Goal: Task Accomplishment & Management: Use online tool/utility

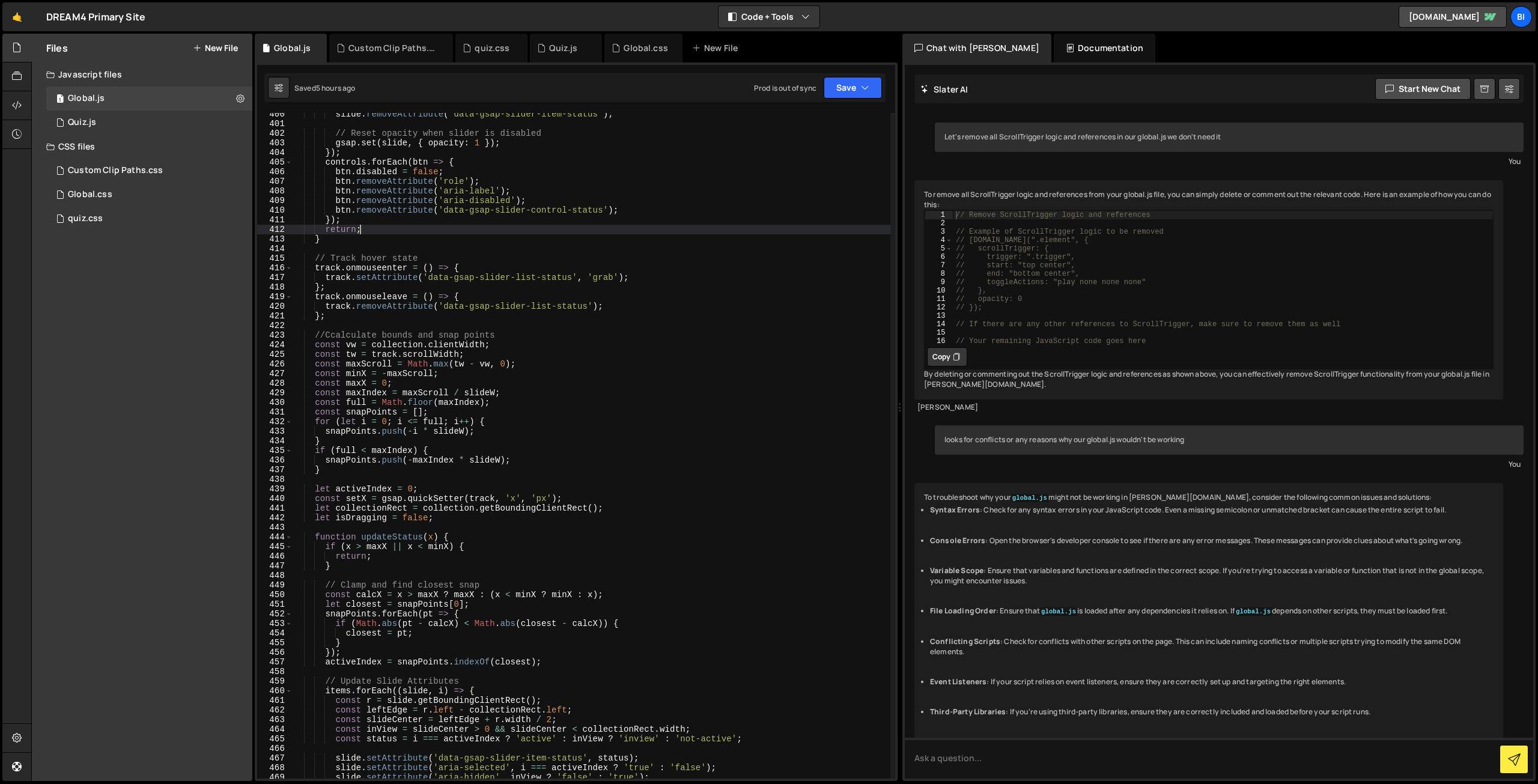
scroll to position [71, 0]
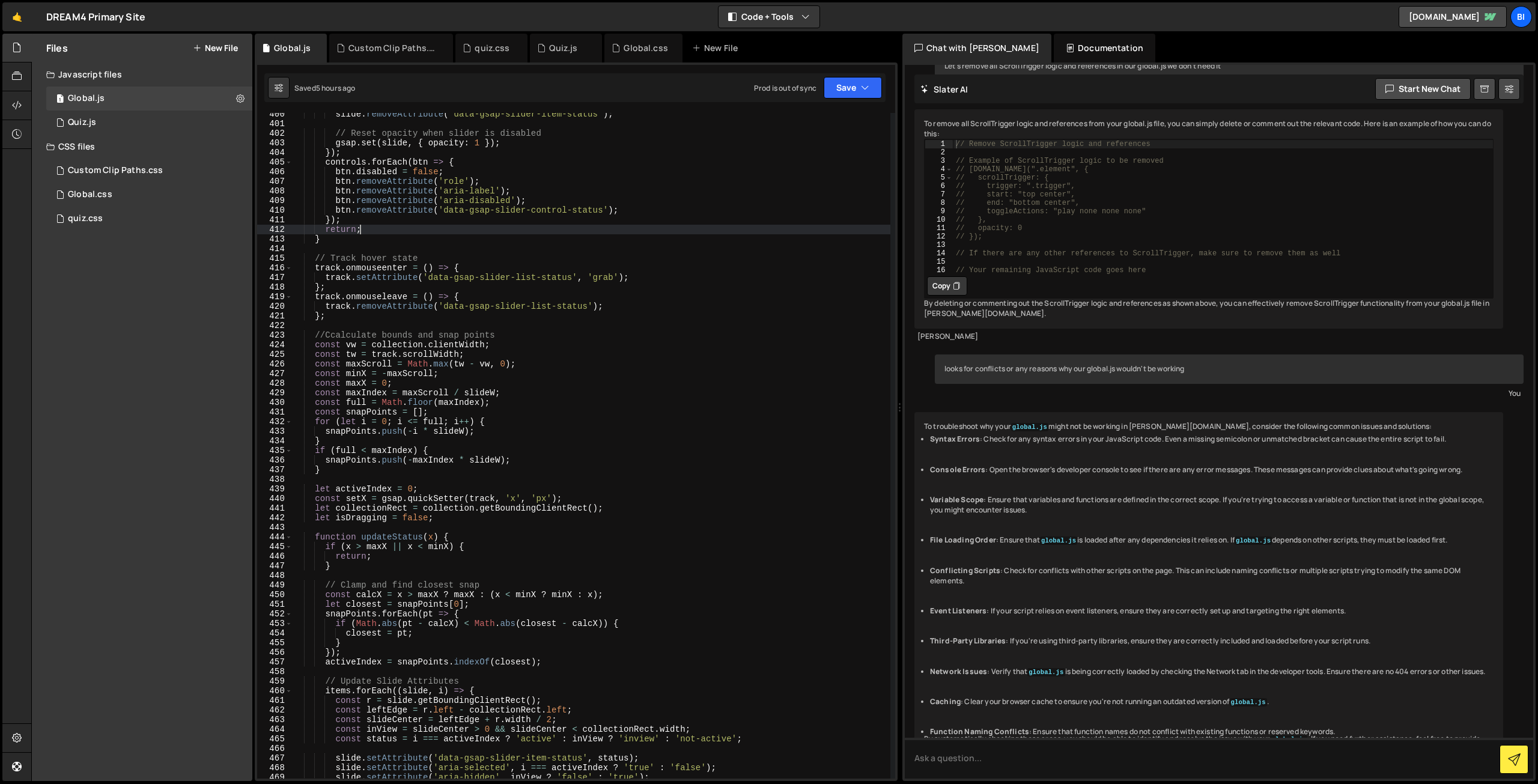
click at [461, 303] on div "slide . removeAttribute ( 'data-gsap-slider-item-status' ) ; // Reset opacity w…" at bounding box center [591, 452] width 598 height 685
type textarea "track.removeAttribute('data-gsap-slider-list-status');"
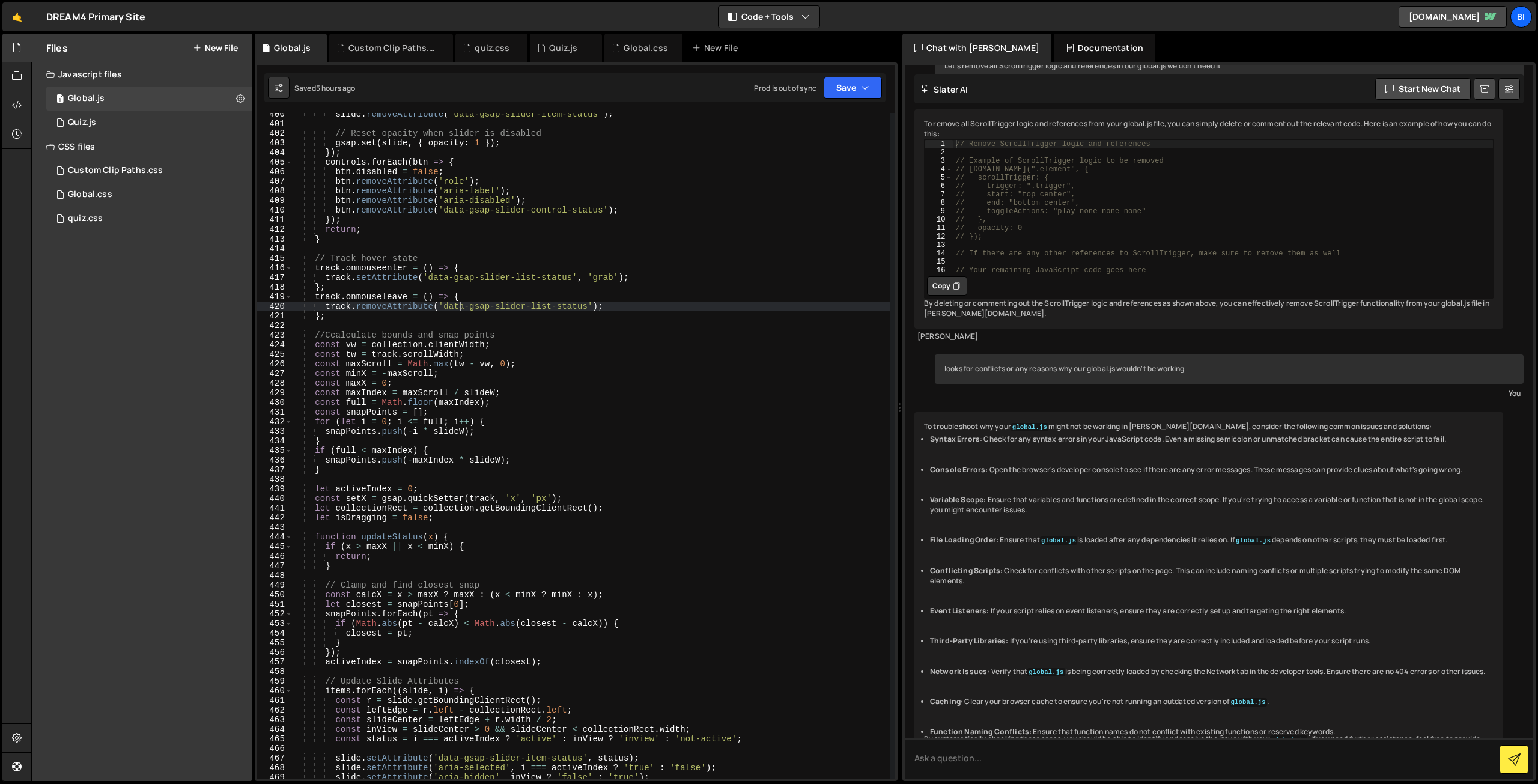
click at [153, 335] on div "Files New File Javascript files 1 Global.js 0 1 Quiz.js 0 CSS files Custom Clip…" at bounding box center [142, 407] width 220 height 748
click at [217, 47] on button "New File" at bounding box center [215, 48] width 45 height 10
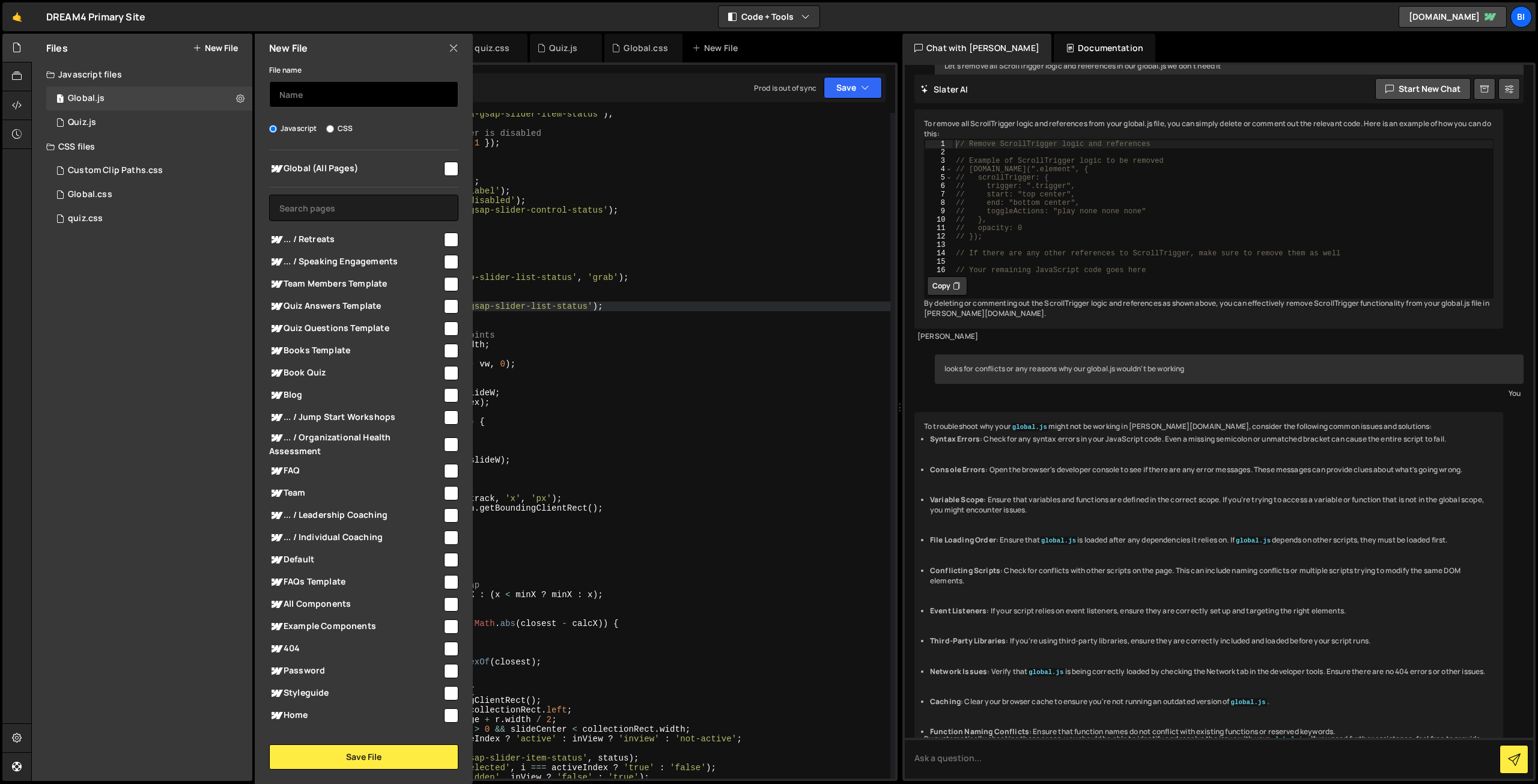
click at [292, 88] on input "text" at bounding box center [364, 94] width 189 height 26
click at [442, 174] on div at bounding box center [450, 168] width 17 height 17
click at [343, 94] on input "text" at bounding box center [364, 94] width 189 height 26
click at [444, 165] on input "checkbox" at bounding box center [451, 169] width 14 height 14
checkbox input "true"
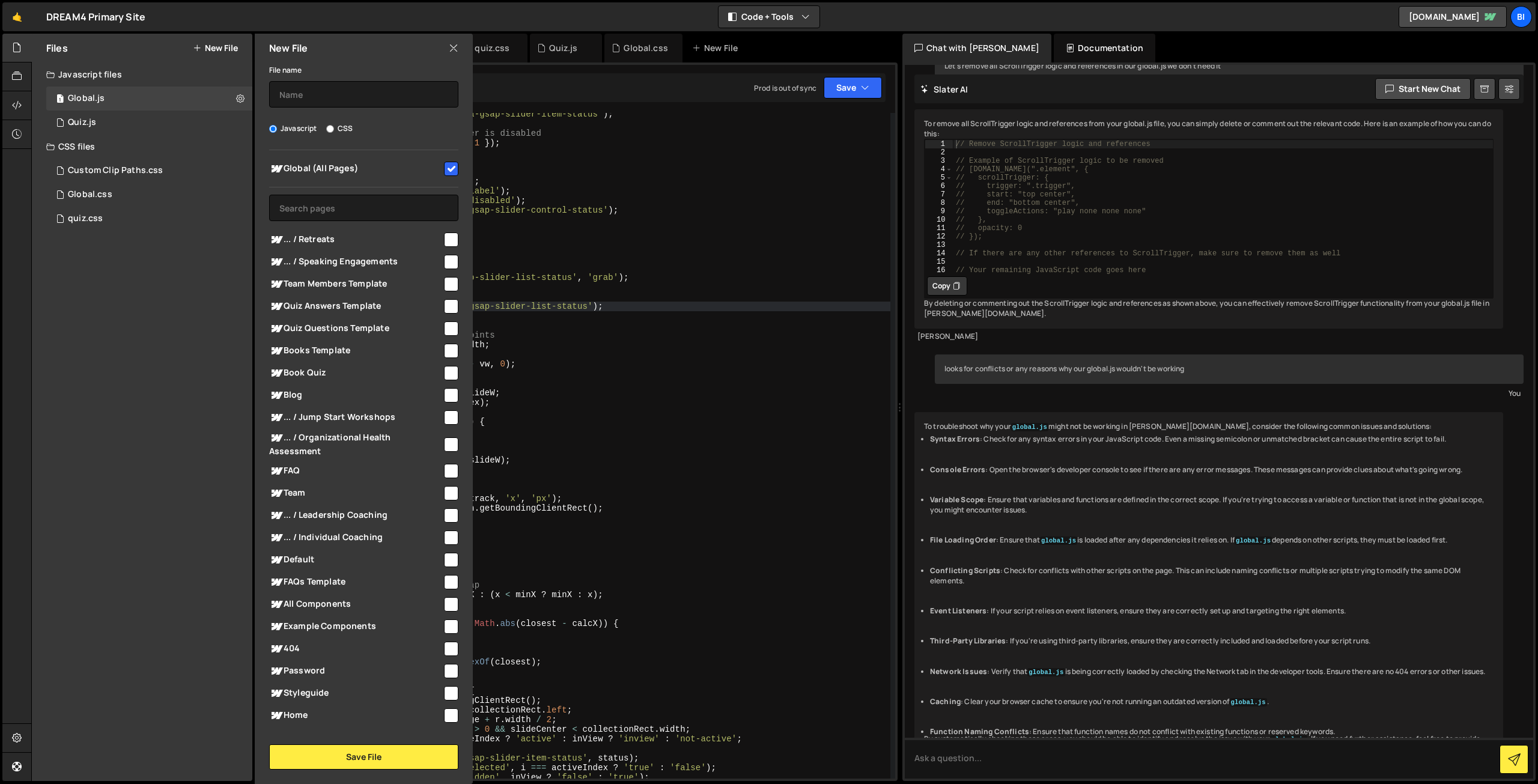
click at [409, 108] on div "File name Javascript CSS Global (All Pages) Save File" at bounding box center [364, 416] width 218 height 707
click at [409, 100] on input "text" at bounding box center [364, 94] width 189 height 26
click at [409, 96] on input "text" at bounding box center [364, 94] width 189 height 26
type input "Test"
click at [382, 754] on button "Save File" at bounding box center [364, 756] width 189 height 25
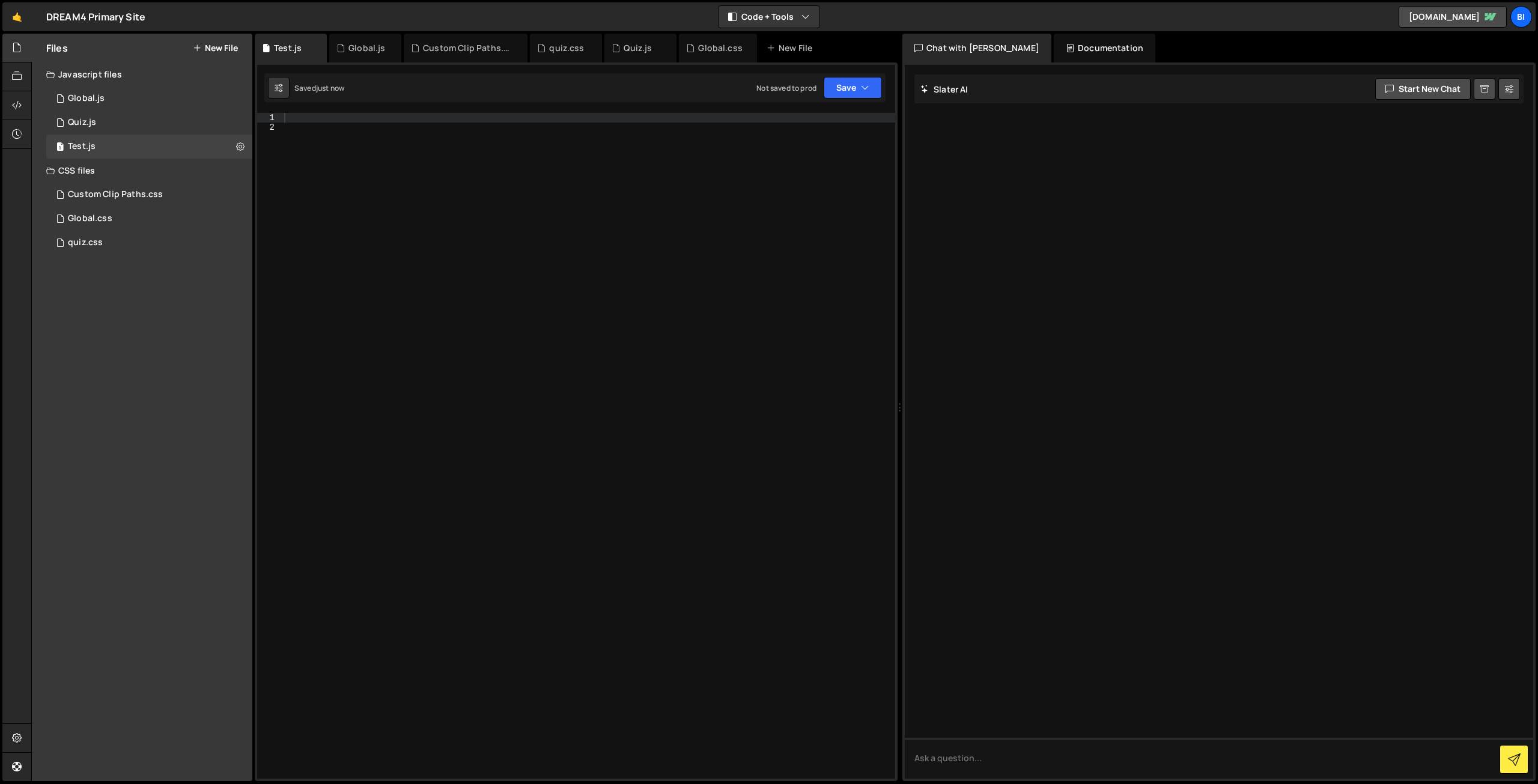
scroll to position [0, 0]
click at [423, 275] on div at bounding box center [588, 455] width 613 height 685
paste textarea "});"
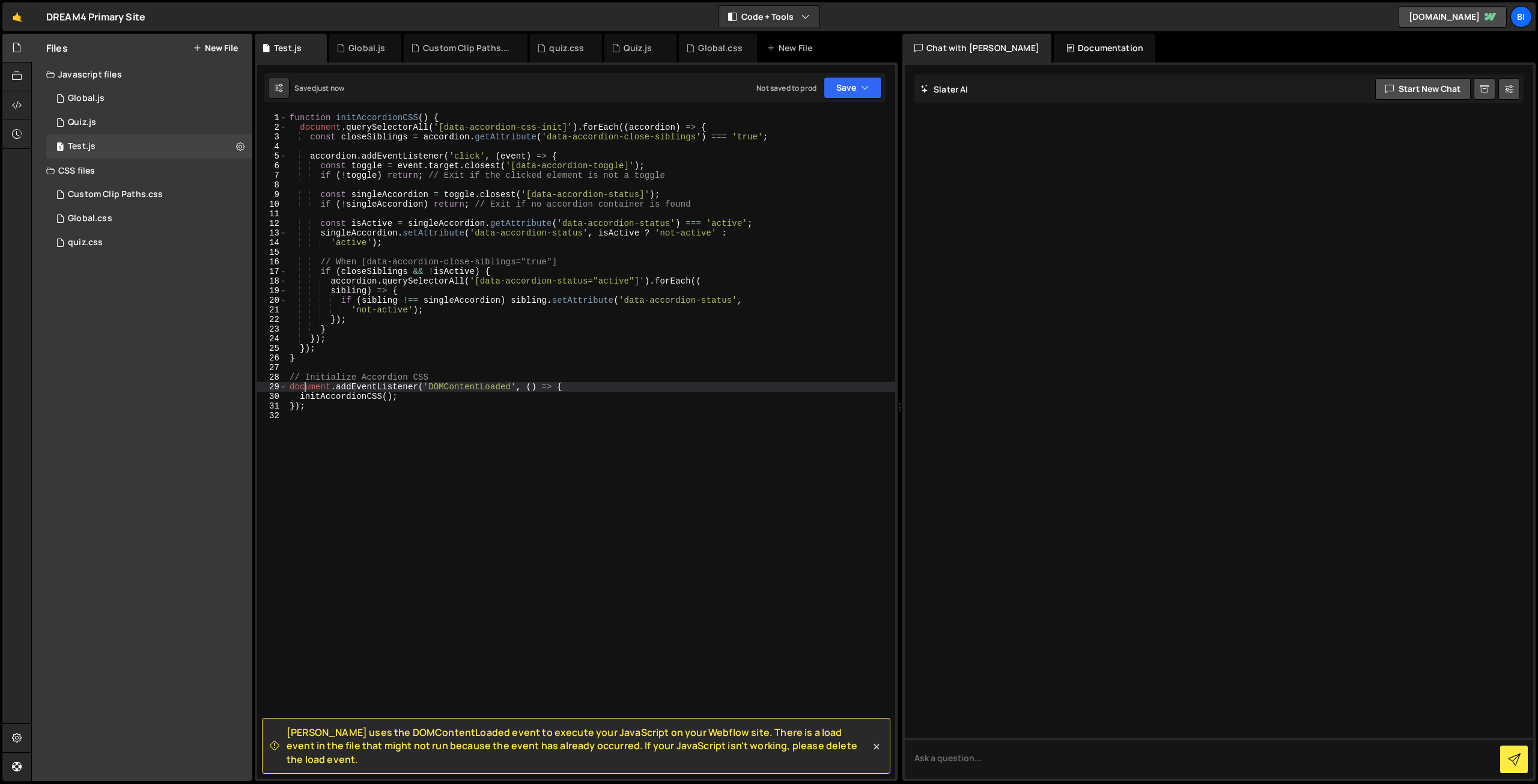
click at [402, 383] on div "function initAccordionCSS ( ) { document . querySelectorAll ( '[data-accordion-…" at bounding box center [591, 455] width 608 height 685
click at [398, 400] on div "function initAccordionCSS ( ) { document . querySelectorAll ( '[data-accordion-…" at bounding box center [591, 455] width 608 height 685
type textarea "});"
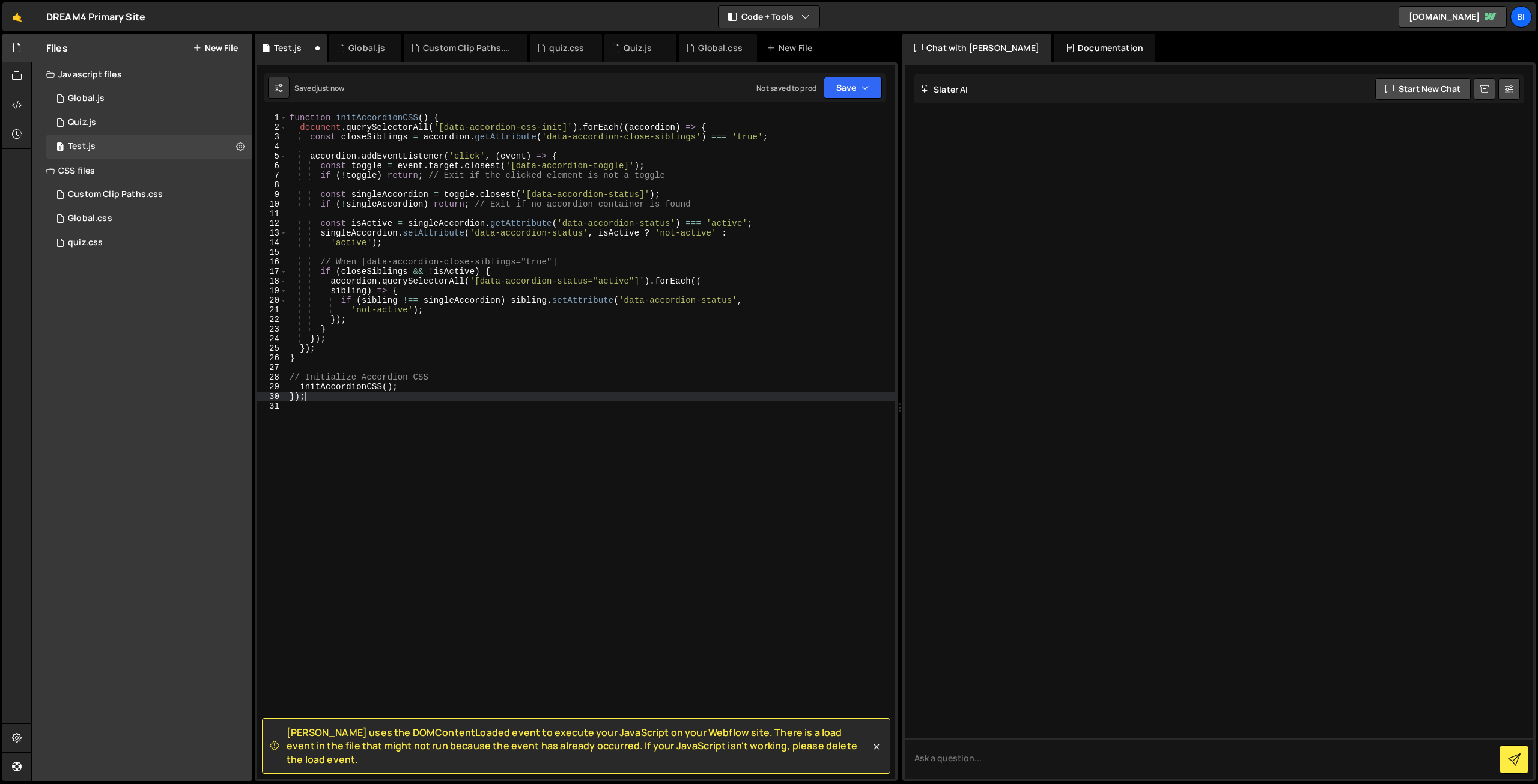
click at [398, 400] on div "function initAccordionCSS ( ) { document . querySelectorAll ( '[data-accordion-…" at bounding box center [591, 455] width 608 height 685
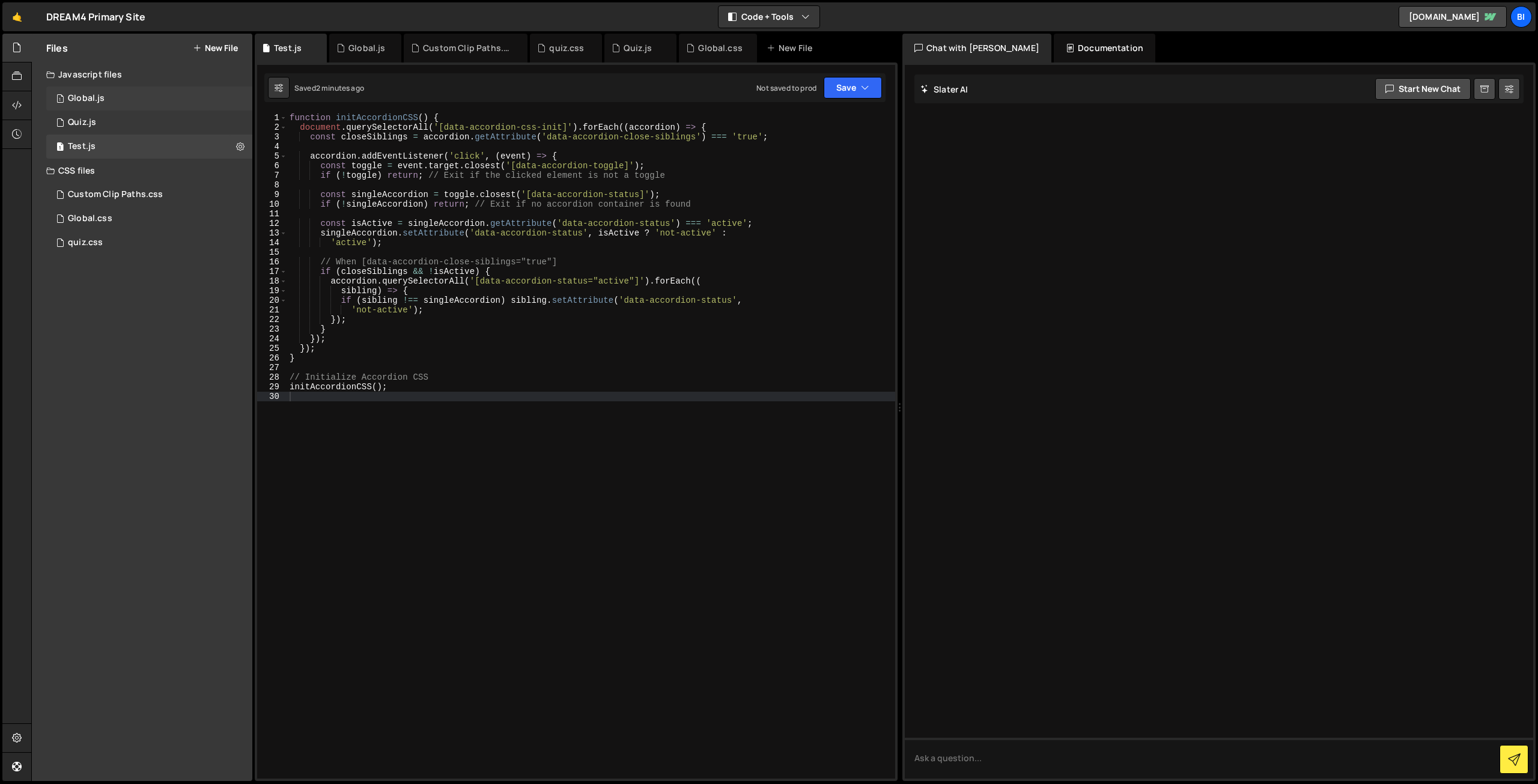
click at [182, 101] on div "1 Global.js 0" at bounding box center [149, 98] width 206 height 24
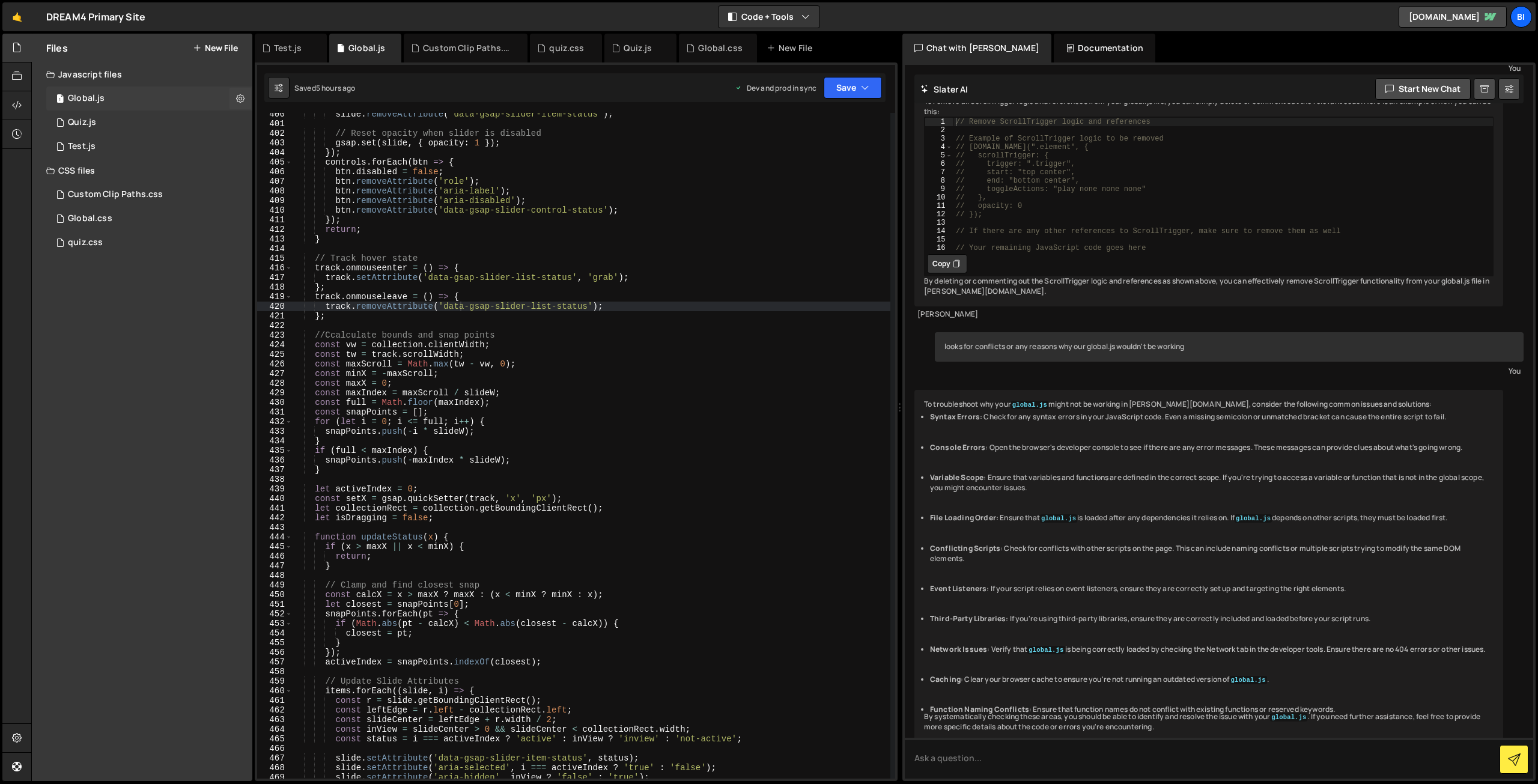
scroll to position [184, 0]
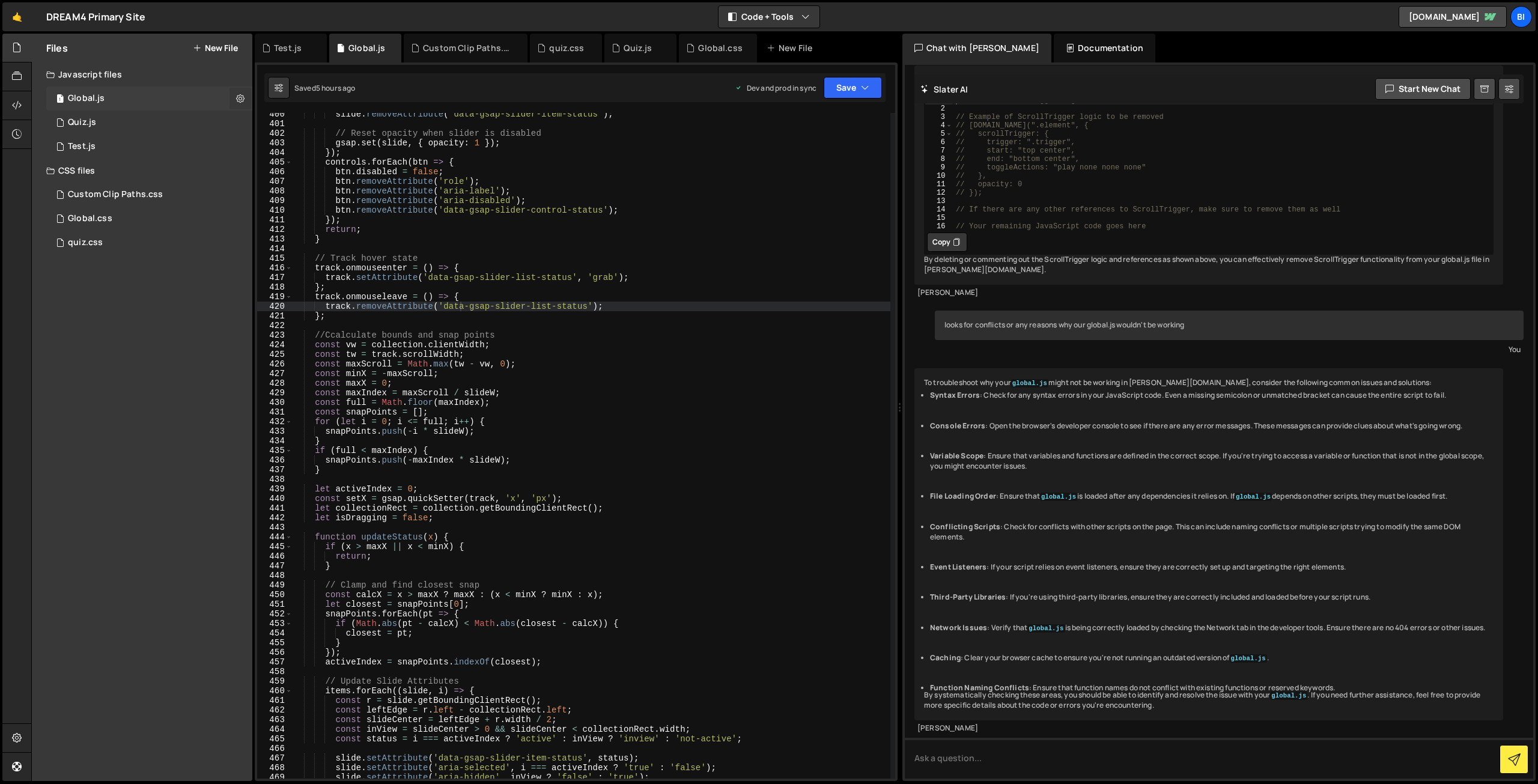
click at [242, 100] on icon at bounding box center [240, 98] width 8 height 12
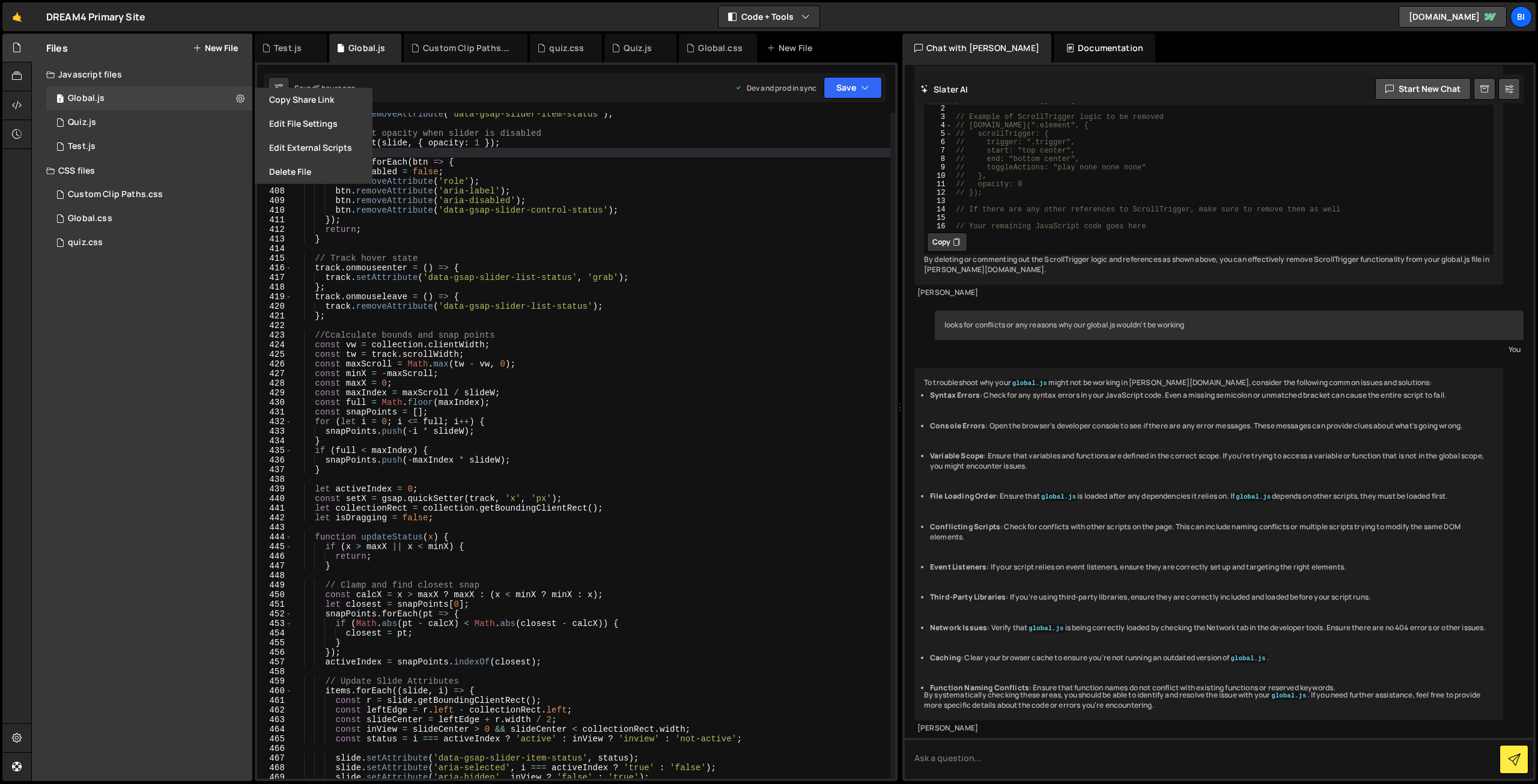
click at [599, 151] on div "slide . removeAttribute ( 'data-gsap-slider-item-status' ) ; // Reset opacity w…" at bounding box center [591, 452] width 598 height 685
click at [454, 153] on div "slide . removeAttribute ( 'data-gsap-slider-item-status' ) ; // Reset opacity w…" at bounding box center [591, 452] width 598 height 685
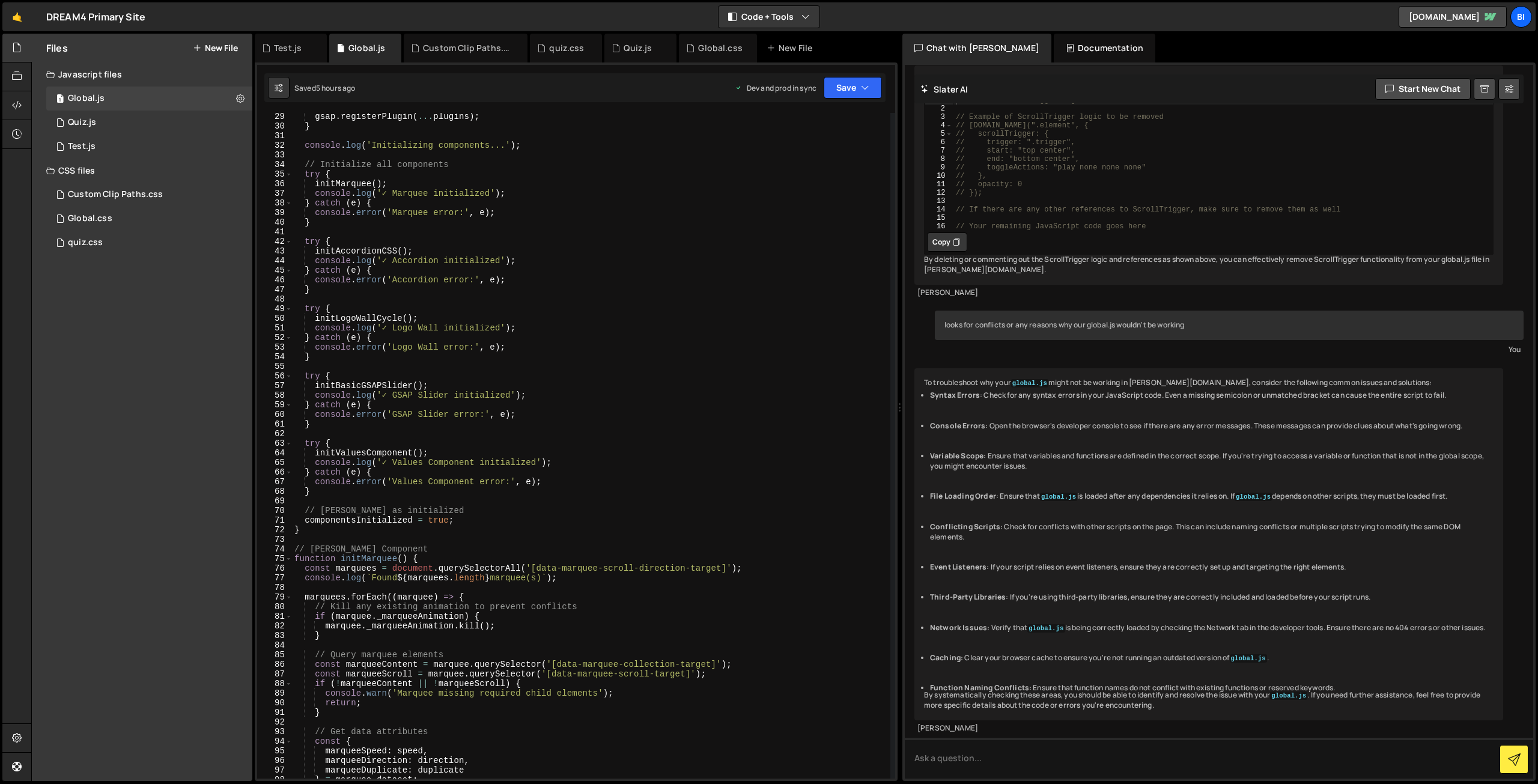
scroll to position [0, 0]
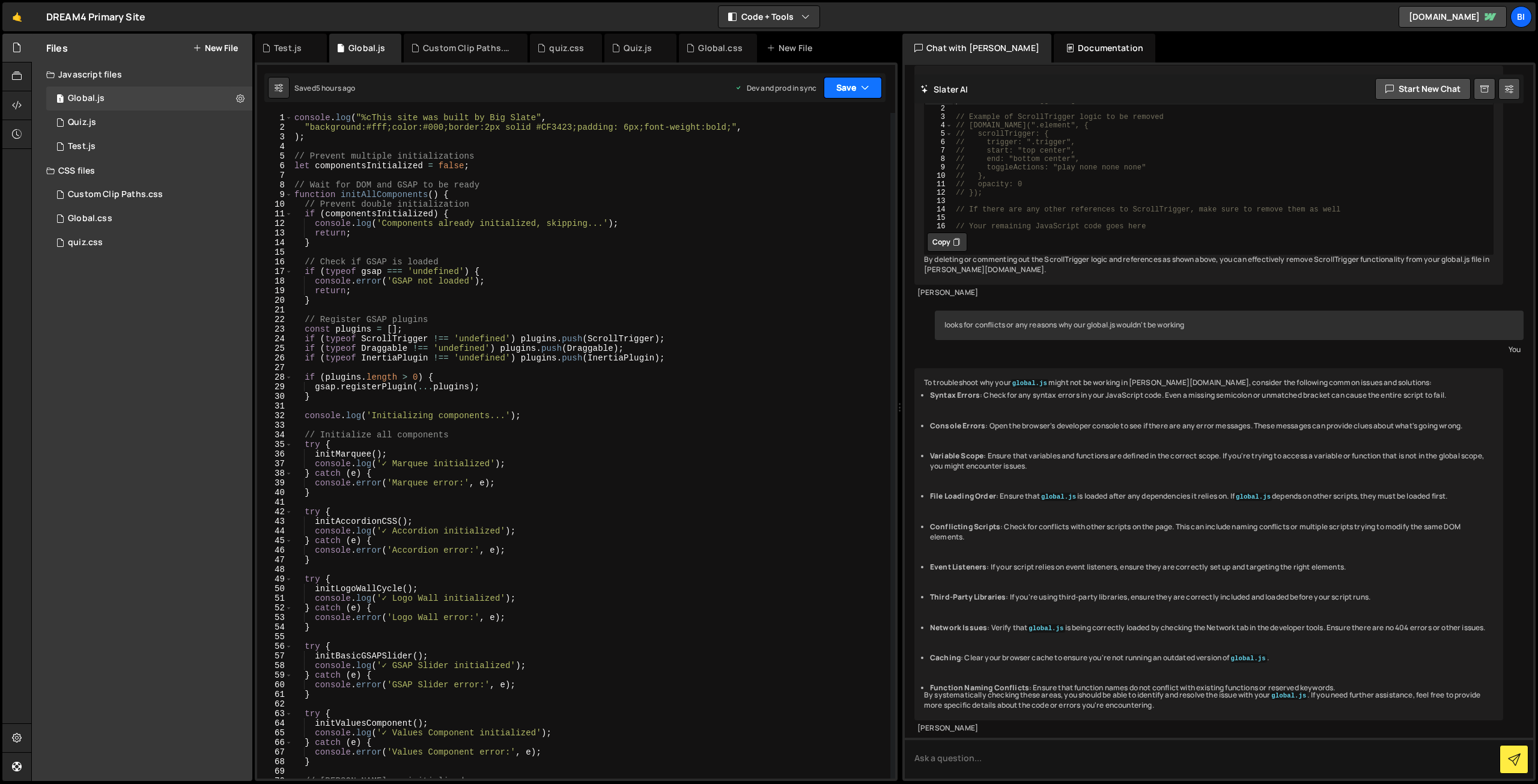
click at [877, 83] on button "Save" at bounding box center [853, 87] width 59 height 21
type textarea "console.log('Components already initialized, skipping...');"
click at [769, 222] on div "console . log ( "%cThis site was built by Big Slate" , "background:#fff;color:#…" at bounding box center [591, 455] width 598 height 685
click at [241, 96] on icon at bounding box center [240, 98] width 8 height 12
type input "Global"
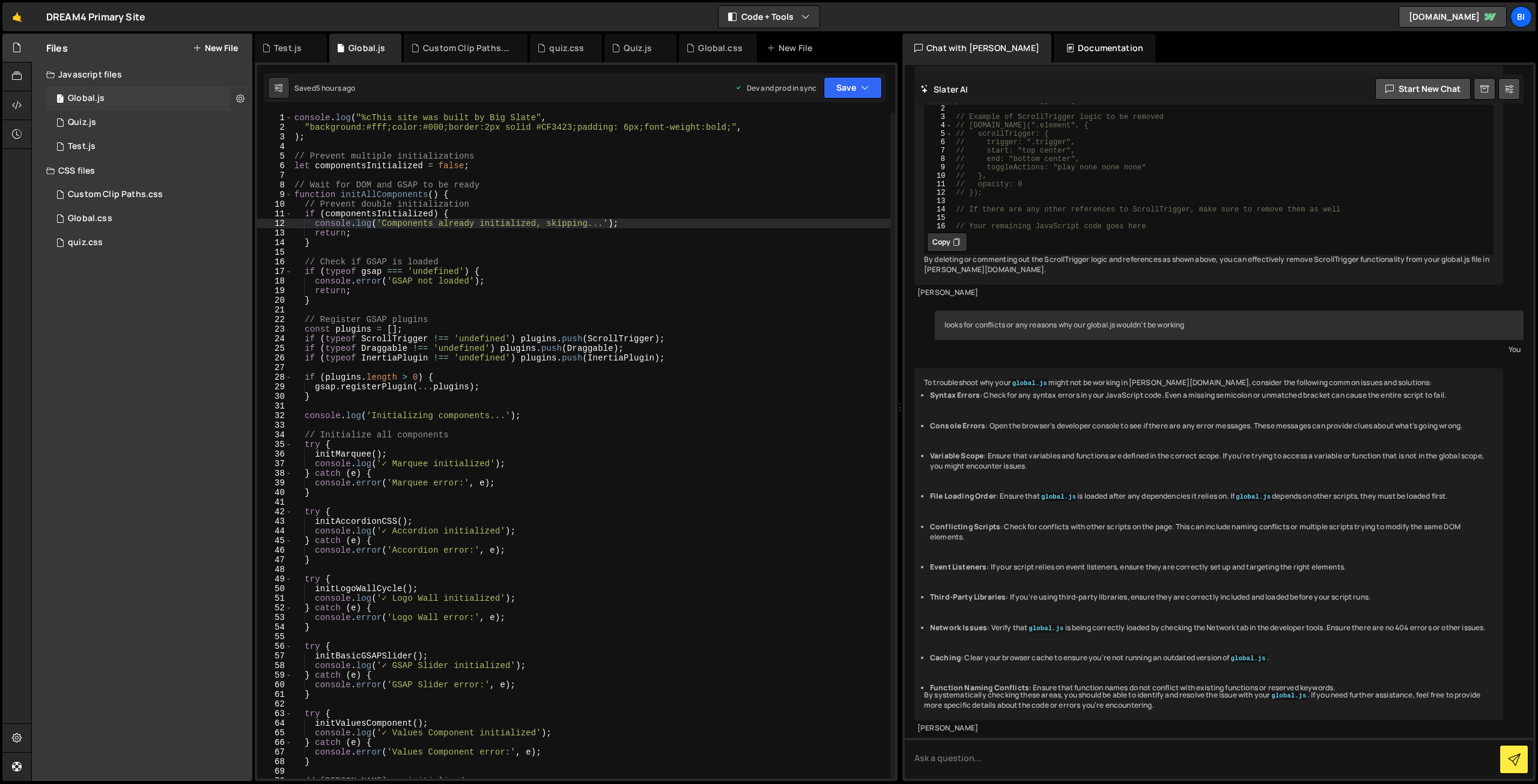
radio input "true"
click at [298, 125] on button "Edit File Settings" at bounding box center [313, 123] width 118 height 24
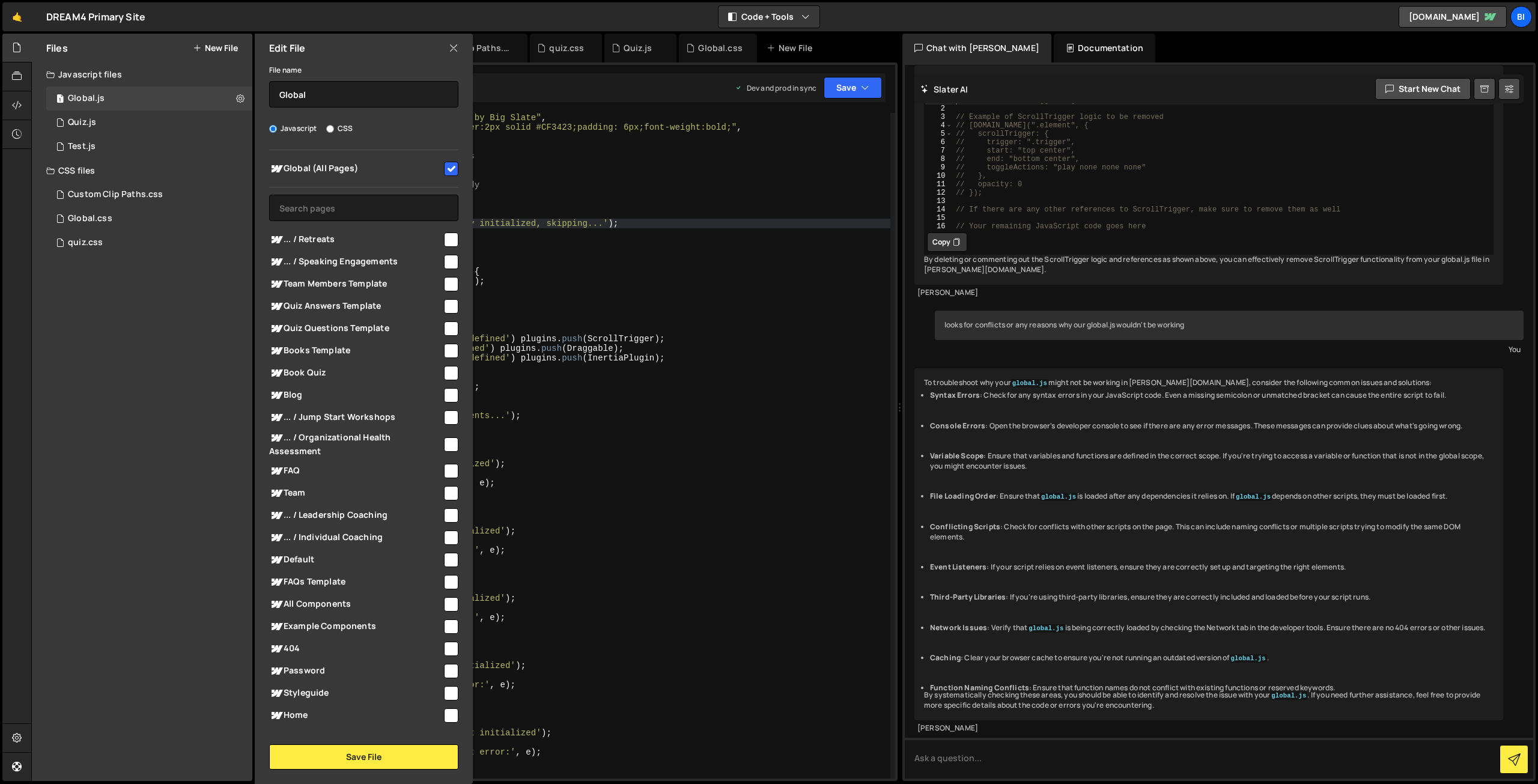
click at [446, 162] on input "checkbox" at bounding box center [451, 169] width 14 height 14
checkbox input "false"
click at [345, 756] on button "Save File" at bounding box center [364, 756] width 189 height 25
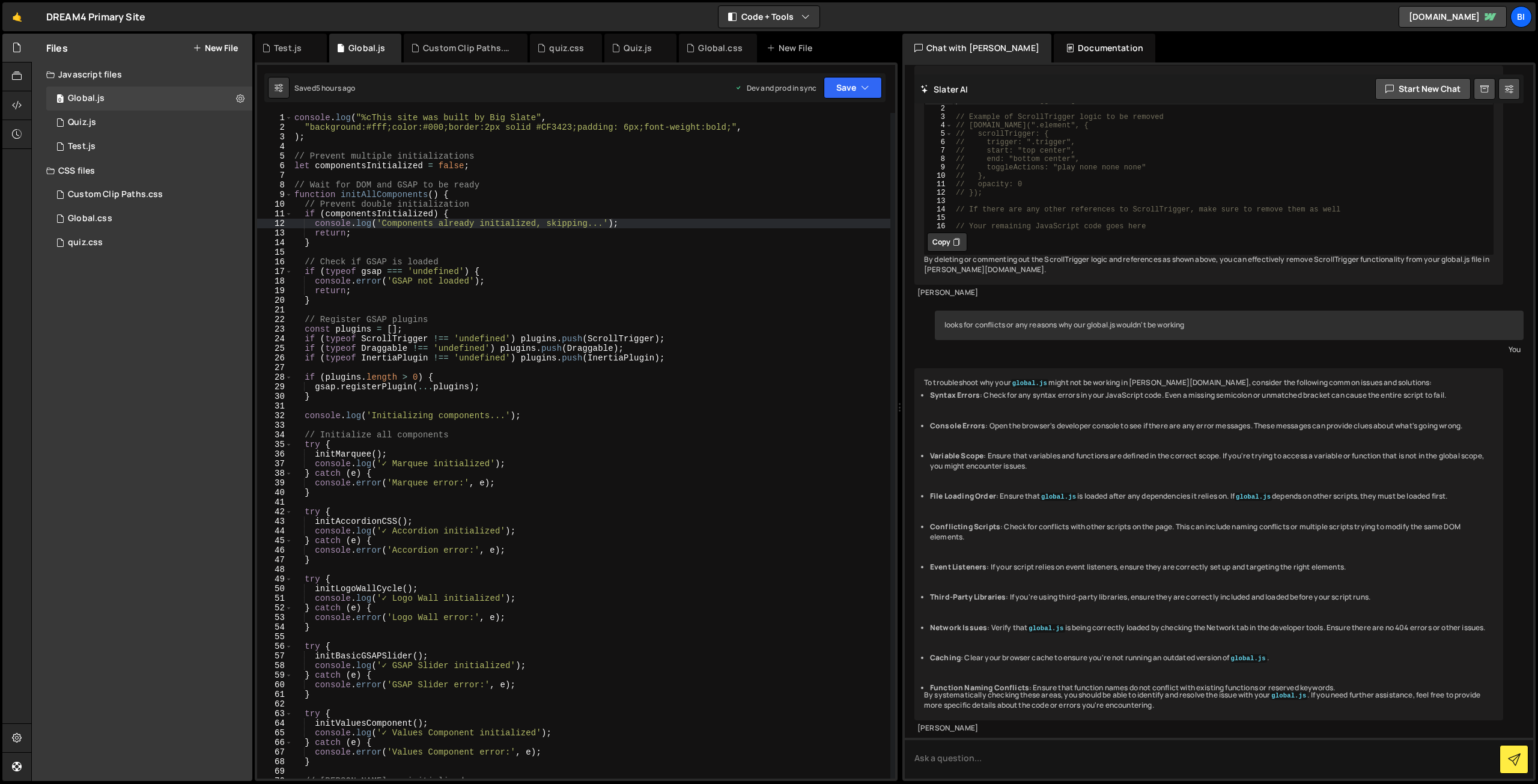
click at [594, 468] on div "console . log ( "%cThis site was built by Big Slate" , "background:#fff;color:#…" at bounding box center [591, 455] width 598 height 685
click at [347, 289] on div "console . log ( "%cThis site was built by Big Slate" , "background:#fff;color:#…" at bounding box center [591, 455] width 598 height 685
type textarea "return;"
click at [109, 134] on div "1 Quiz.js 0" at bounding box center [149, 123] width 206 height 24
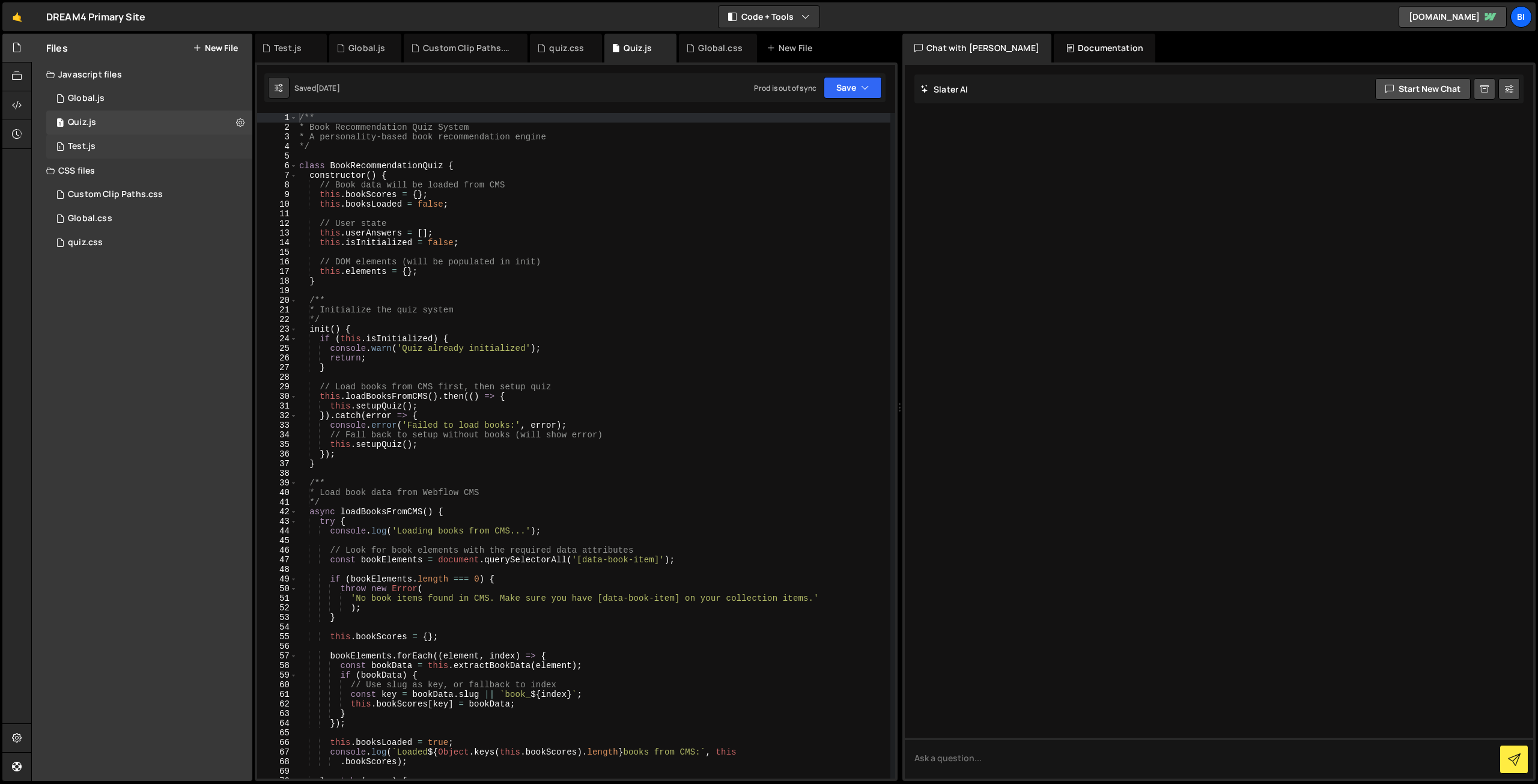
click at [106, 144] on div "1 Test.js 0" at bounding box center [149, 147] width 206 height 24
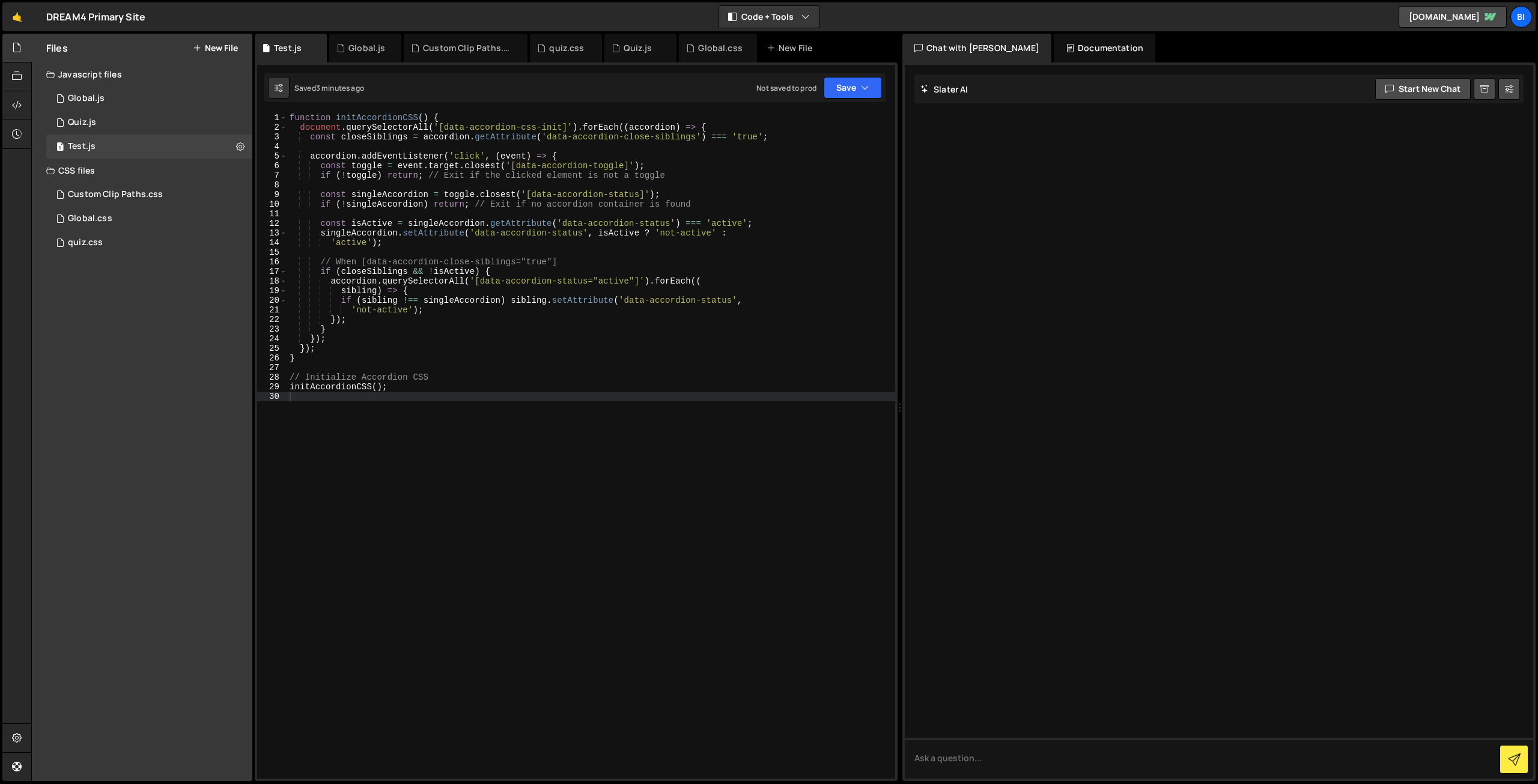
click at [436, 356] on div "function initAccordionCSS ( ) { document . querySelectorAll ( '[data-accordion-…" at bounding box center [591, 455] width 608 height 685
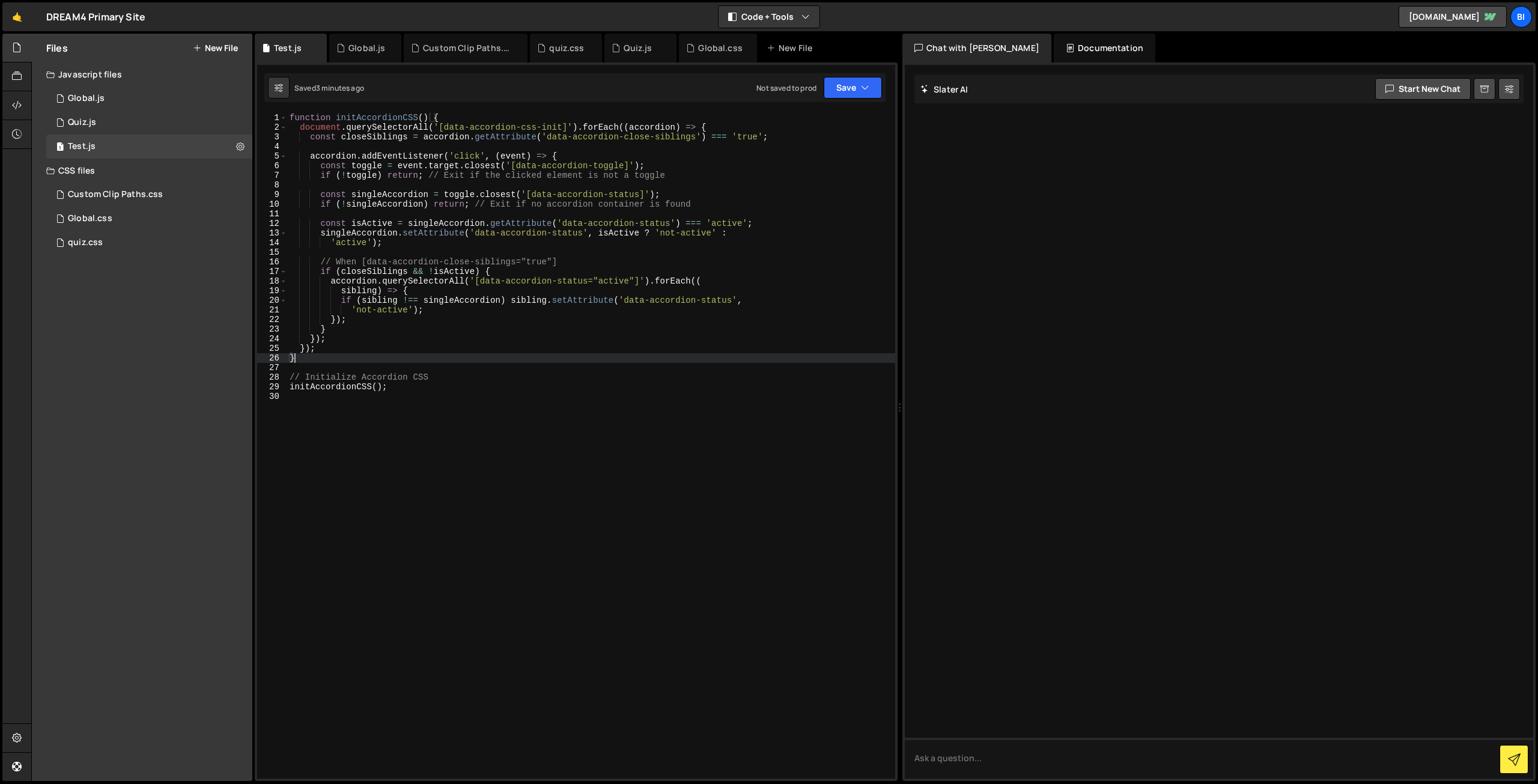
click at [517, 160] on div "function initAccordionCSS ( ) { document . querySelectorAll ( '[data-accordion-…" at bounding box center [591, 455] width 608 height 685
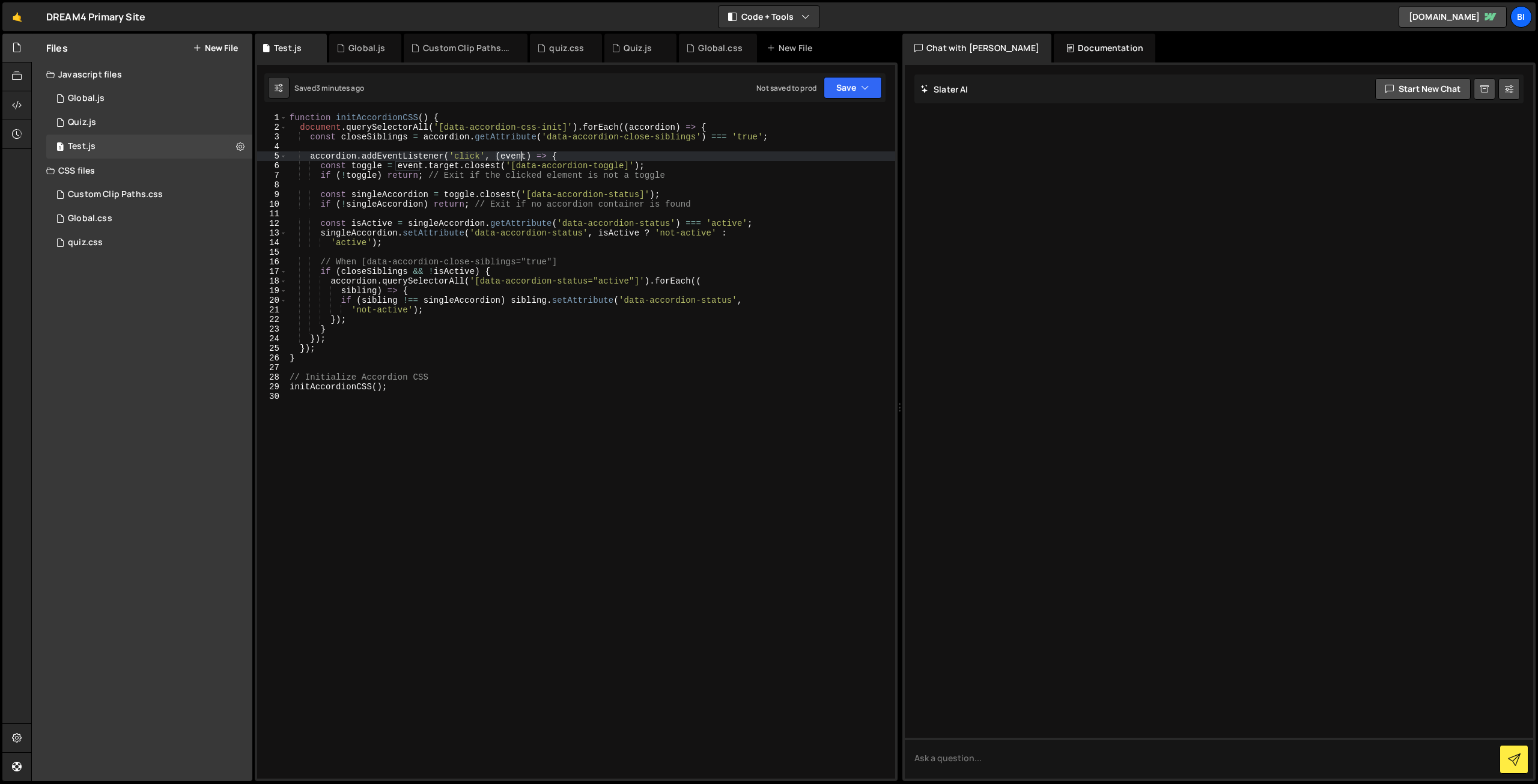
click at [517, 160] on div "function initAccordionCSS ( ) { document . querySelectorAll ( '[data-accordion-…" at bounding box center [591, 455] width 608 height 685
click at [524, 176] on div "function initAccordionCSS ( ) { document . querySelectorAll ( '[data-accordion-…" at bounding box center [591, 455] width 608 height 685
click at [519, 169] on div "function initAccordionCSS ( ) { document . querySelectorAll ( '[data-accordion-…" at bounding box center [591, 455] width 608 height 685
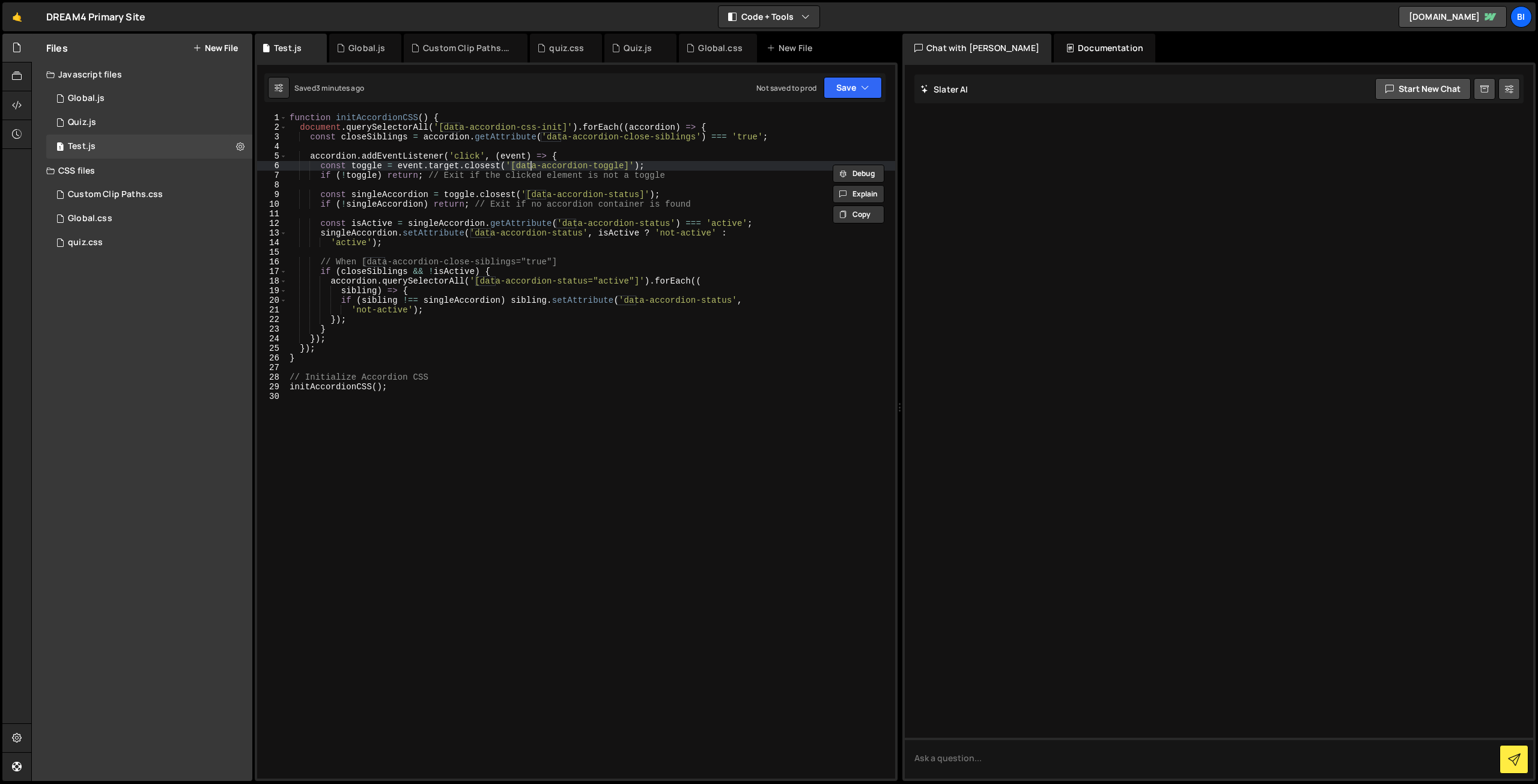
click at [598, 163] on div "function initAccordionCSS ( ) { document . querySelectorAll ( '[data-accordion-…" at bounding box center [591, 455] width 608 height 685
click at [617, 167] on div "function initAccordionCSS ( ) { document . querySelectorAll ( '[data-accordion-…" at bounding box center [591, 455] width 608 height 685
click at [561, 206] on div "function initAccordionCSS ( ) { document . querySelectorAll ( '[data-accordion-…" at bounding box center [591, 455] width 608 height 685
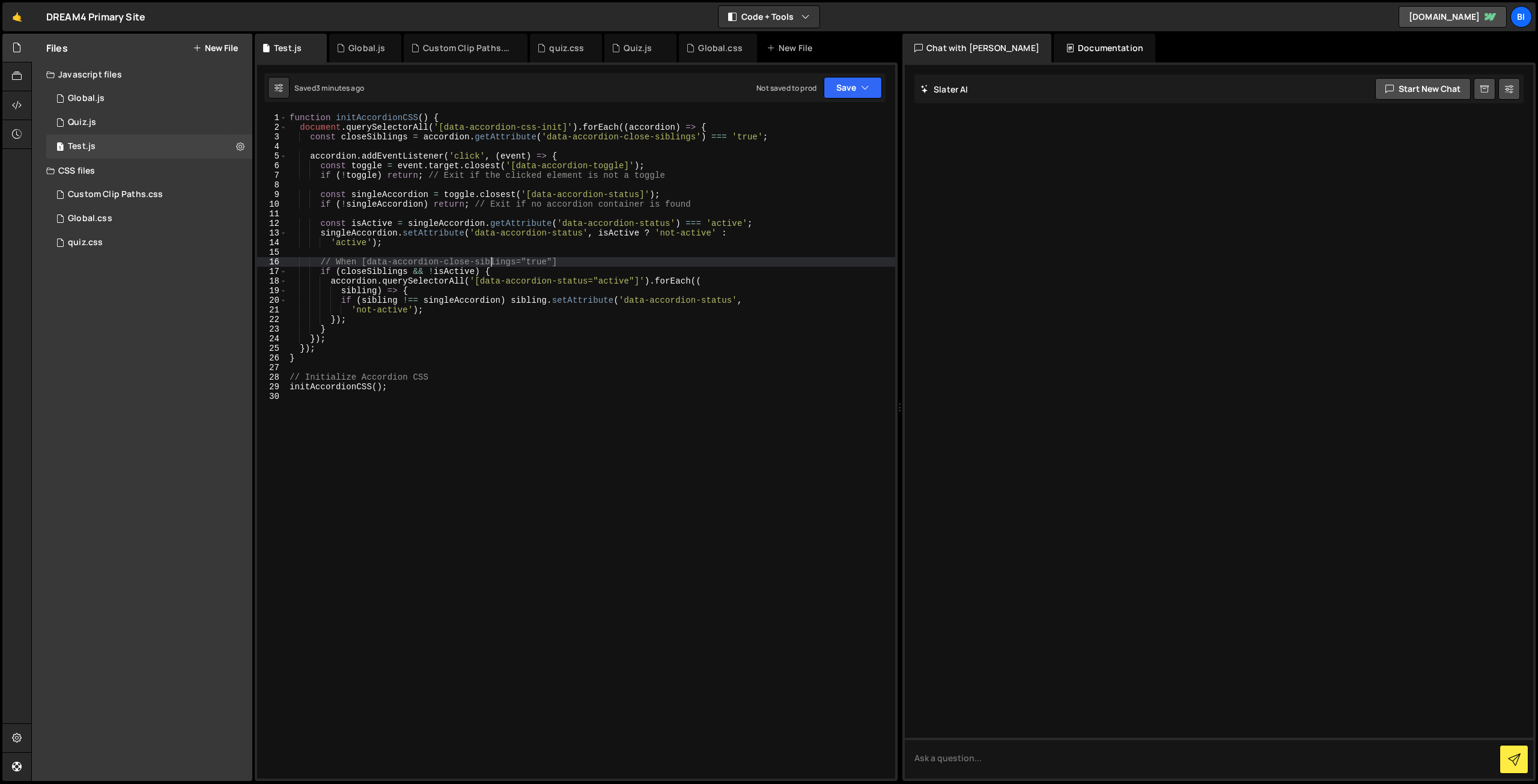
click at [492, 266] on div "function initAccordionCSS ( ) { document . querySelectorAll ( '[data-accordion-…" at bounding box center [591, 455] width 608 height 685
type textarea "// When [data-accordion-close-siblings="true"]"
click at [485, 252] on div "function initAccordionCSS ( ) { document . querySelectorAll ( '[data-accordion-…" at bounding box center [591, 455] width 608 height 685
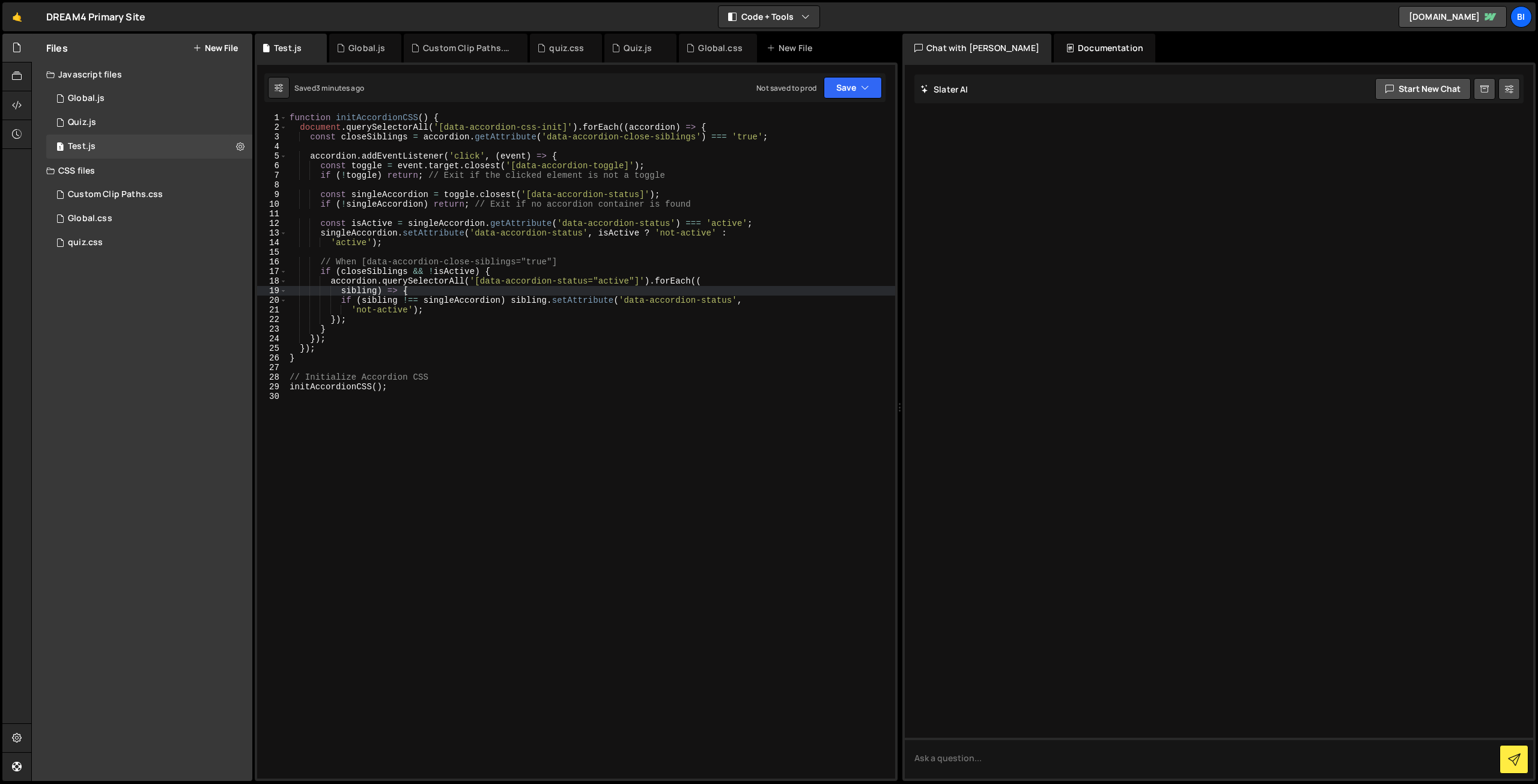
click at [496, 287] on div "function initAccordionCSS ( ) { document . querySelectorAll ( '[data-accordion-…" at bounding box center [591, 455] width 608 height 685
type textarea "sibling) => {"
click at [234, 145] on button at bounding box center [240, 146] width 21 height 21
click at [290, 215] on button "Delete File" at bounding box center [313, 220] width 118 height 24
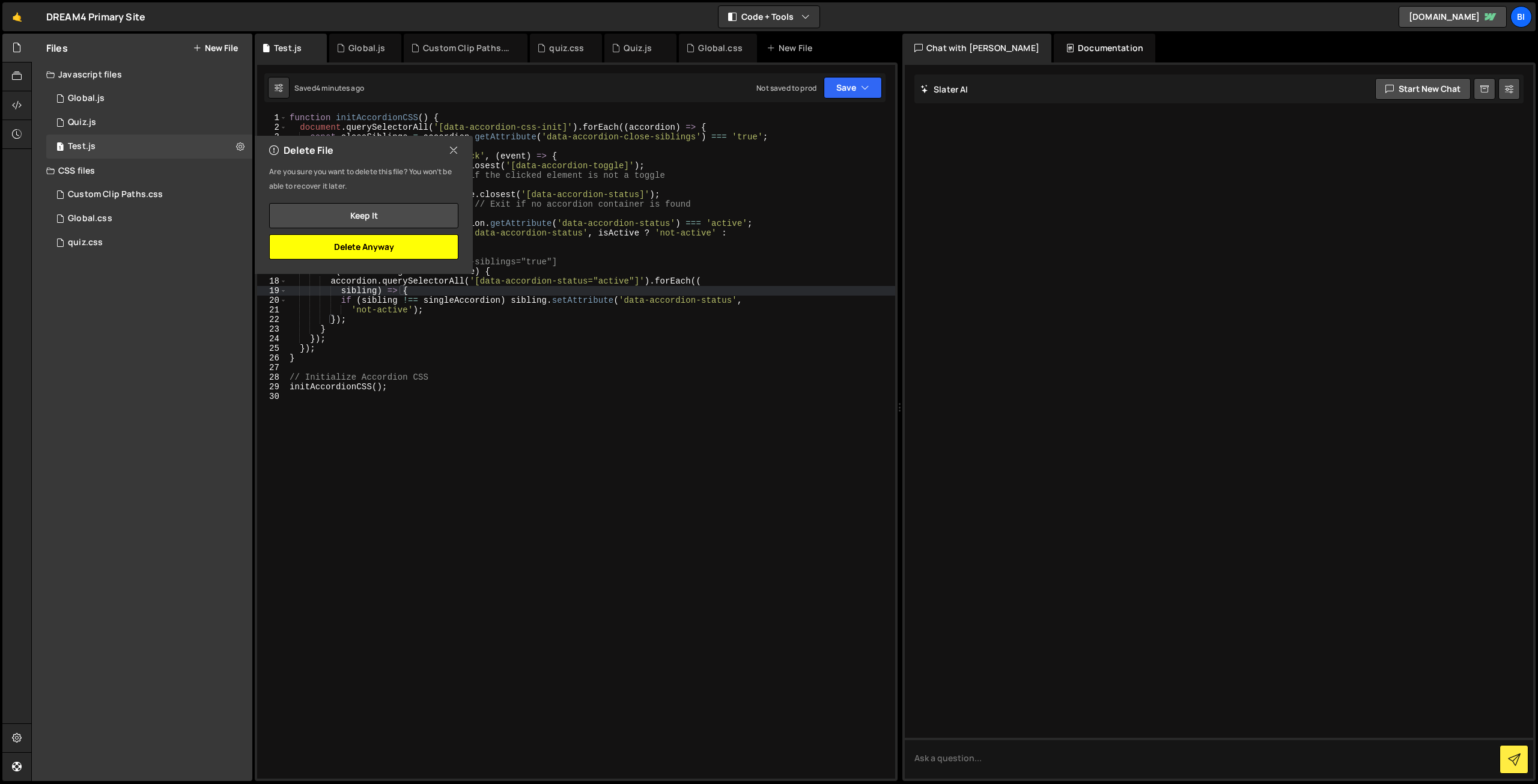
click at [347, 248] on button "Delete Anyway" at bounding box center [364, 246] width 189 height 25
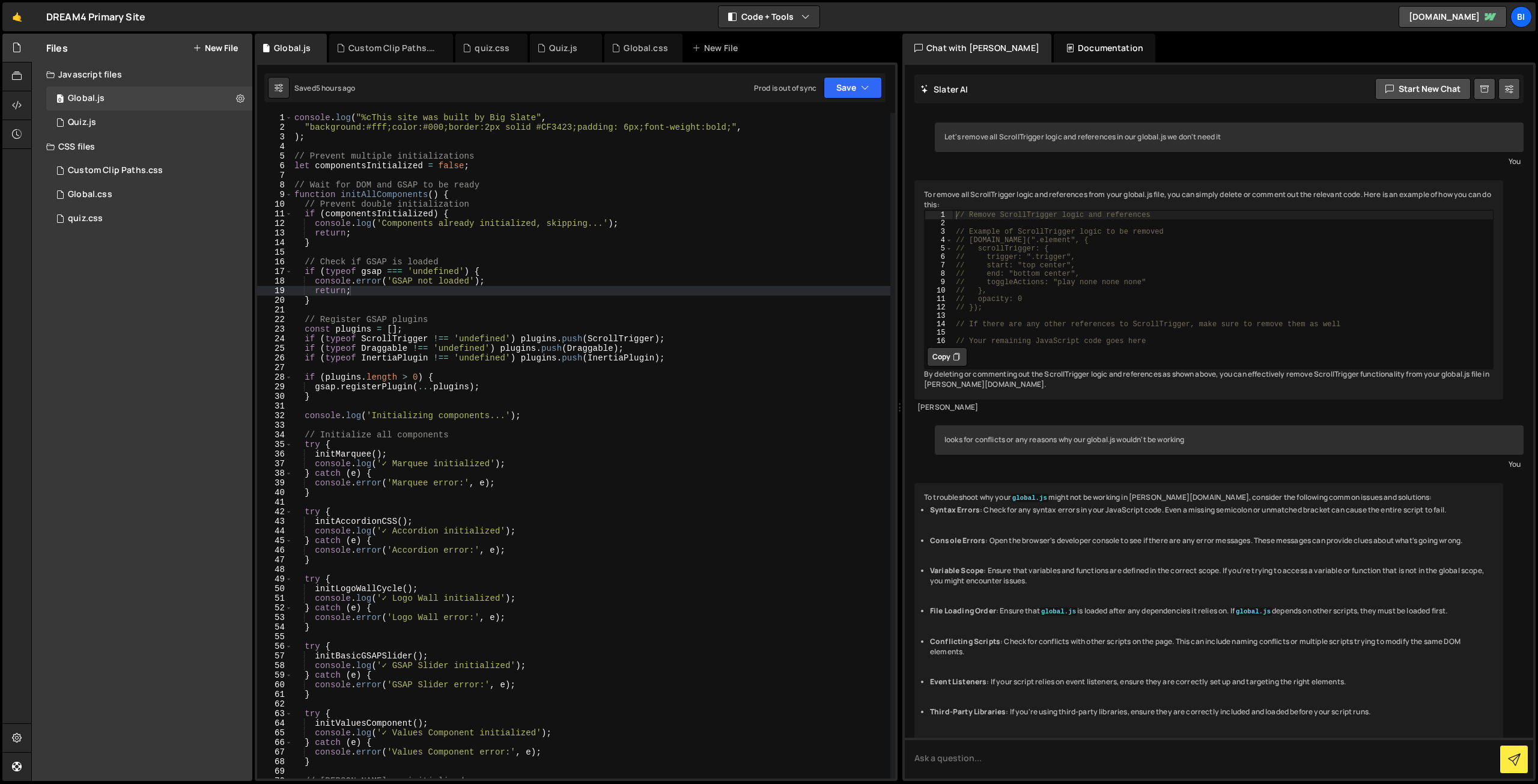
scroll to position [184, 0]
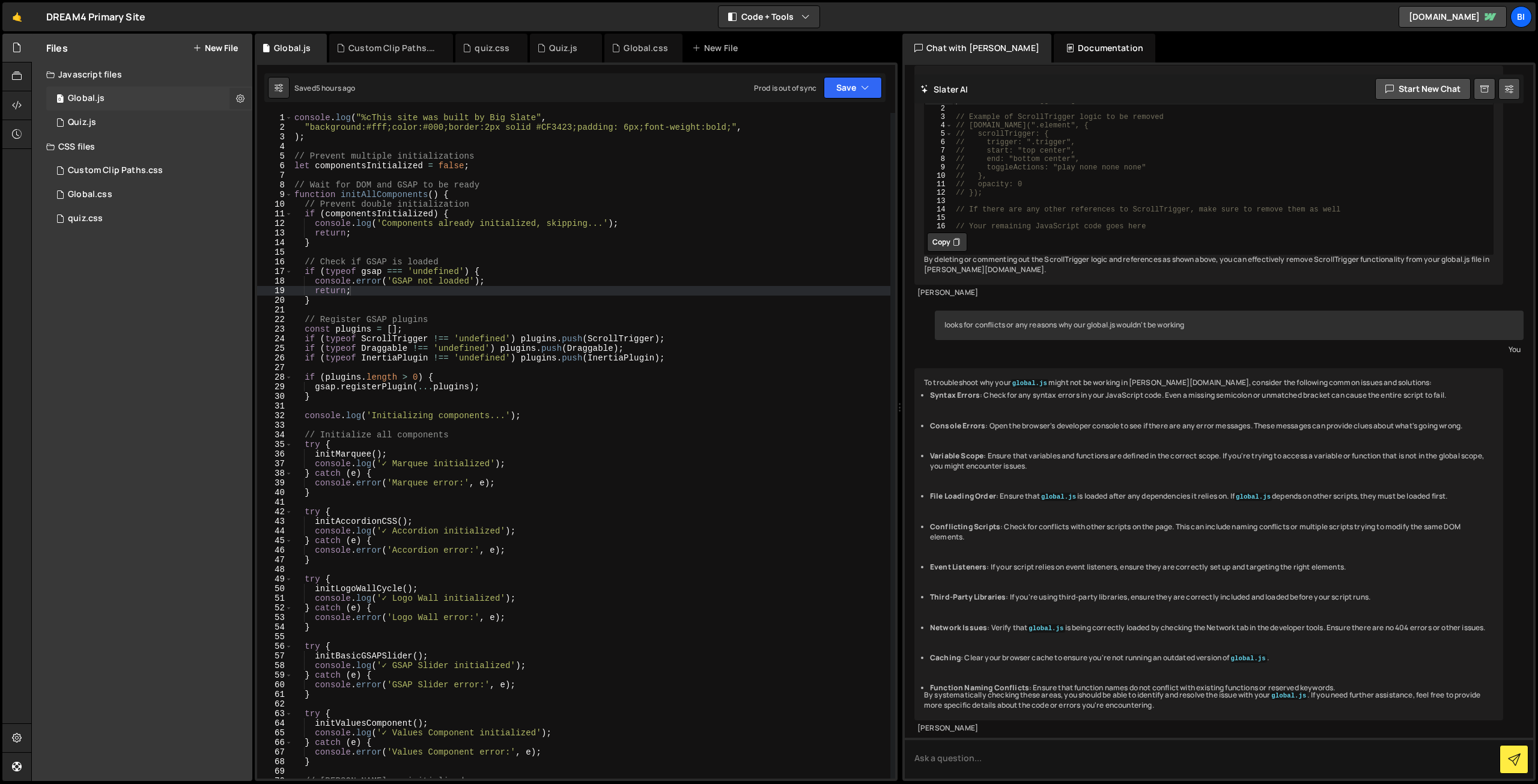
click at [240, 98] on icon at bounding box center [240, 98] width 8 height 12
type input "Global"
radio input "true"
click at [298, 120] on button "Edit File Settings" at bounding box center [313, 123] width 118 height 24
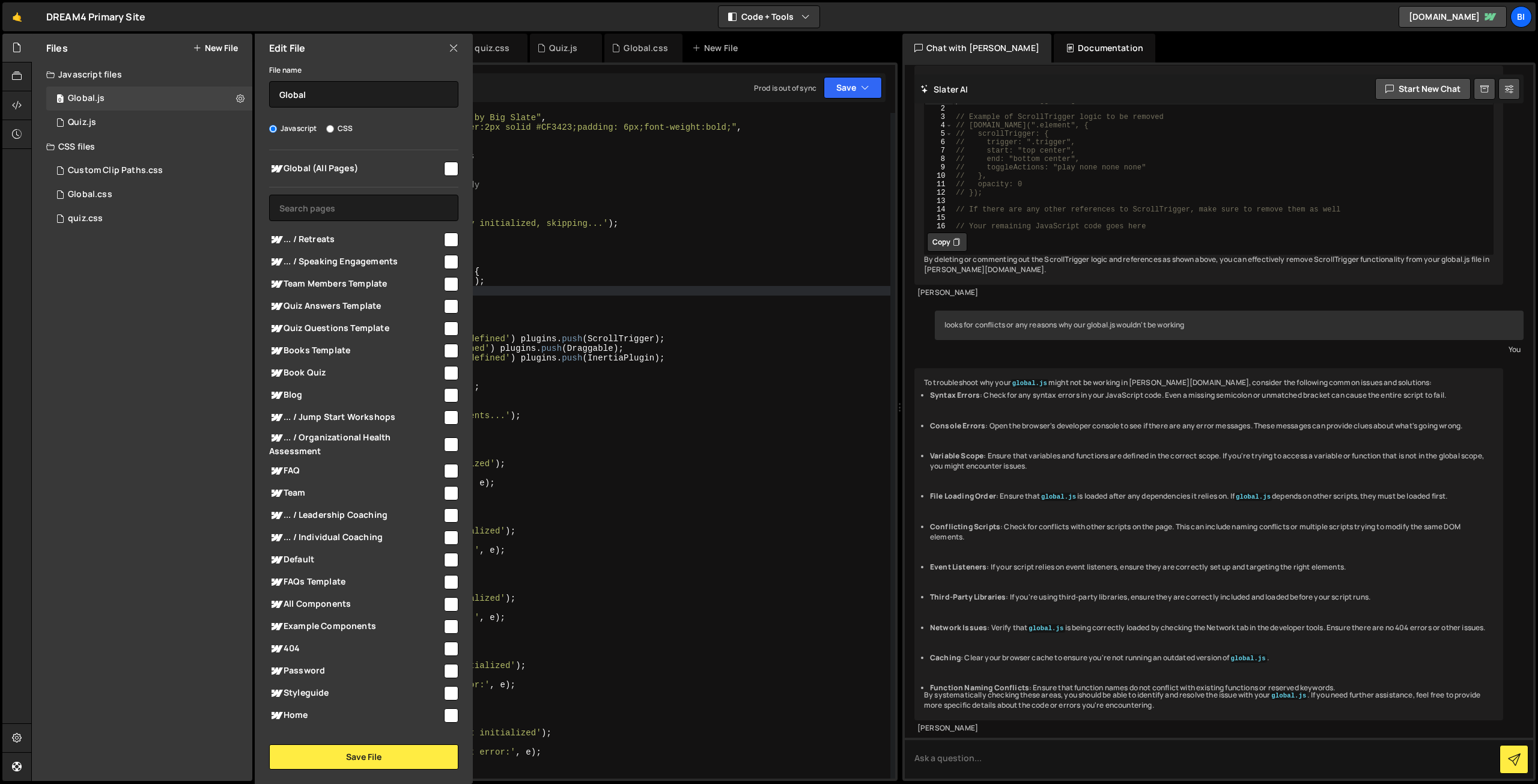
drag, startPoint x: 295, startPoint y: 125, endPoint x: 348, endPoint y: 153, distance: 59.9
click at [296, 125] on label "Javascript" at bounding box center [293, 128] width 48 height 12
click at [277, 125] on input "Javascript" at bounding box center [273, 129] width 8 height 8
click at [372, 172] on span "Global (All Pages)" at bounding box center [355, 169] width 173 height 14
checkbox input "true"
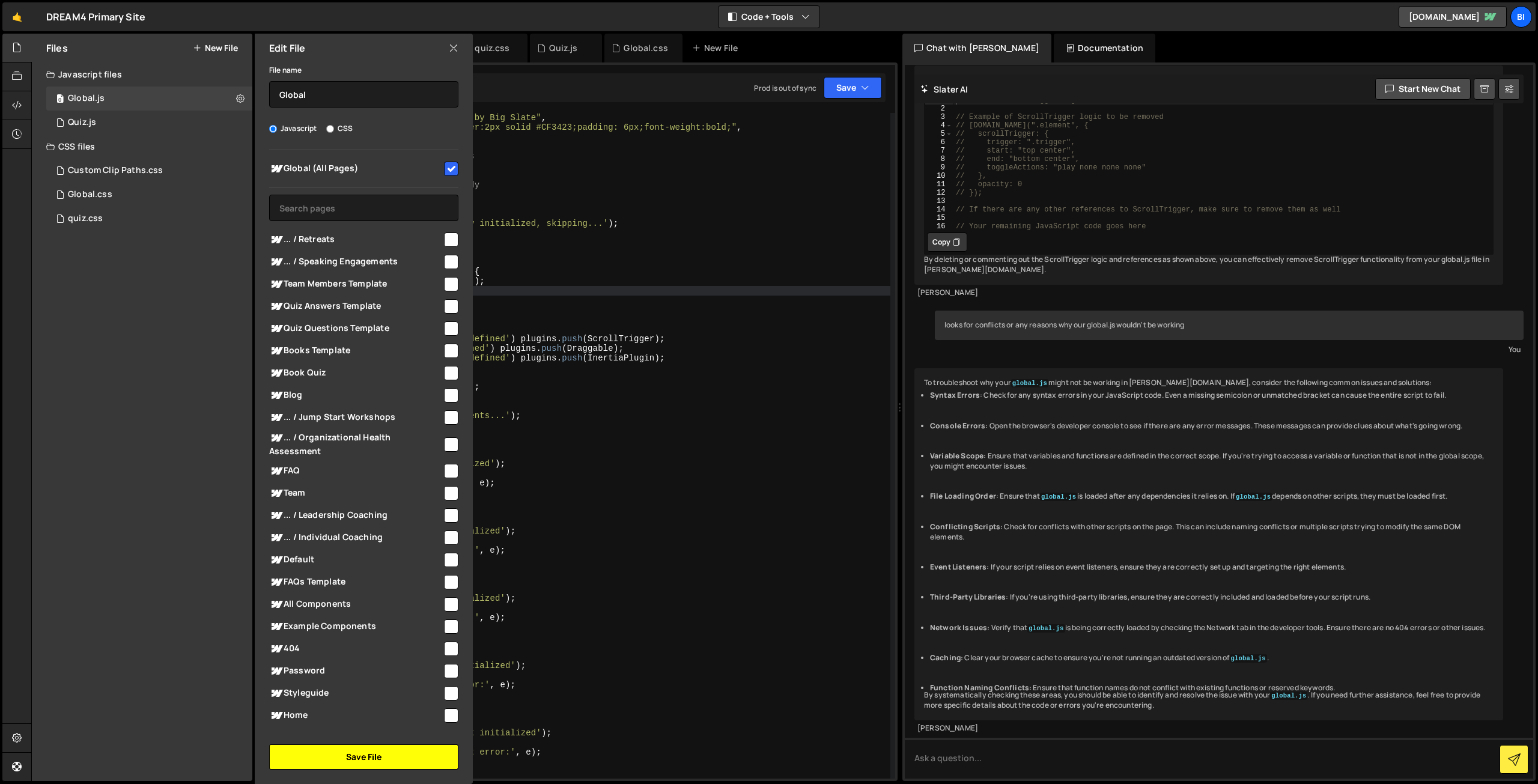
click at [340, 765] on button "Save File" at bounding box center [364, 756] width 189 height 25
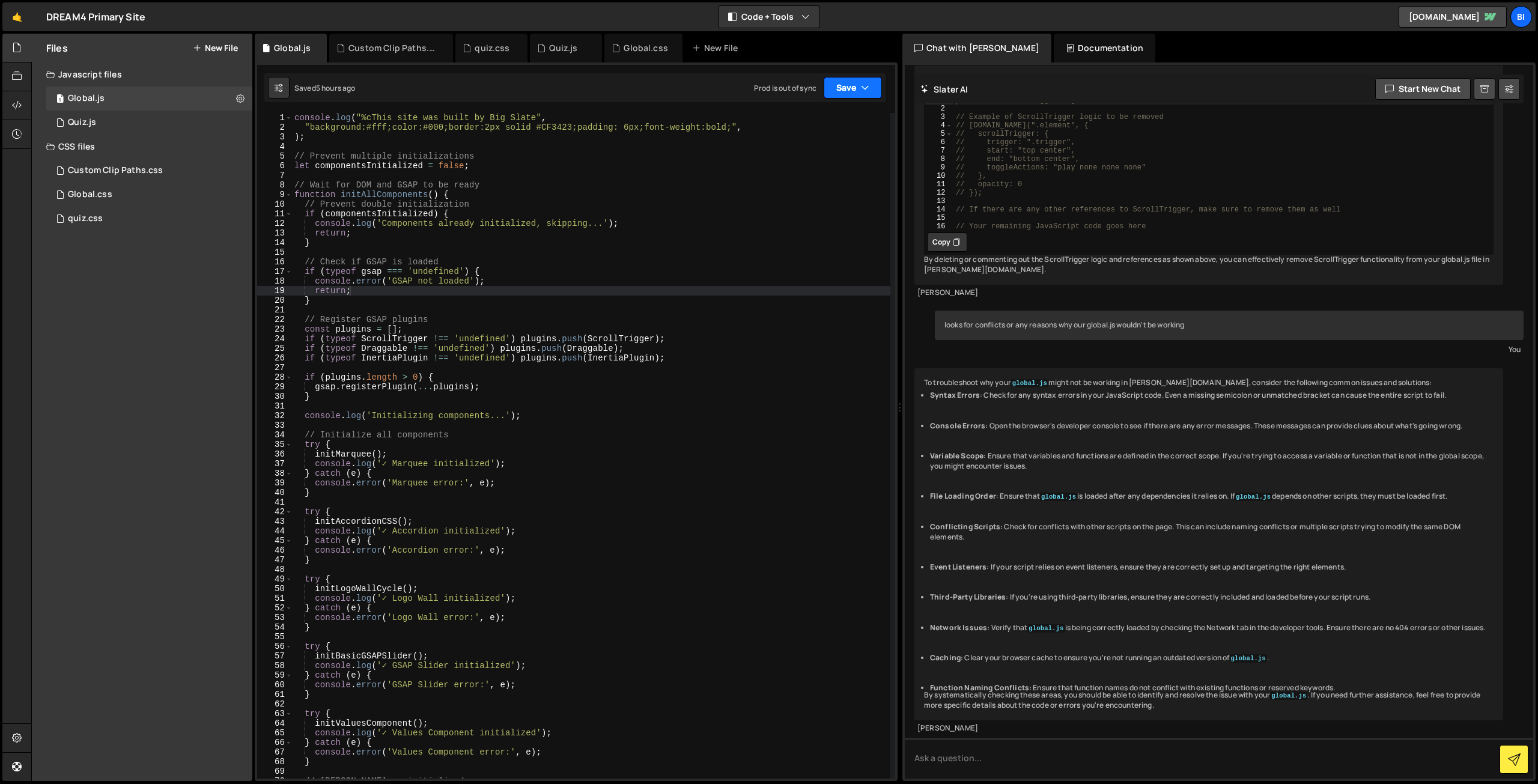
click at [841, 96] on button "Save" at bounding box center [853, 87] width 59 height 21
click at [822, 125] on div "Saved 5 hours ago" at bounding box center [812, 130] width 125 height 14
click at [852, 89] on button "Save" at bounding box center [853, 87] width 59 height 21
click at [852, 149] on button "Save to Production S Saved 6 hours ago" at bounding box center [812, 163] width 144 height 39
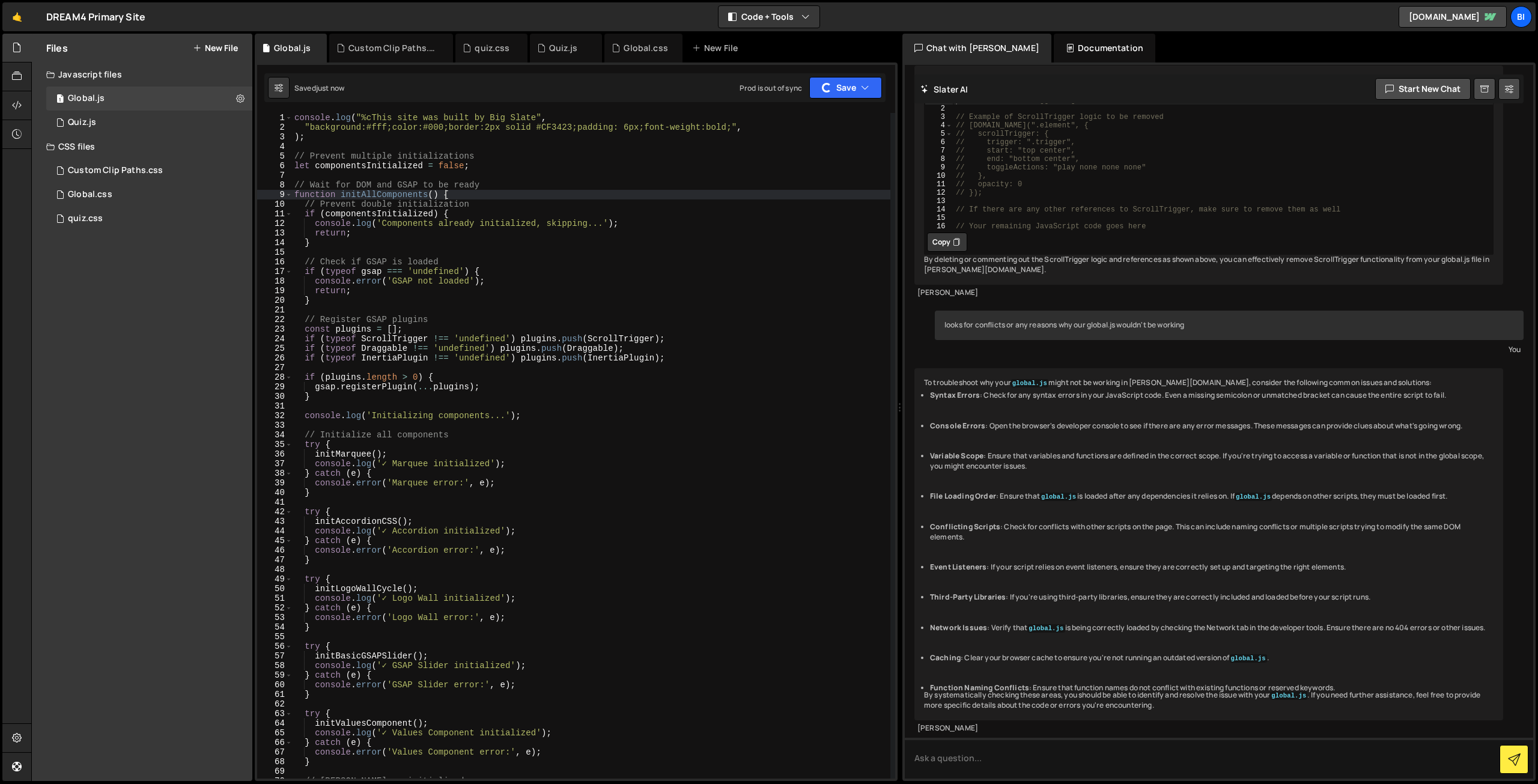
click at [685, 193] on div "console . log ( "%cThis site was built by Big Slate" , "background:#fff;color:#…" at bounding box center [591, 455] width 598 height 685
click at [1441, 12] on link "[DOMAIN_NAME]" at bounding box center [1453, 17] width 108 height 21
click at [454, 195] on div "console . log ( "%cThis site was built by Big Slate" , "background:#fff;color:#…" at bounding box center [591, 455] width 598 height 685
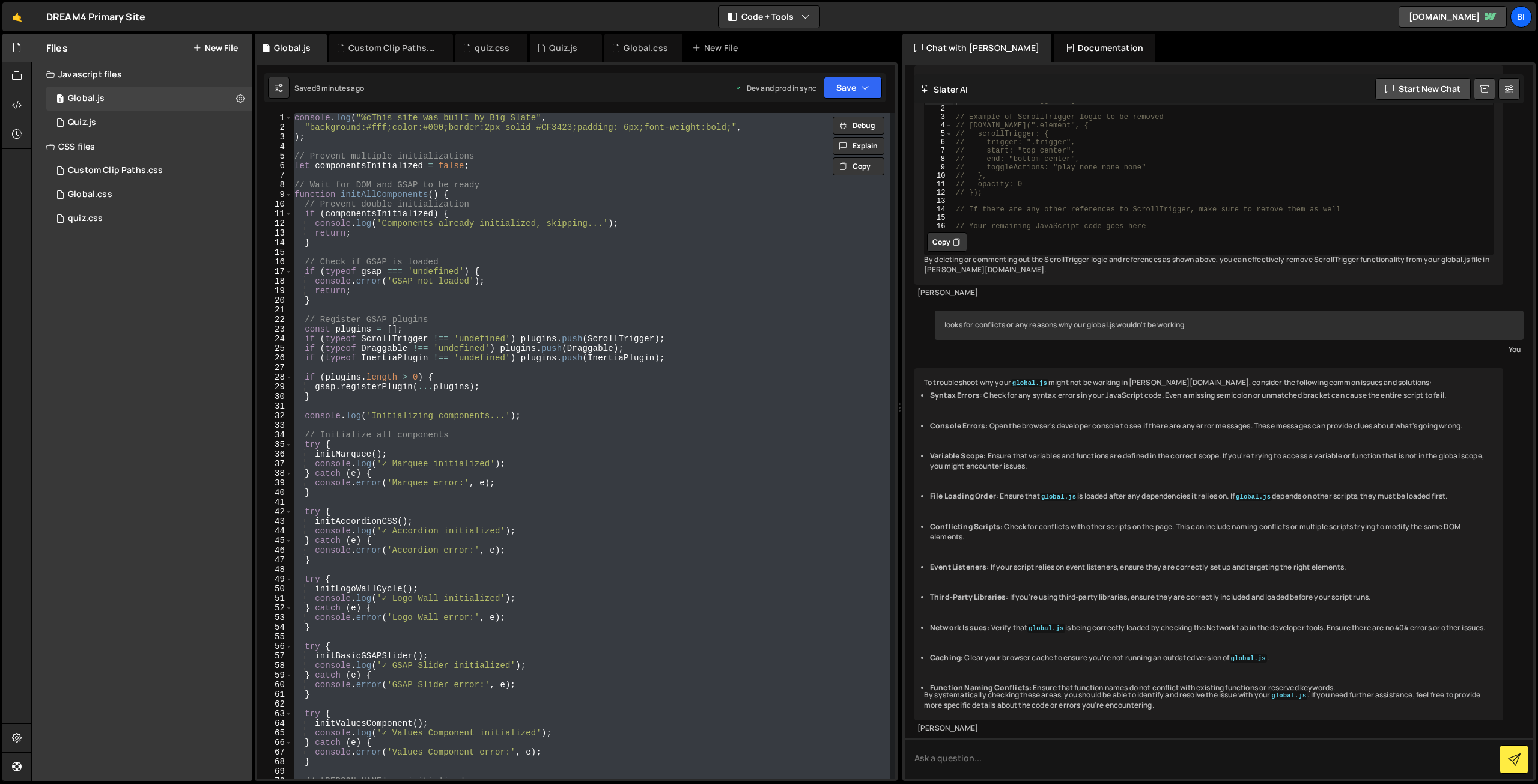
click at [656, 230] on div "console . log ( "%cThis site was built by Big Slate" , "background:#fff;color:#…" at bounding box center [591, 445] width 598 height 666
type textarea "return;"
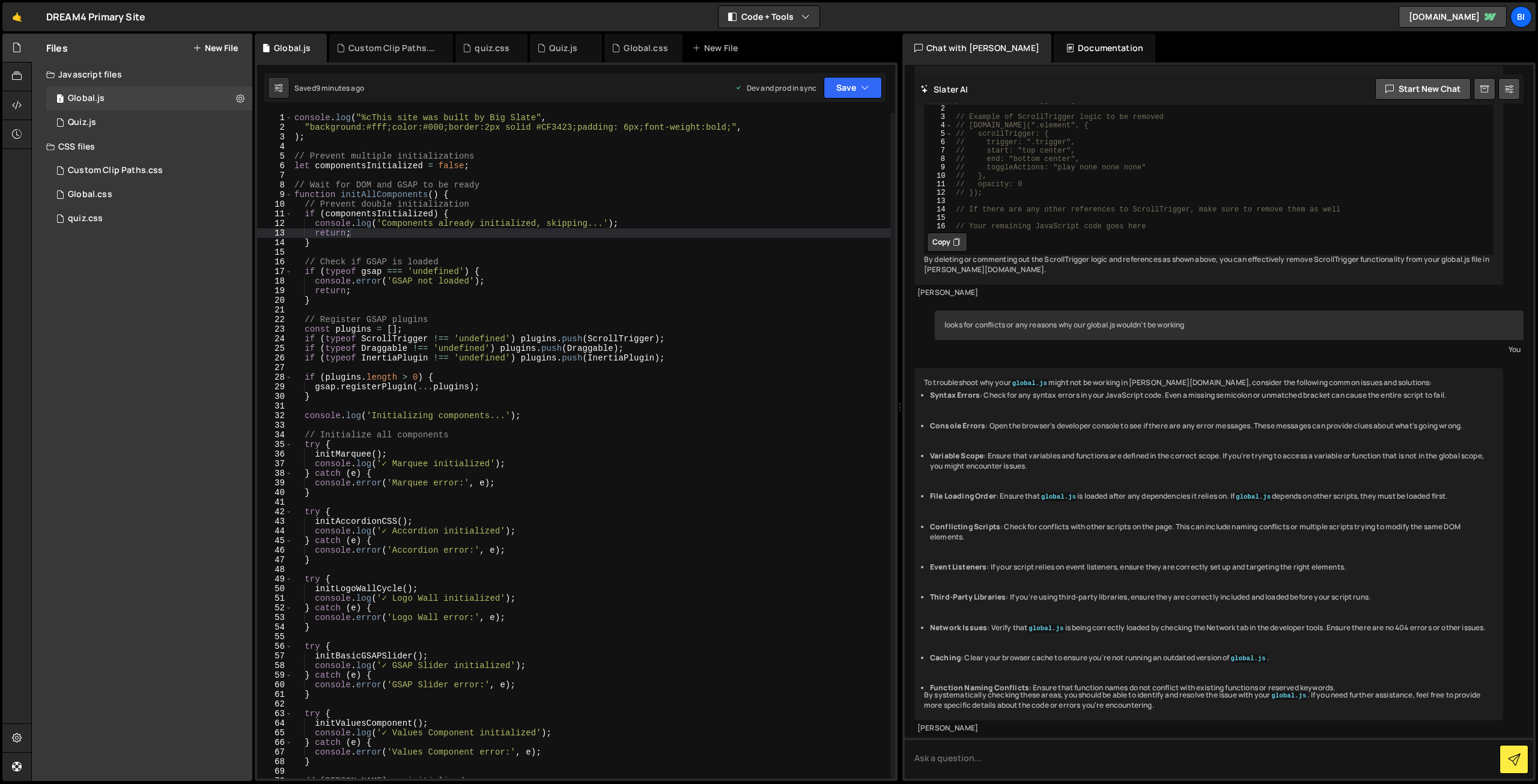
click at [326, 230] on div "console . log ( "%cThis site was built by Big Slate" , "background:#fff;color:#…" at bounding box center [591, 455] width 598 height 685
click at [136, 120] on div "1 Quiz.js 0" at bounding box center [149, 123] width 206 height 24
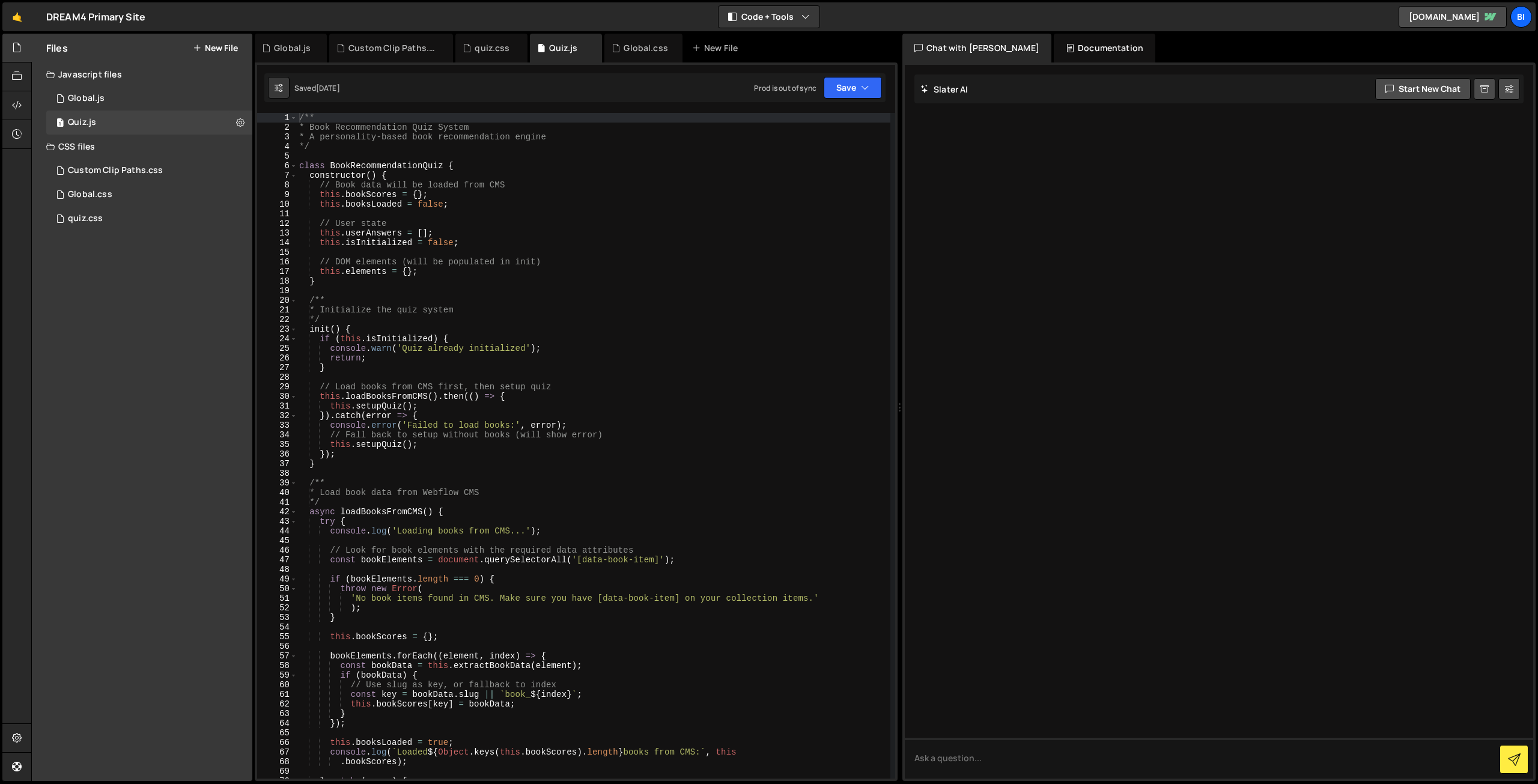
scroll to position [0, 0]
click at [127, 170] on div "Custom Clip Paths.css" at bounding box center [116, 171] width 95 height 11
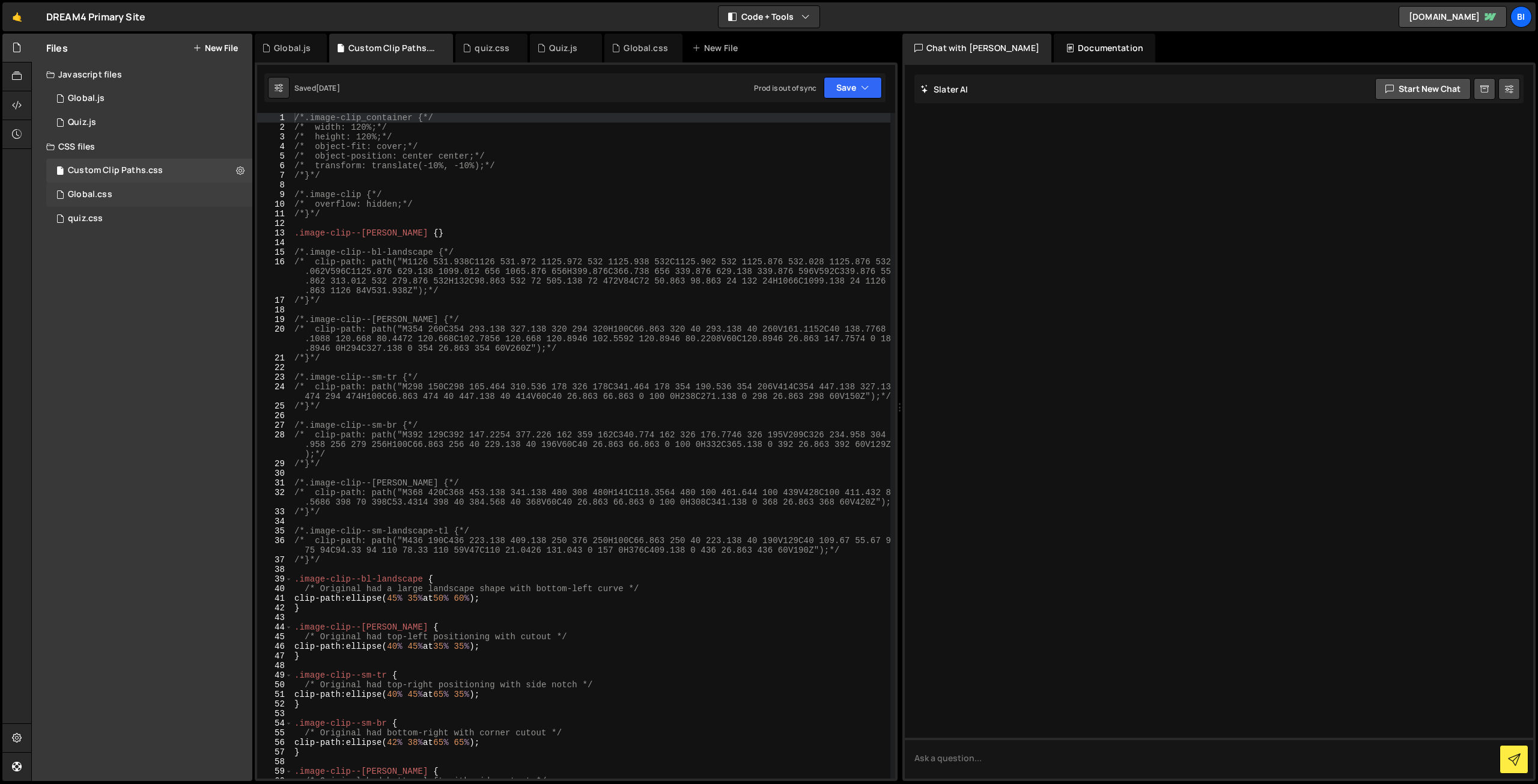
click at [127, 189] on div "Global.css 0" at bounding box center [149, 194] width 206 height 24
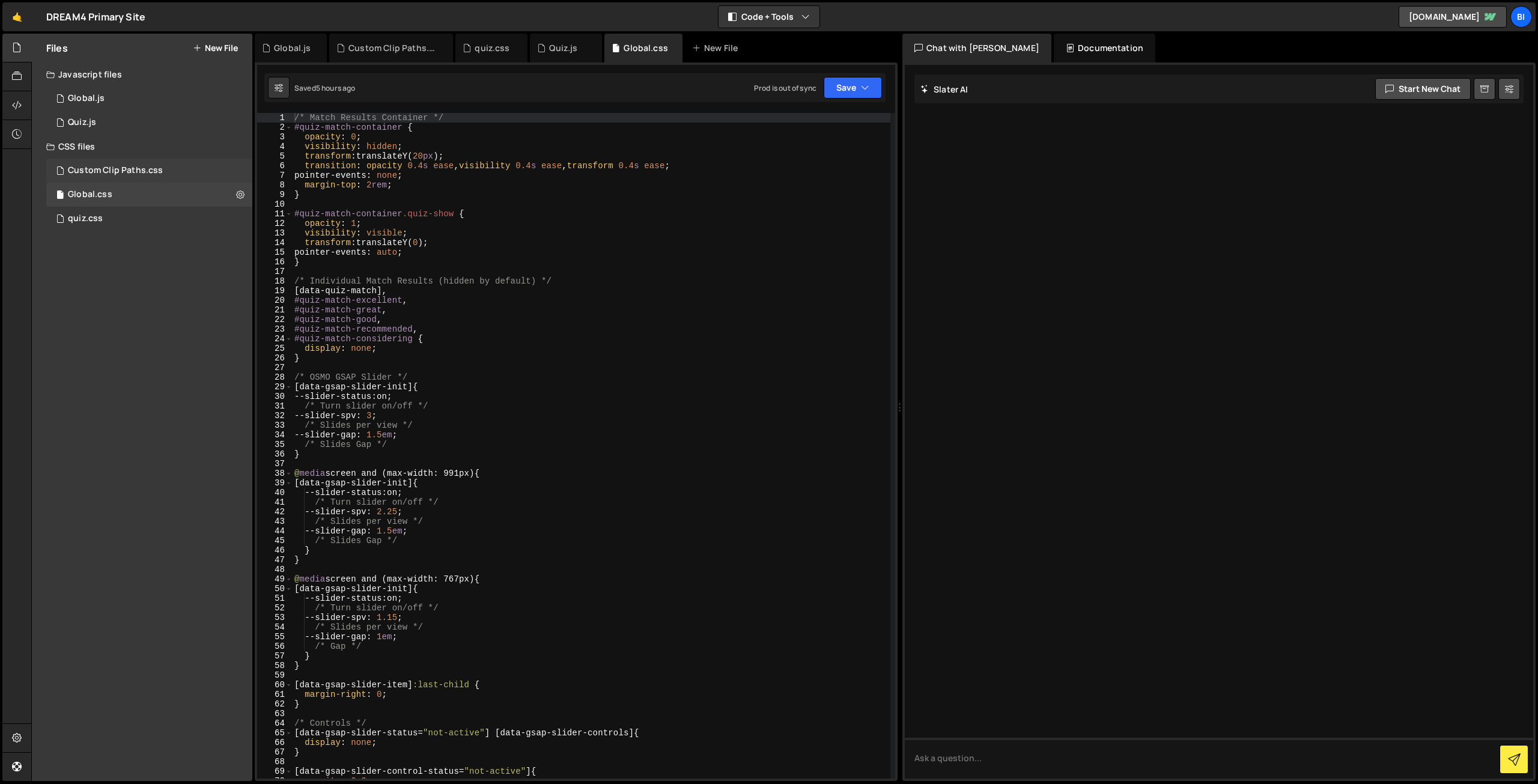
click at [144, 171] on div "Custom Clip Paths.css" at bounding box center [116, 171] width 95 height 11
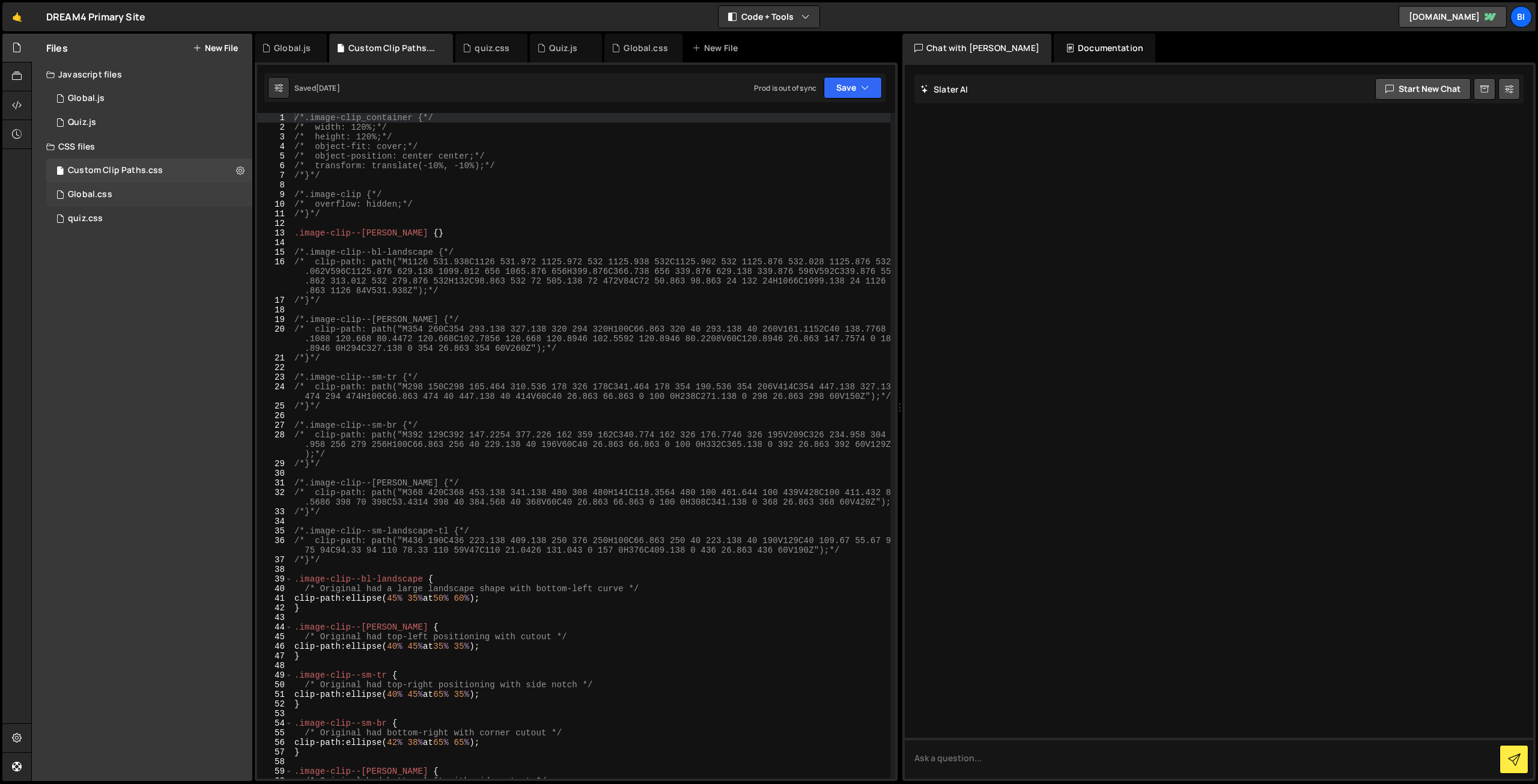
click at [130, 187] on div "Global.css 0" at bounding box center [149, 194] width 206 height 24
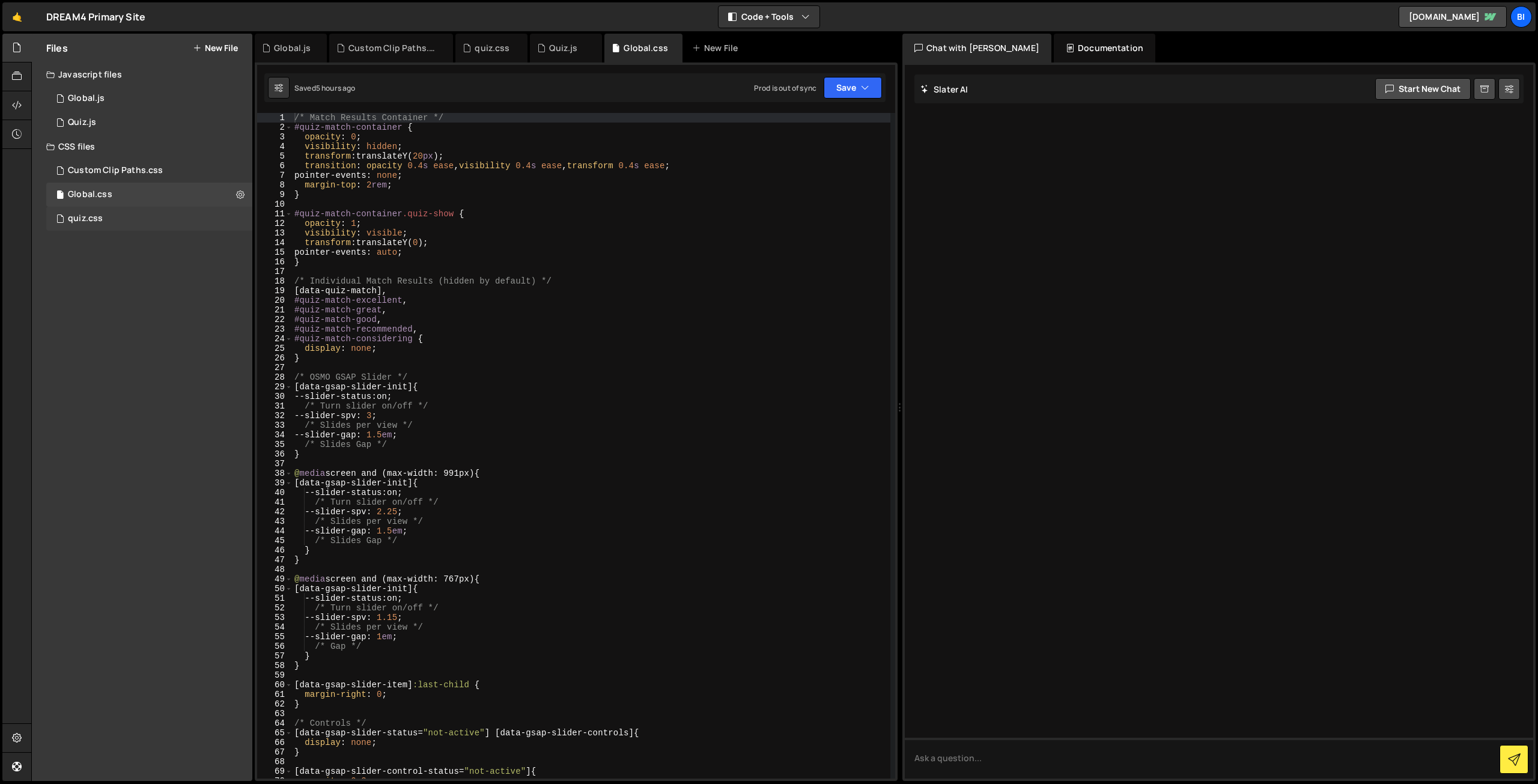
click at [162, 215] on div "quiz.css 0" at bounding box center [149, 218] width 206 height 24
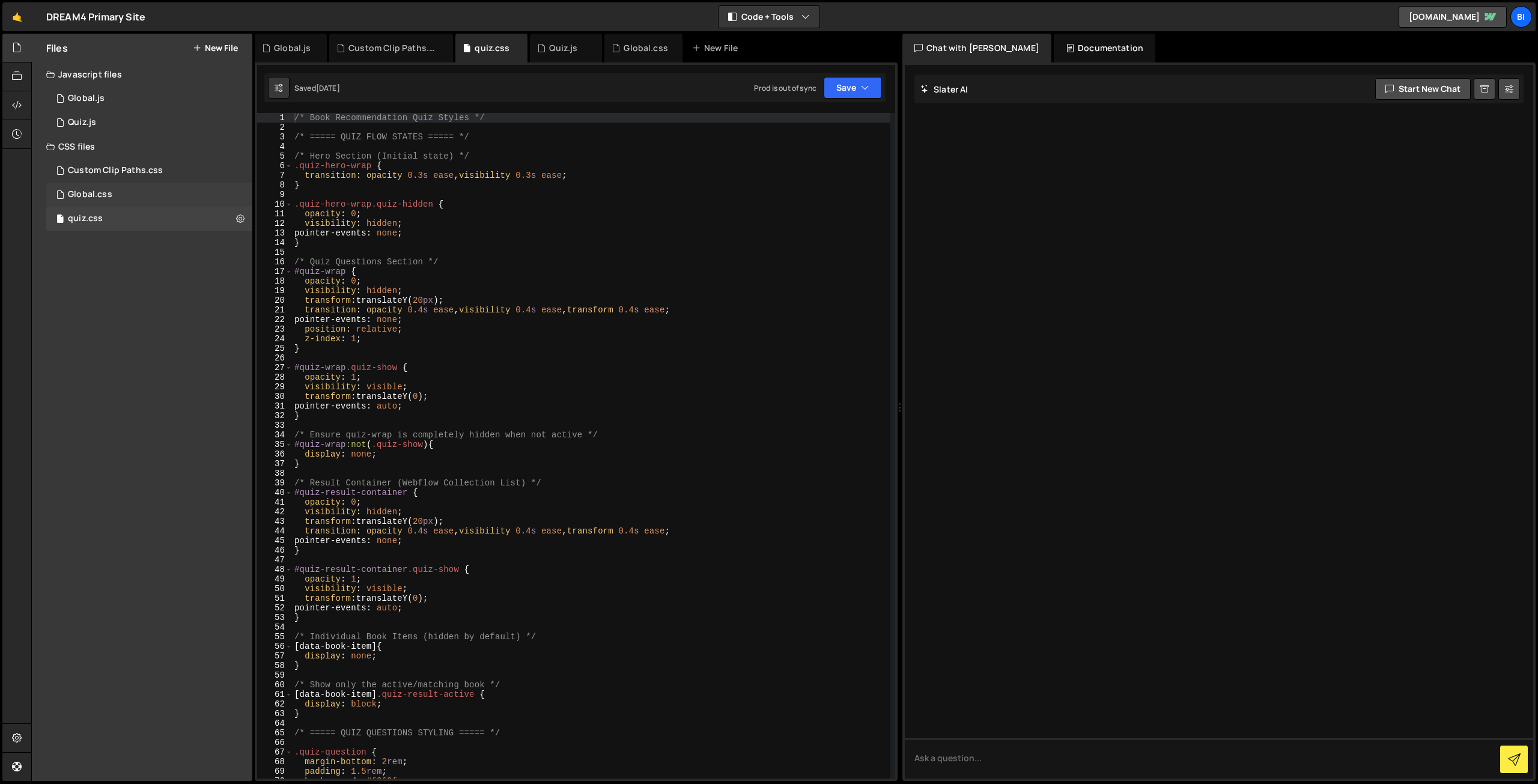
click at [163, 199] on div "Global.css 0" at bounding box center [149, 194] width 206 height 24
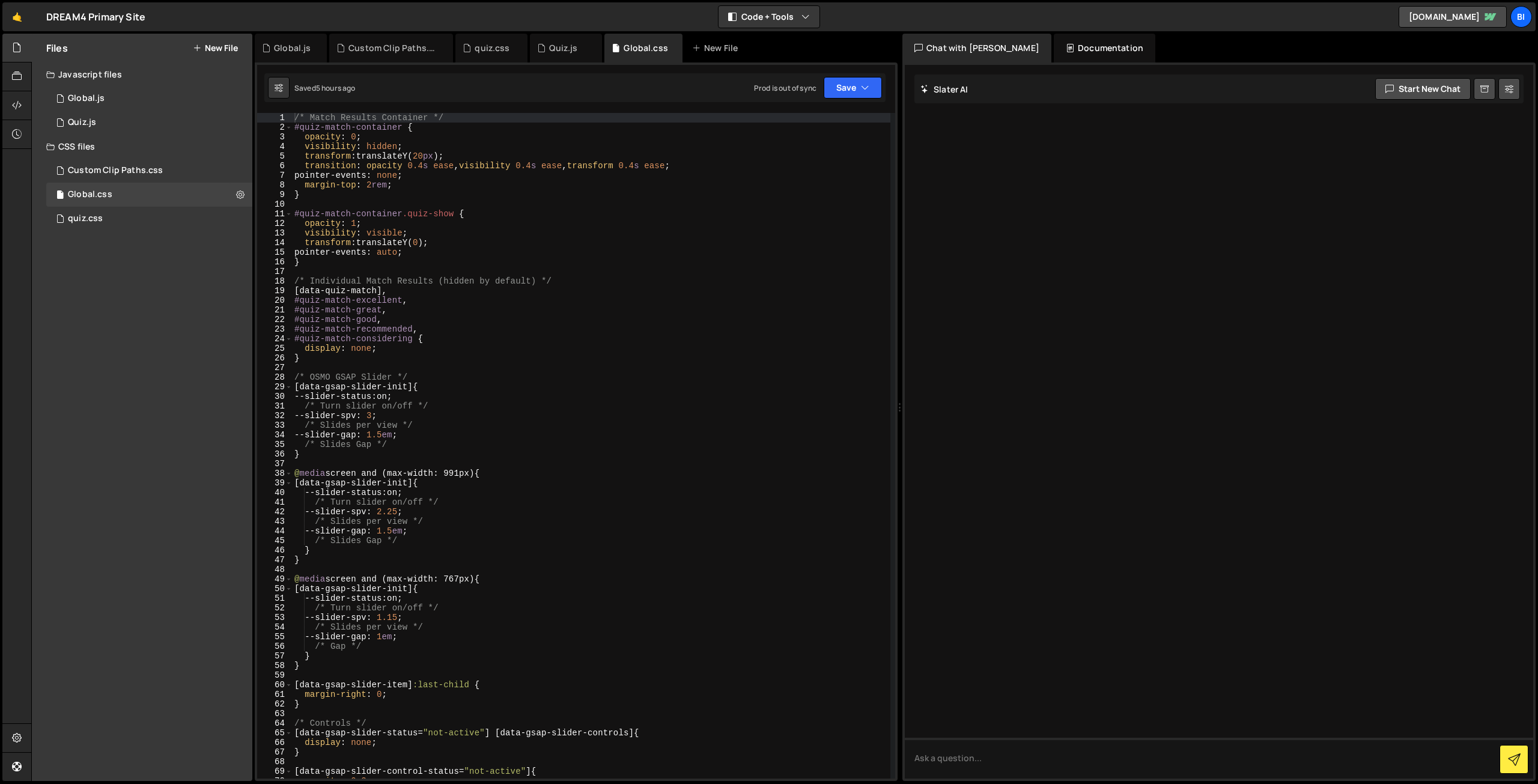
click at [322, 212] on div "/* Match Results Container */ #quiz-match-container { opacity : 0 ; visibility …" at bounding box center [591, 455] width 598 height 685
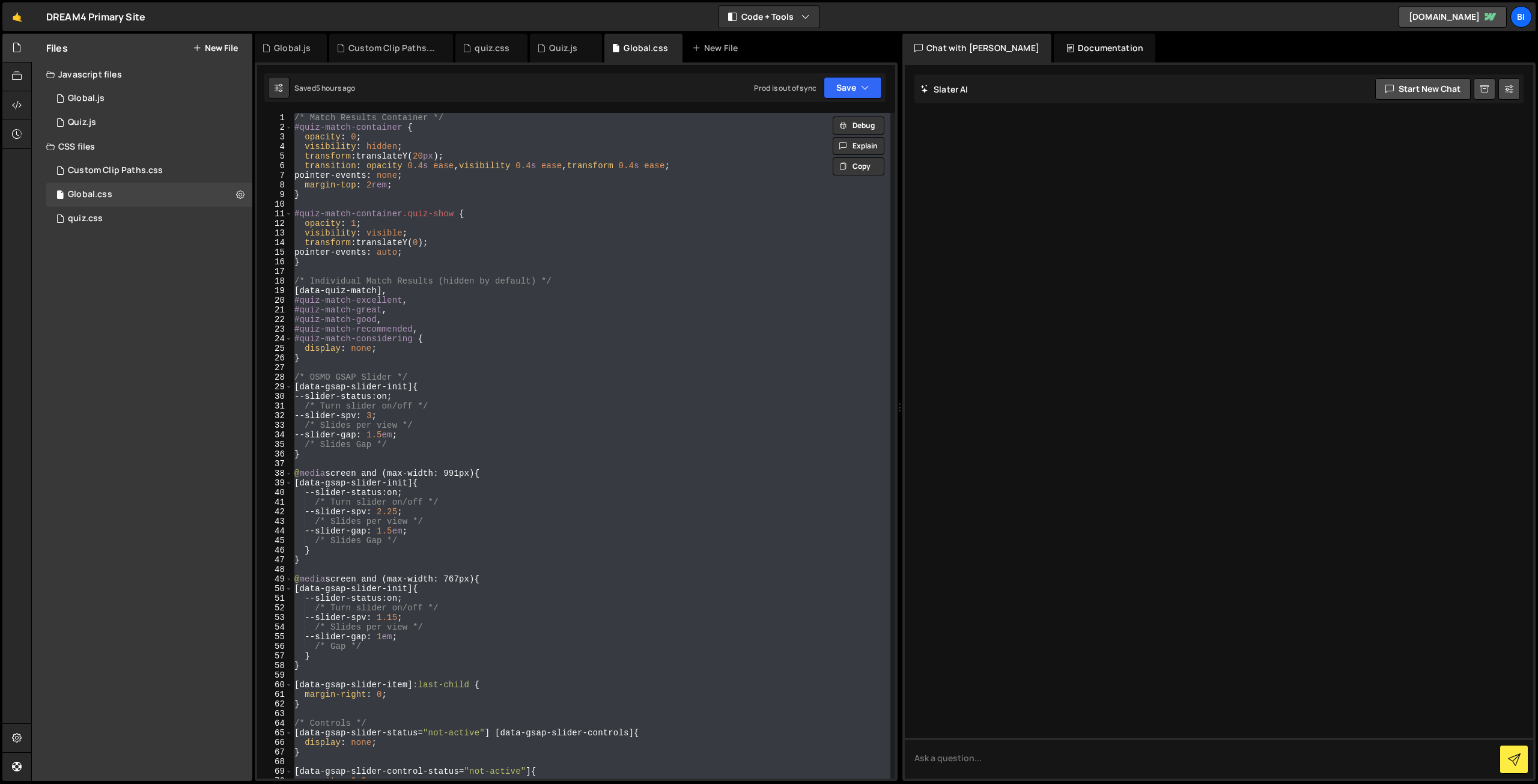
click at [637, 233] on div "/* Match Results Container */ #quiz-match-container { opacity : 0 ; visibility …" at bounding box center [591, 445] width 598 height 666
type textarea "visibility: visible;"
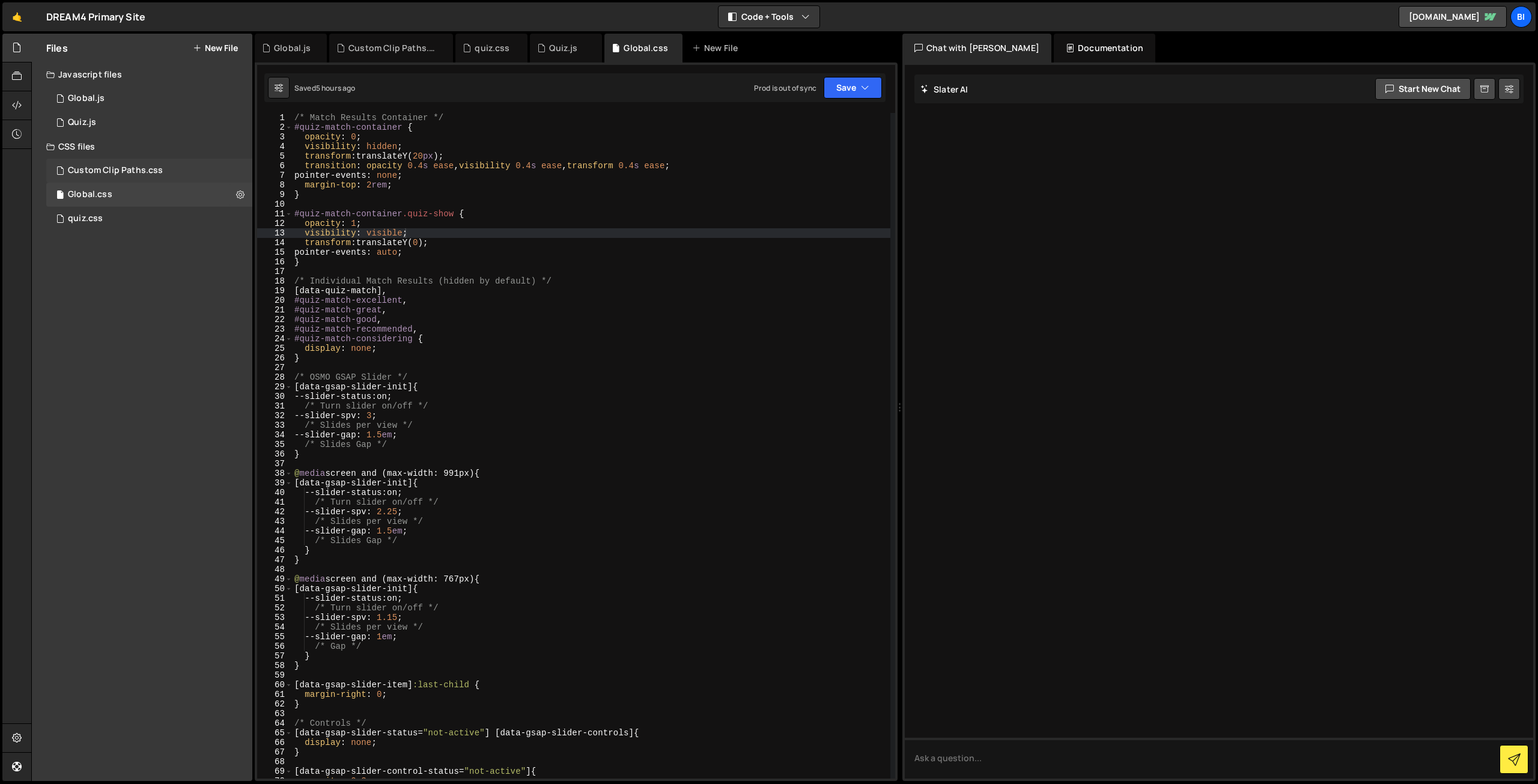
click at [143, 169] on div "Custom Clip Paths.css" at bounding box center [116, 171] width 95 height 11
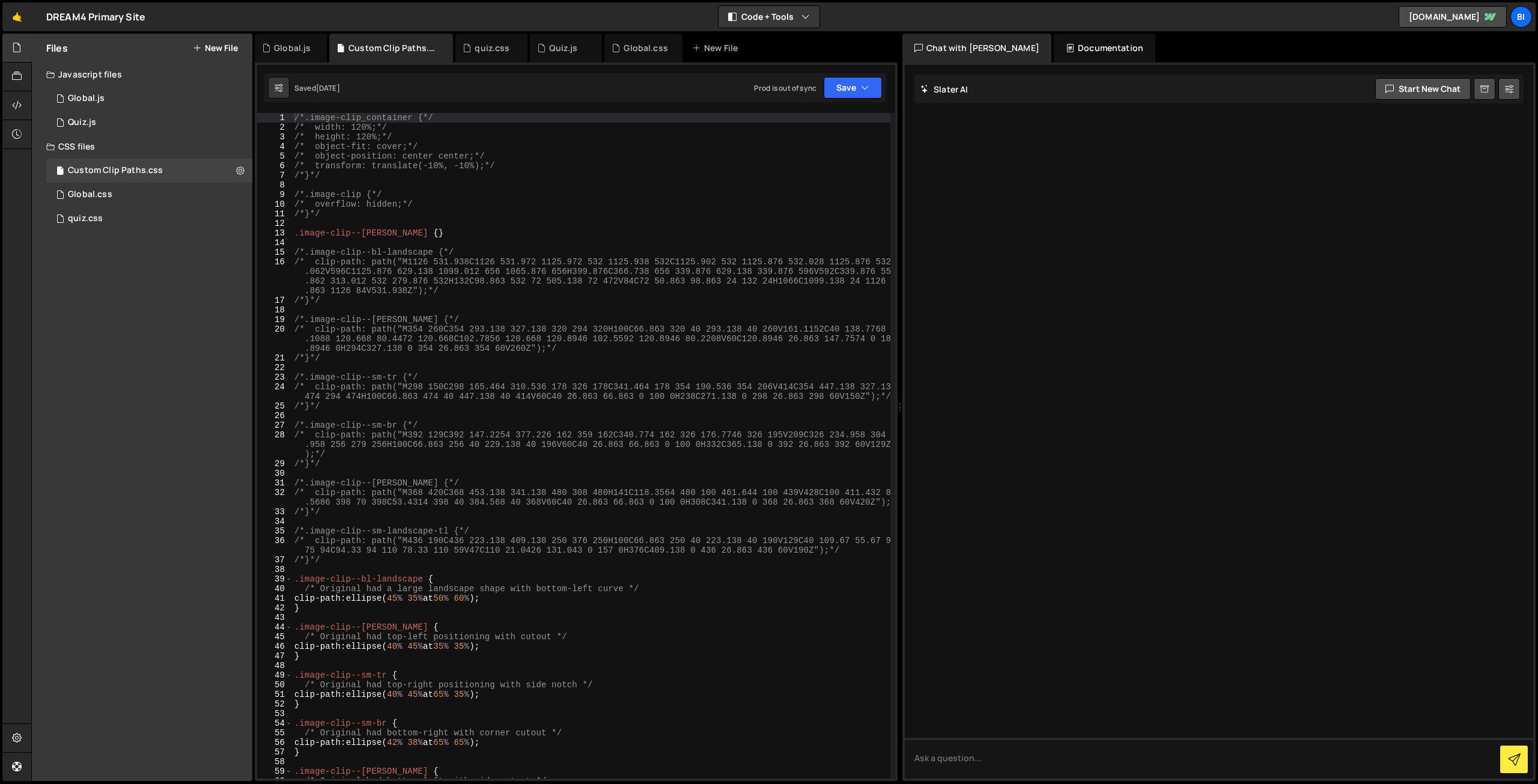
click at [432, 202] on div "/*.image-clip_container {*/ /* width: 120%;*/ /* height: 120%;*/ /* object-fit:…" at bounding box center [591, 455] width 598 height 685
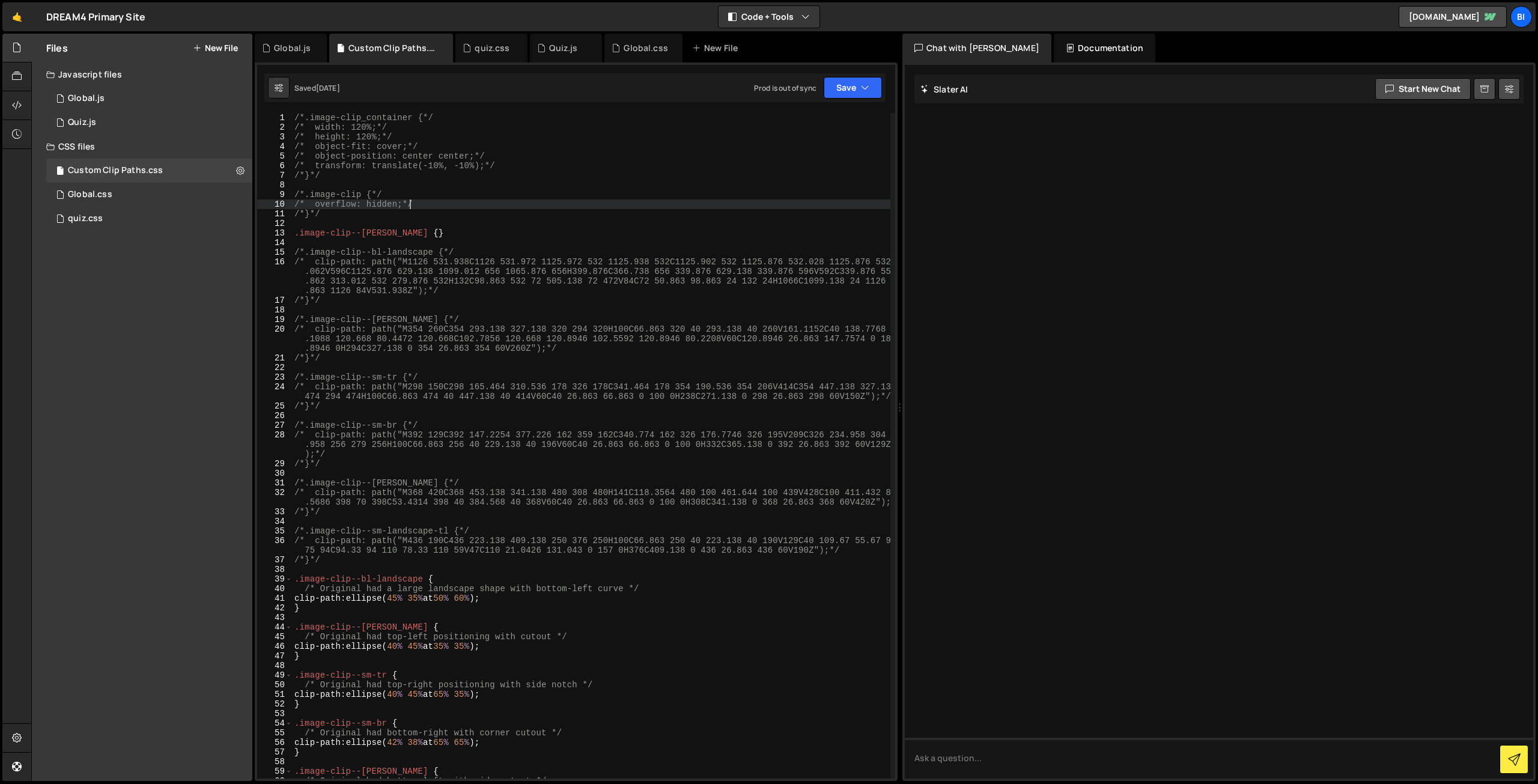
type textarea "}"
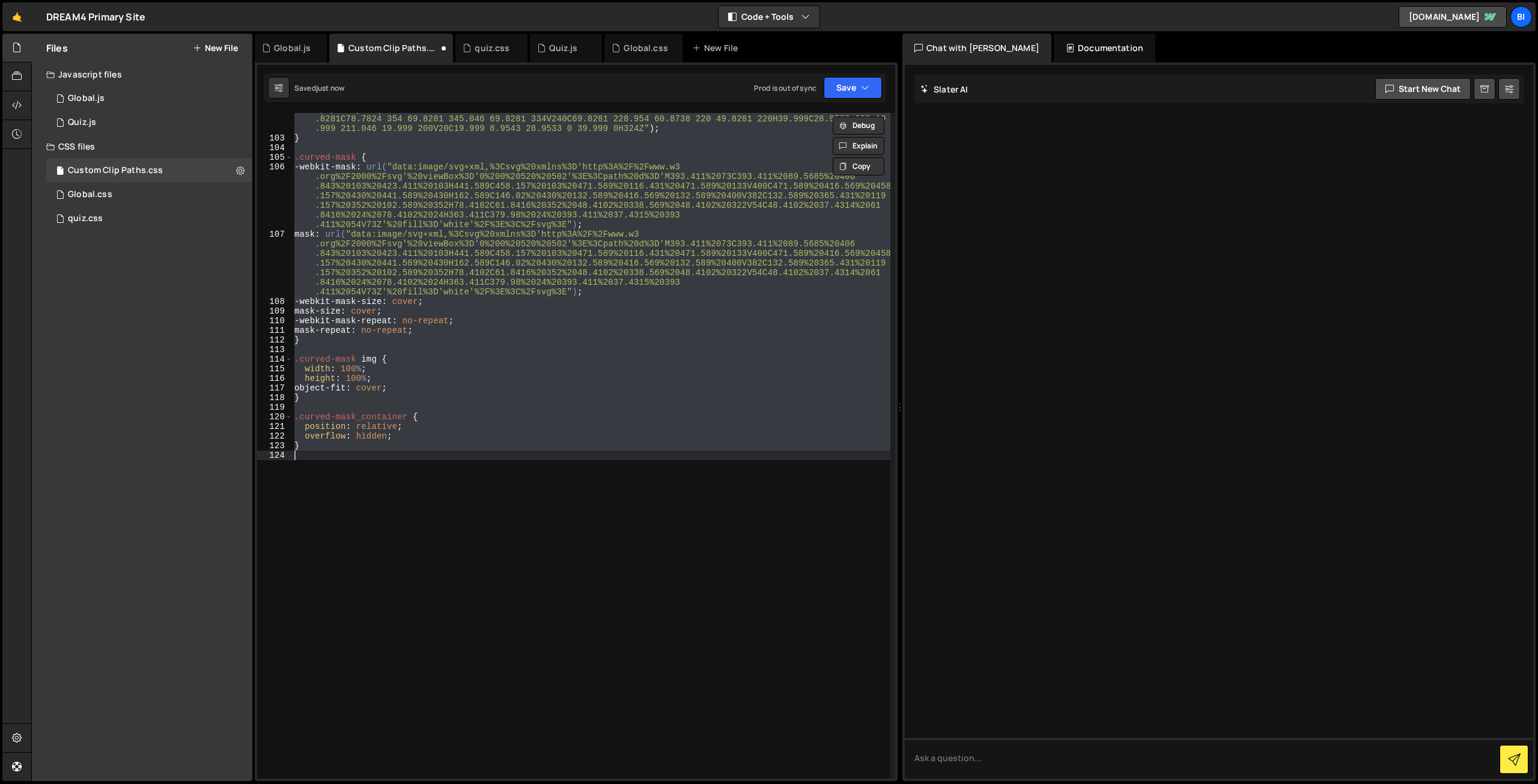
scroll to position [1114, 0]
type textarea "/*}*/"
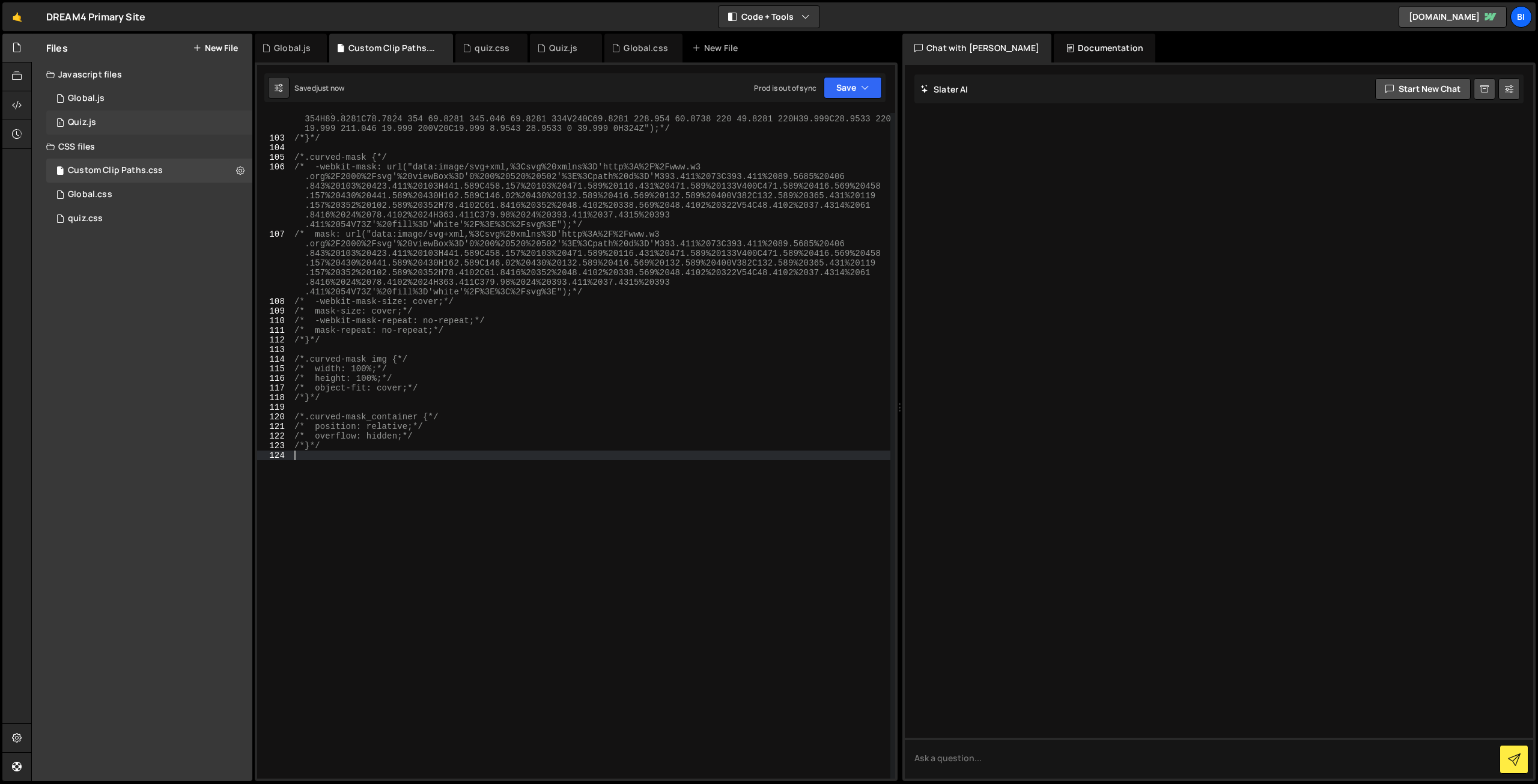
click at [109, 116] on div "1 Quiz.js 0" at bounding box center [149, 123] width 206 height 24
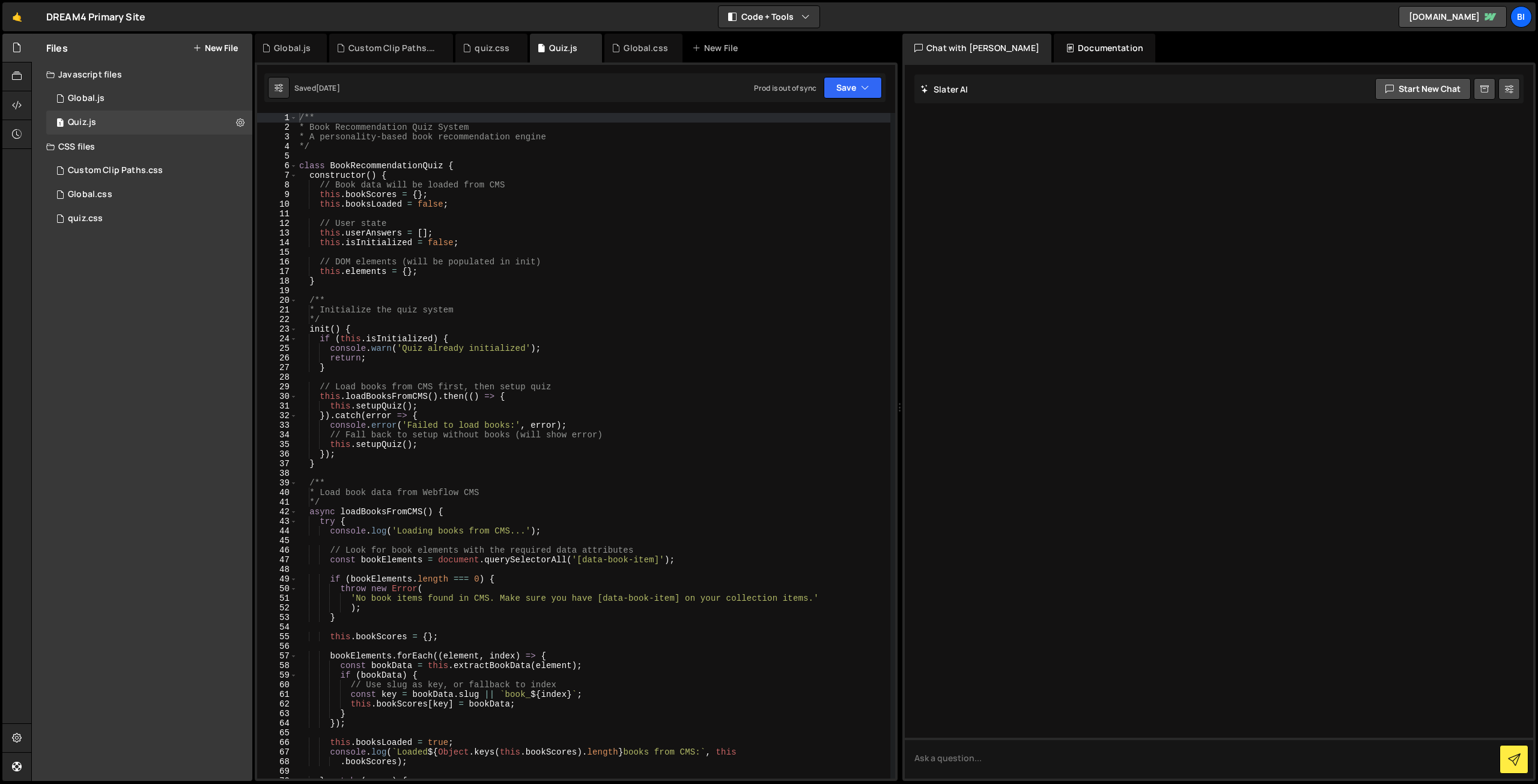
click at [489, 234] on div "/** * Book Recommendation Quiz System * A personality-based book recommendation…" at bounding box center [593, 455] width 593 height 685
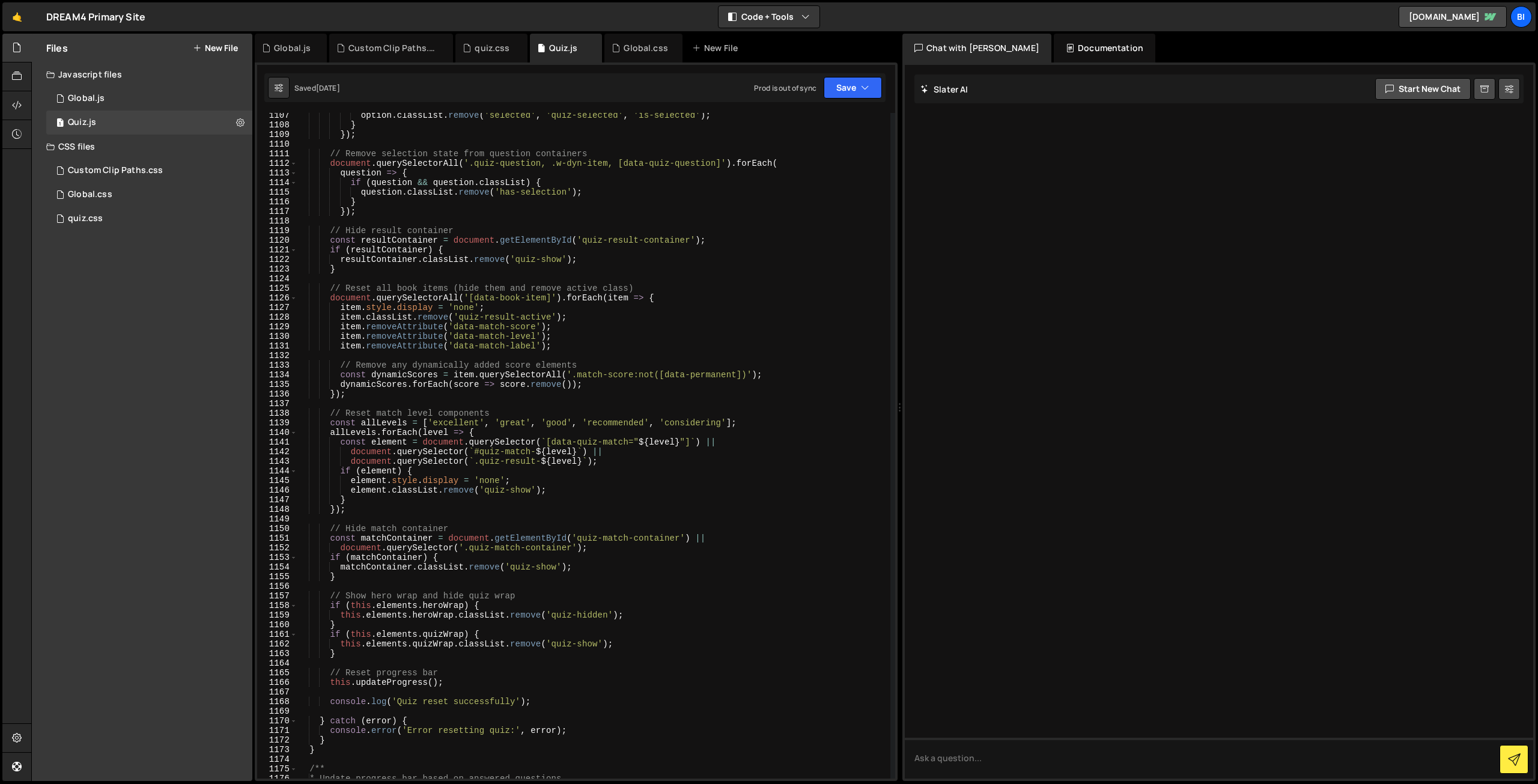
scroll to position [11103, 0]
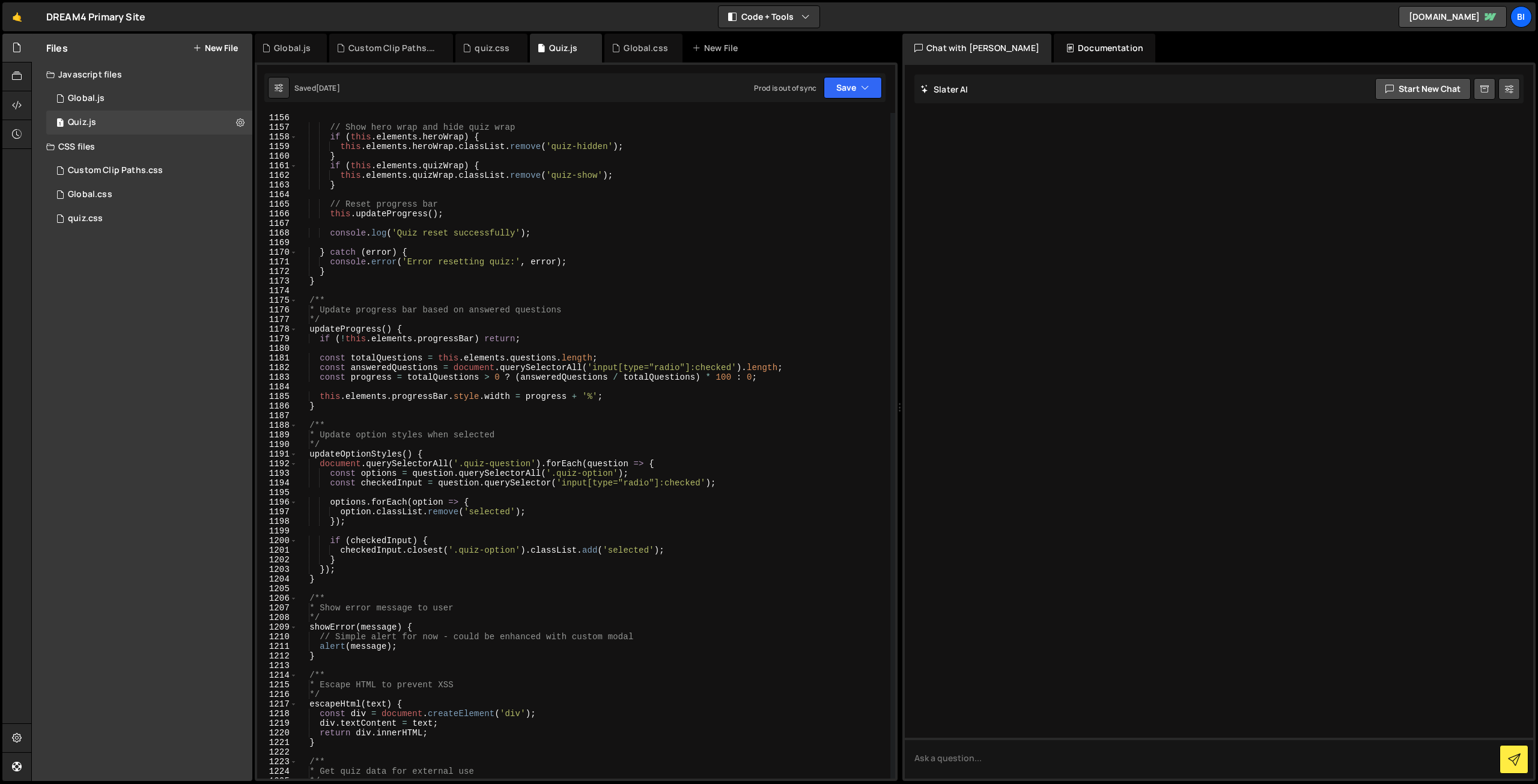
click at [442, 209] on div "// Show hero wrap and hide quiz wrap if ( this . elements . heroWrap ) { this .…" at bounding box center [593, 455] width 593 height 685
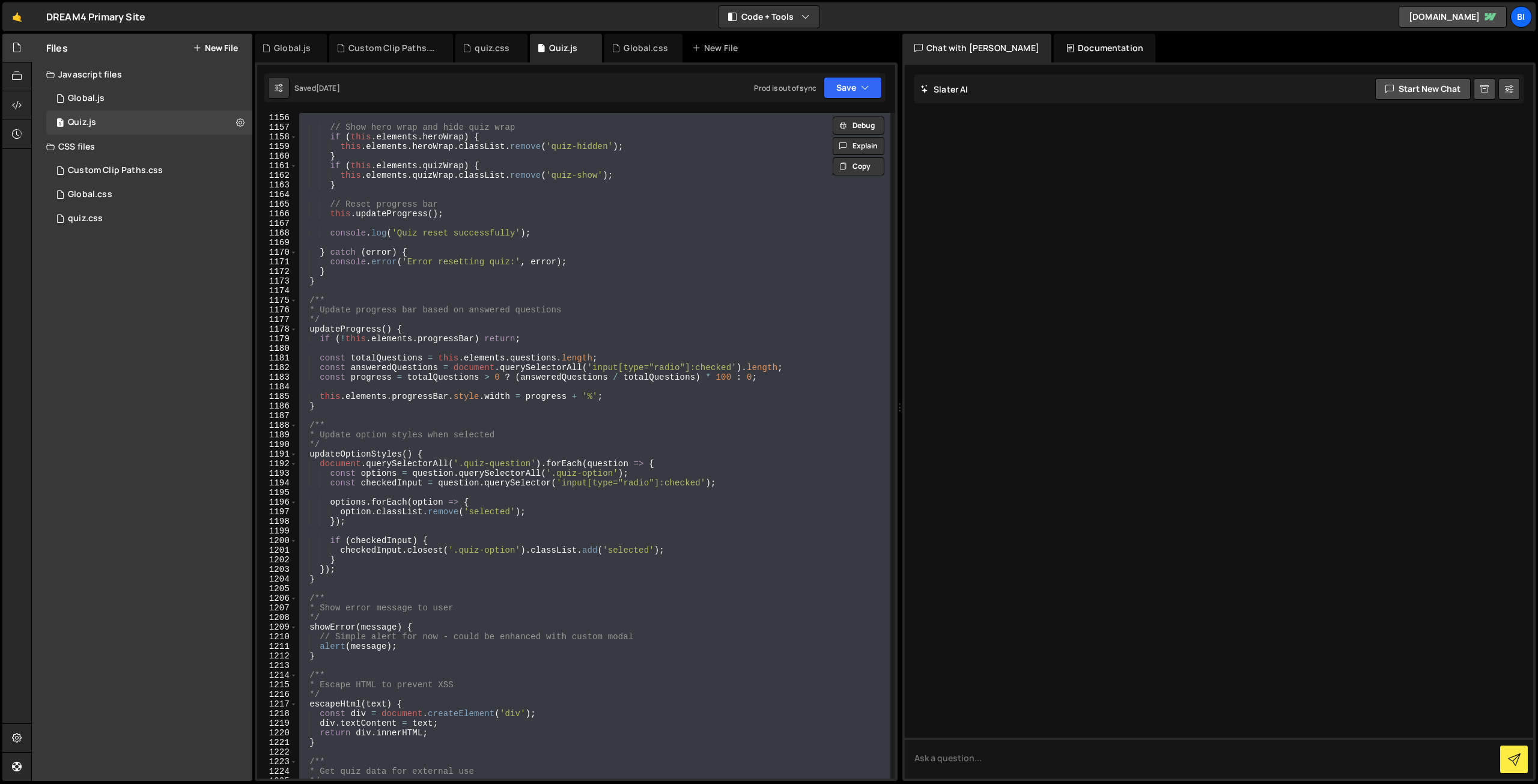
click at [656, 210] on div "// Show hero wrap and hide quiz wrap if ( this . elements . heroWrap ) { this .…" at bounding box center [593, 445] width 593 height 666
type textarea "this.updateProgress();"
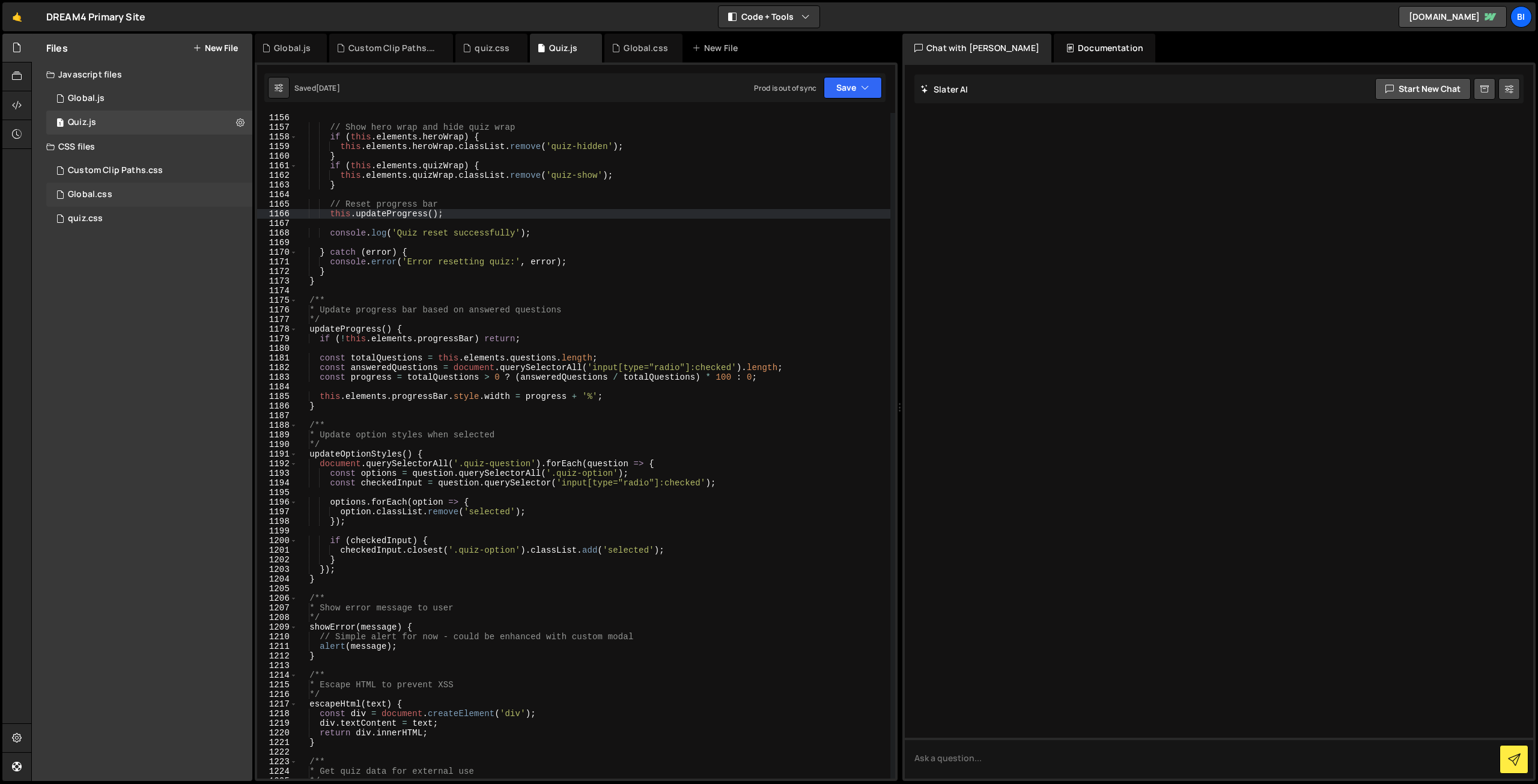
click at [119, 195] on div "Global.css 0" at bounding box center [149, 194] width 206 height 24
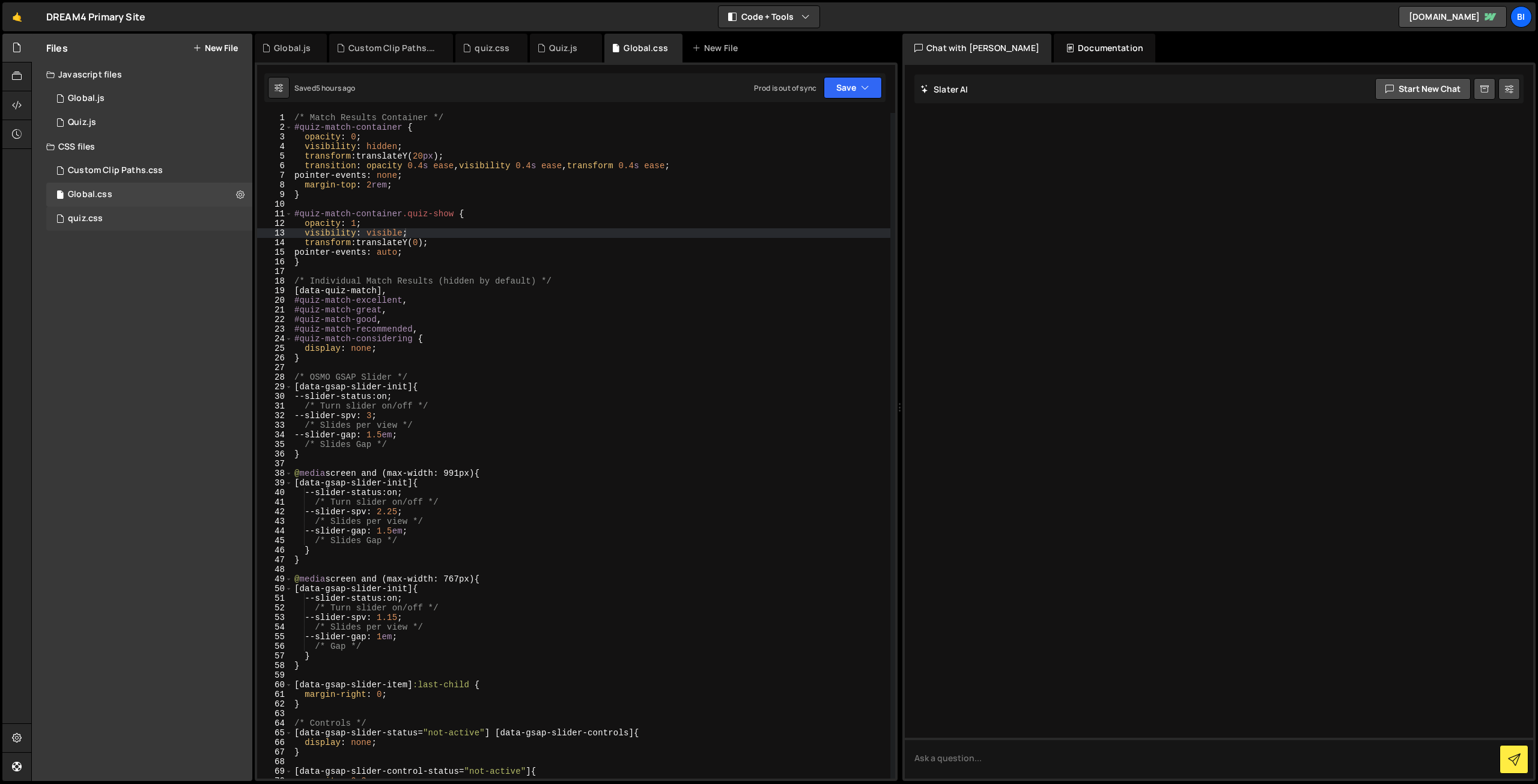
click at [123, 209] on div "quiz.css 0" at bounding box center [149, 218] width 206 height 24
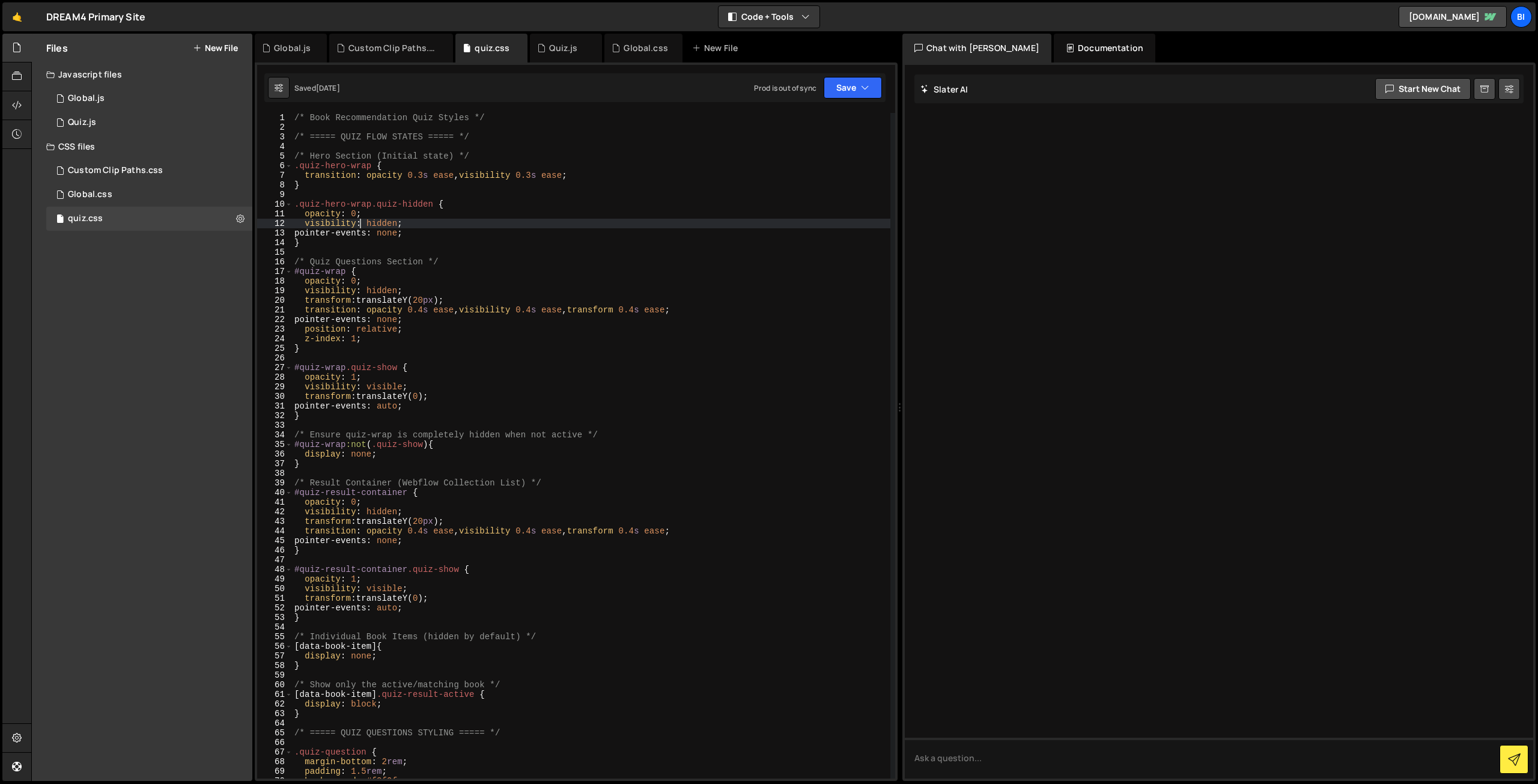
click at [361, 226] on div "/* Book Recommendation Quiz Styles */ /* ===== QUIZ FLOW STATES ===== */ /* Her…" at bounding box center [591, 455] width 598 height 685
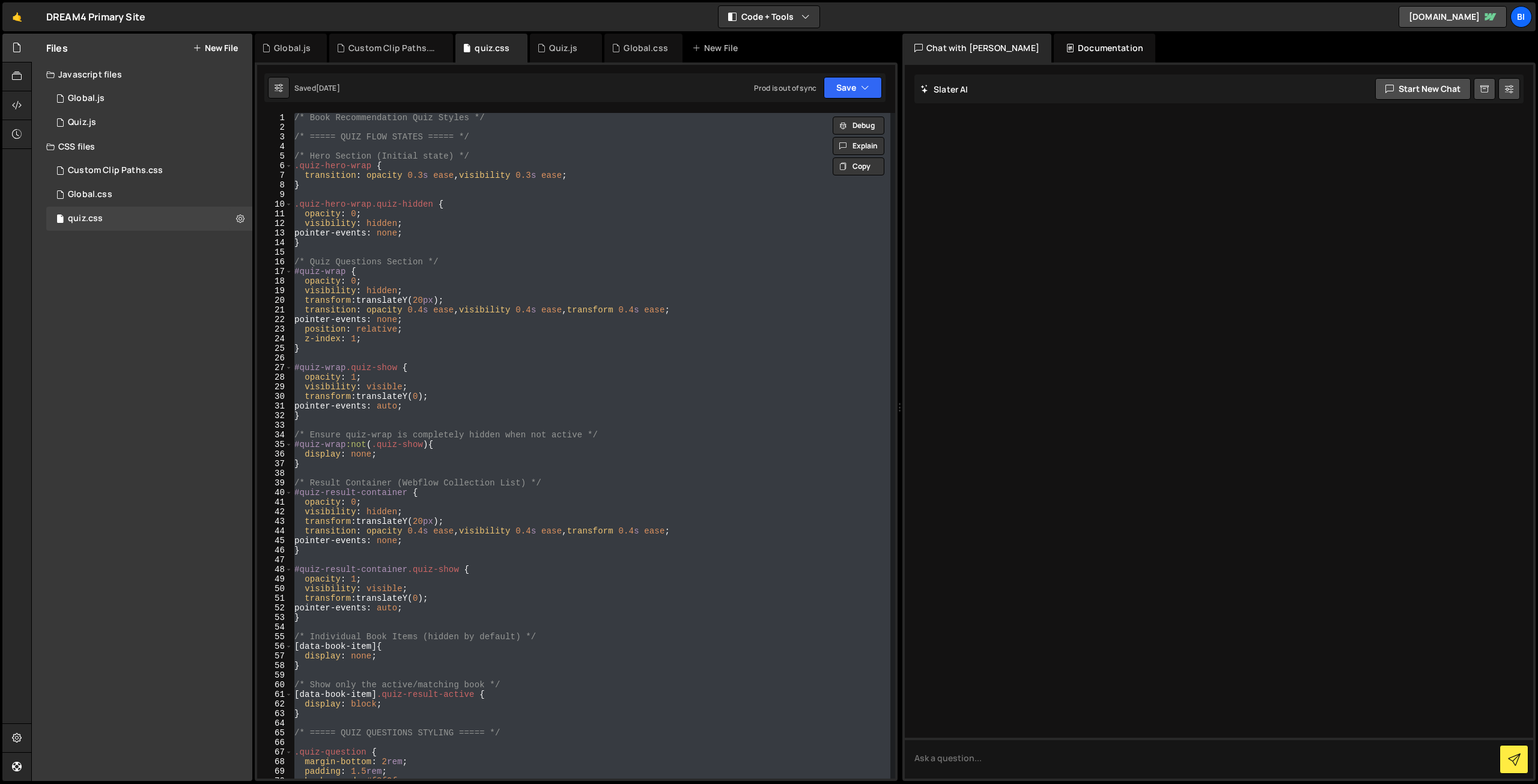
click at [495, 224] on div "/* Book Recommendation Quiz Styles */ /* ===== QUIZ FLOW STATES ===== */ /* Her…" at bounding box center [591, 445] width 598 height 666
type textarea "visibility: hidden;"
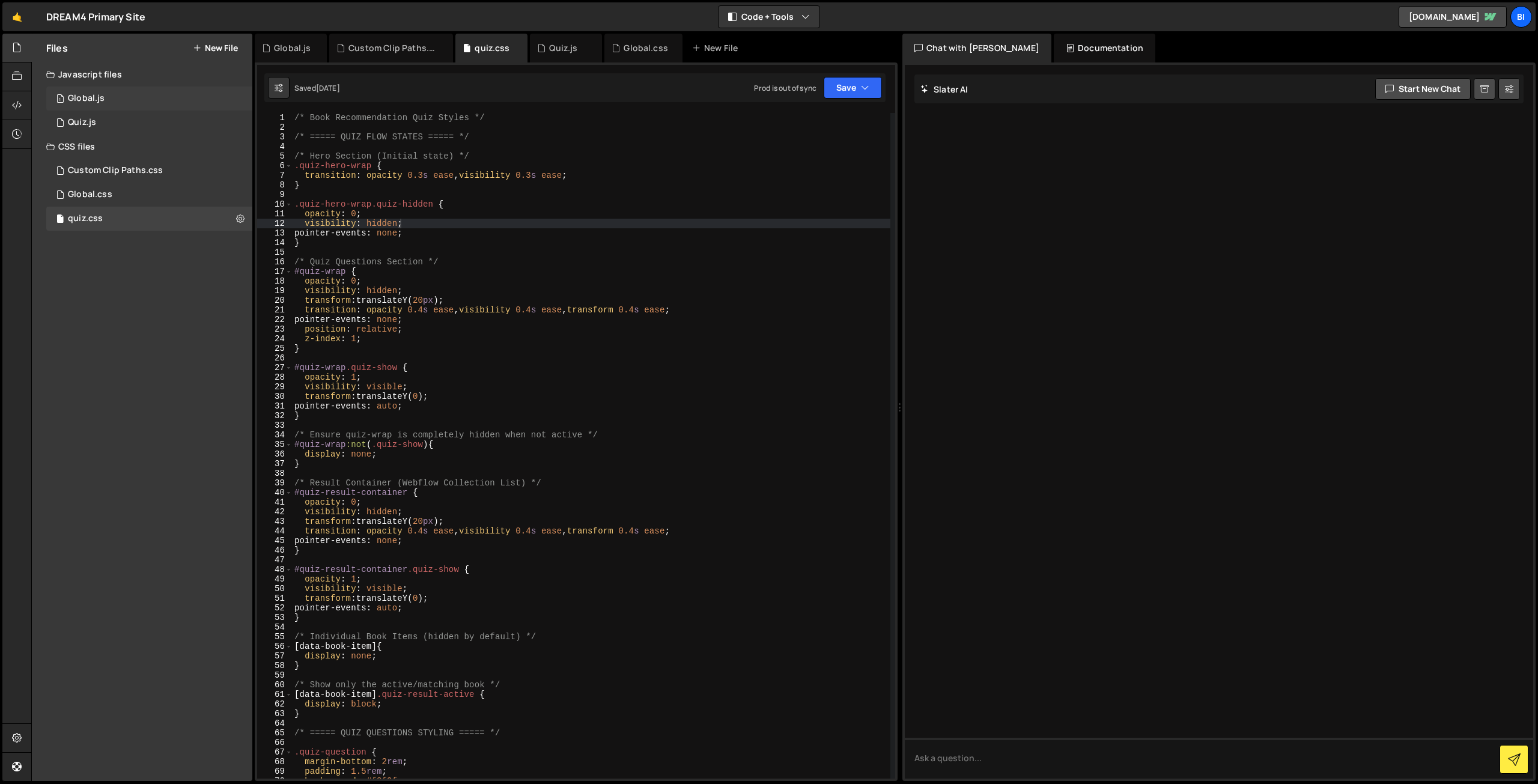
click at [95, 102] on div "Global.js" at bounding box center [86, 98] width 36 height 11
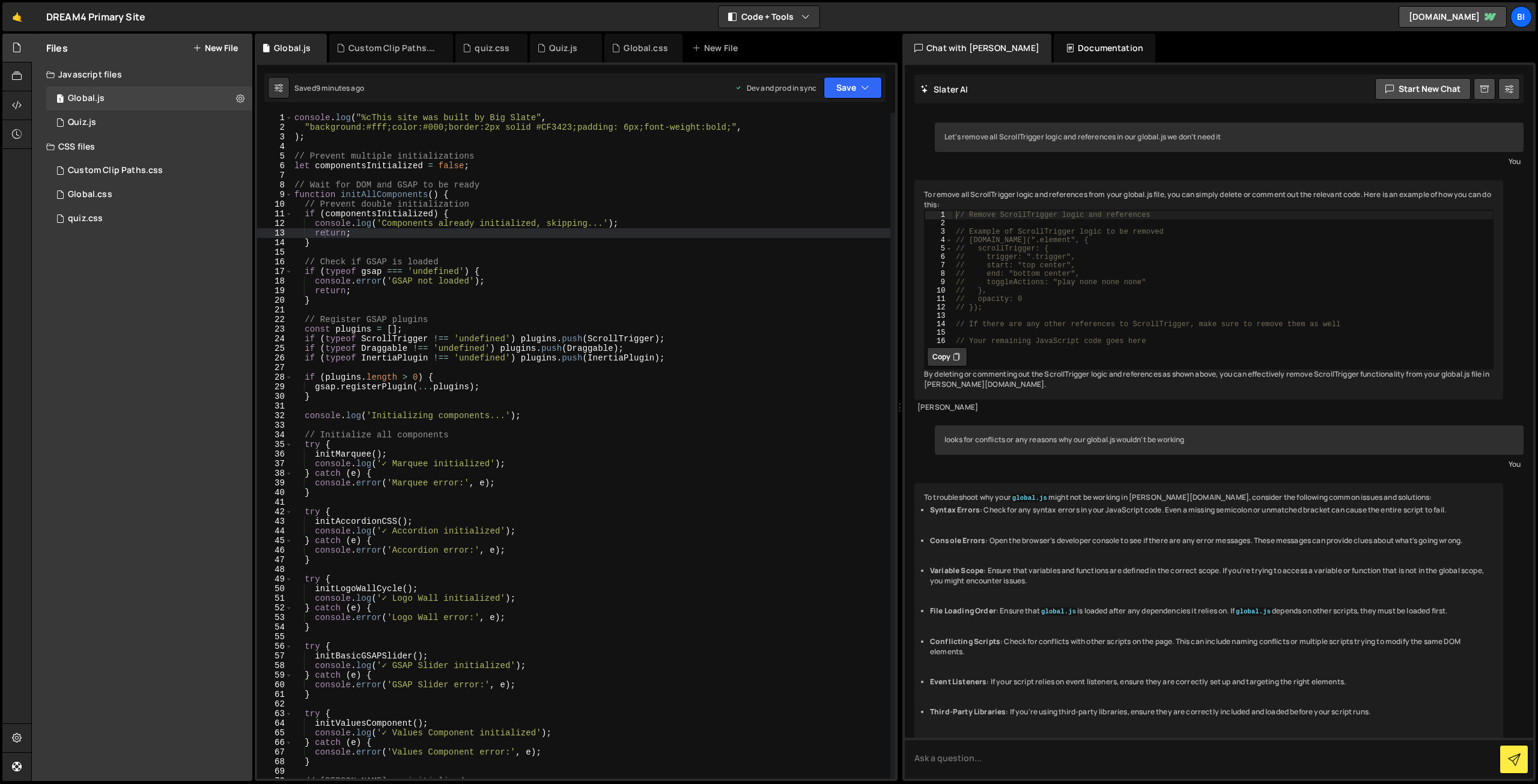
scroll to position [184, 0]
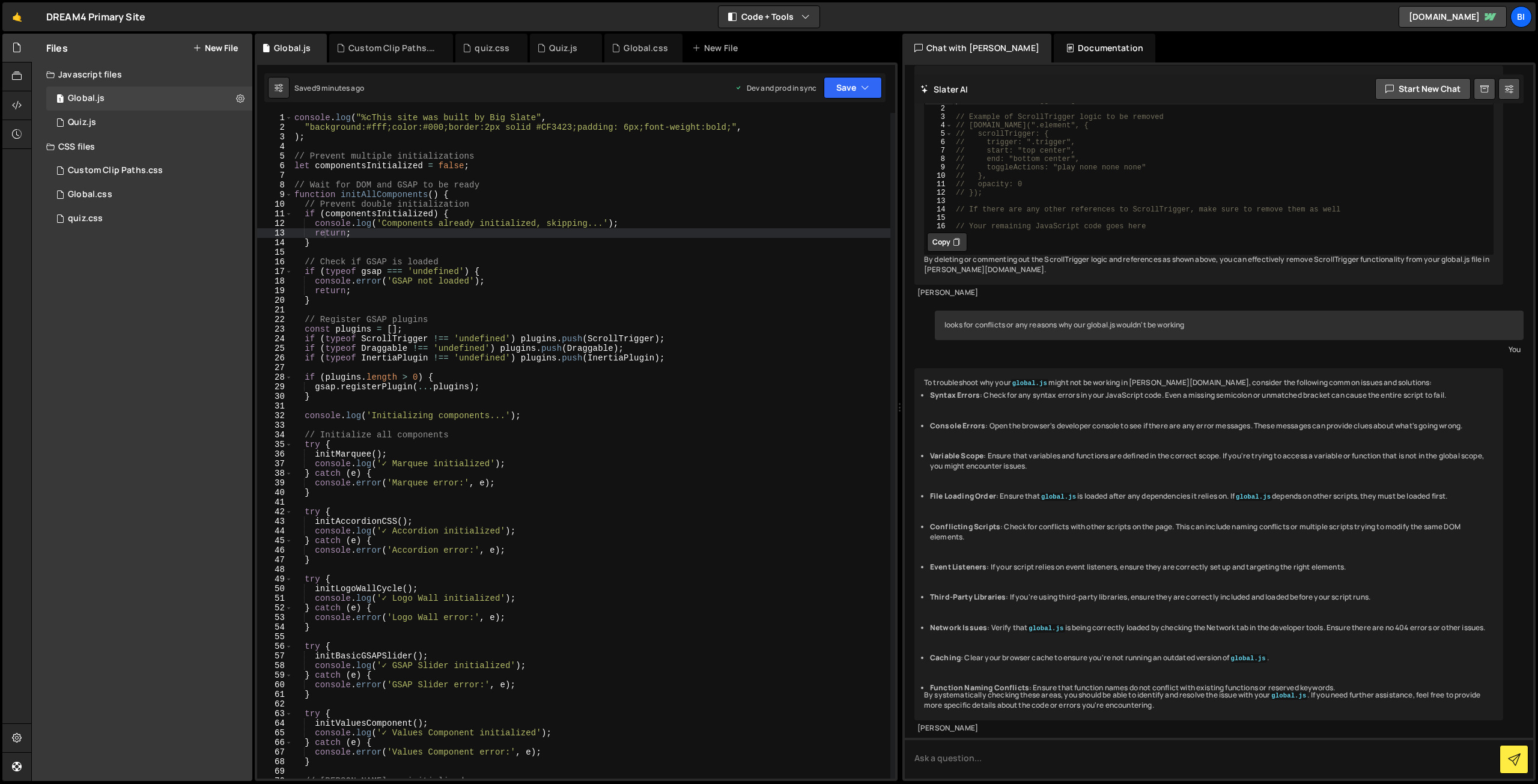
click at [479, 225] on div "console . log ( "%cThis site was built by Big Slate" , "background:#fff;color:#…" at bounding box center [591, 455] width 598 height 685
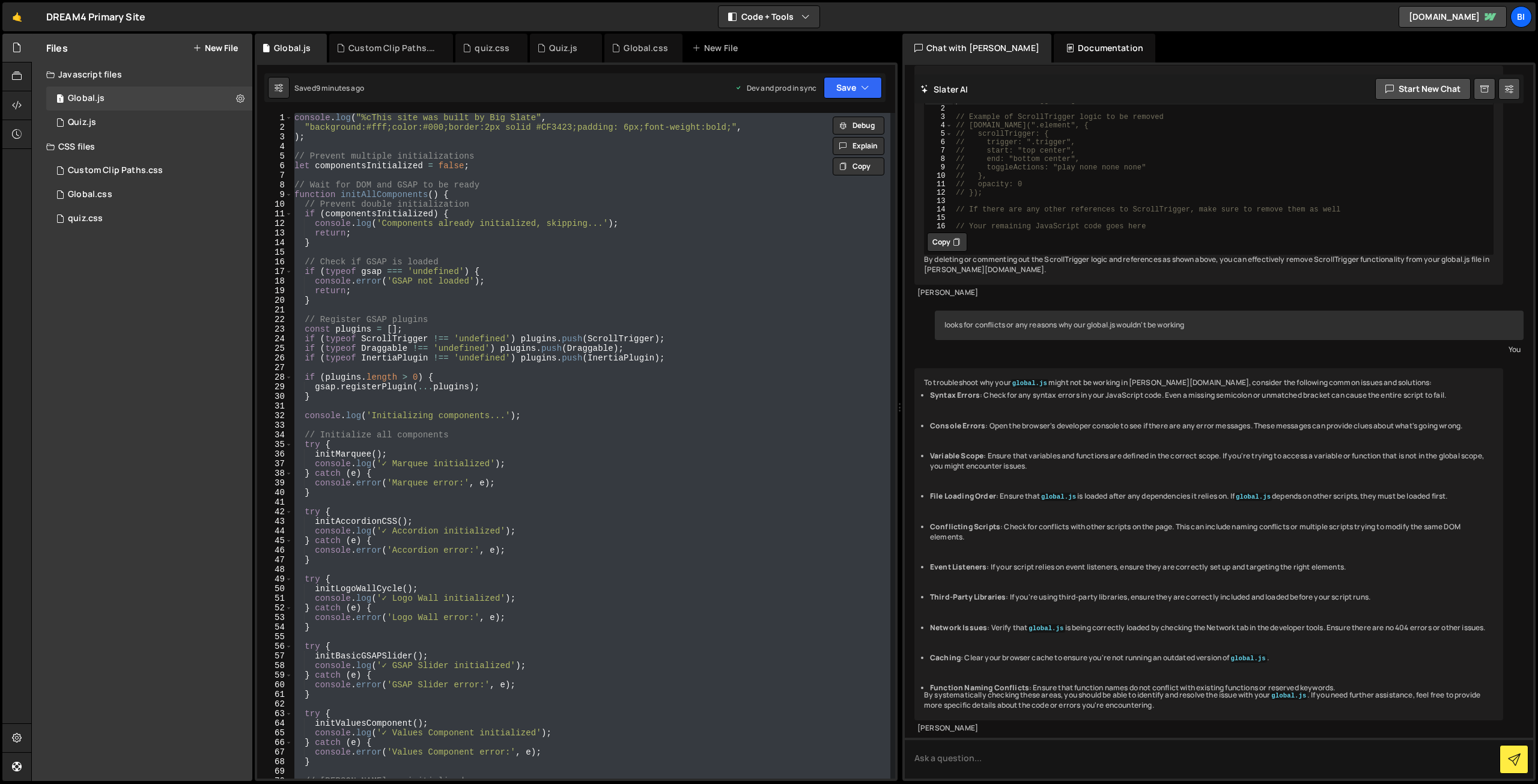
click at [590, 217] on div "console . log ( "%cThis site was built by Big Slate" , "background:#fff;color:#…" at bounding box center [591, 445] width 598 height 666
type textarea "if (componentsInitialized) {"
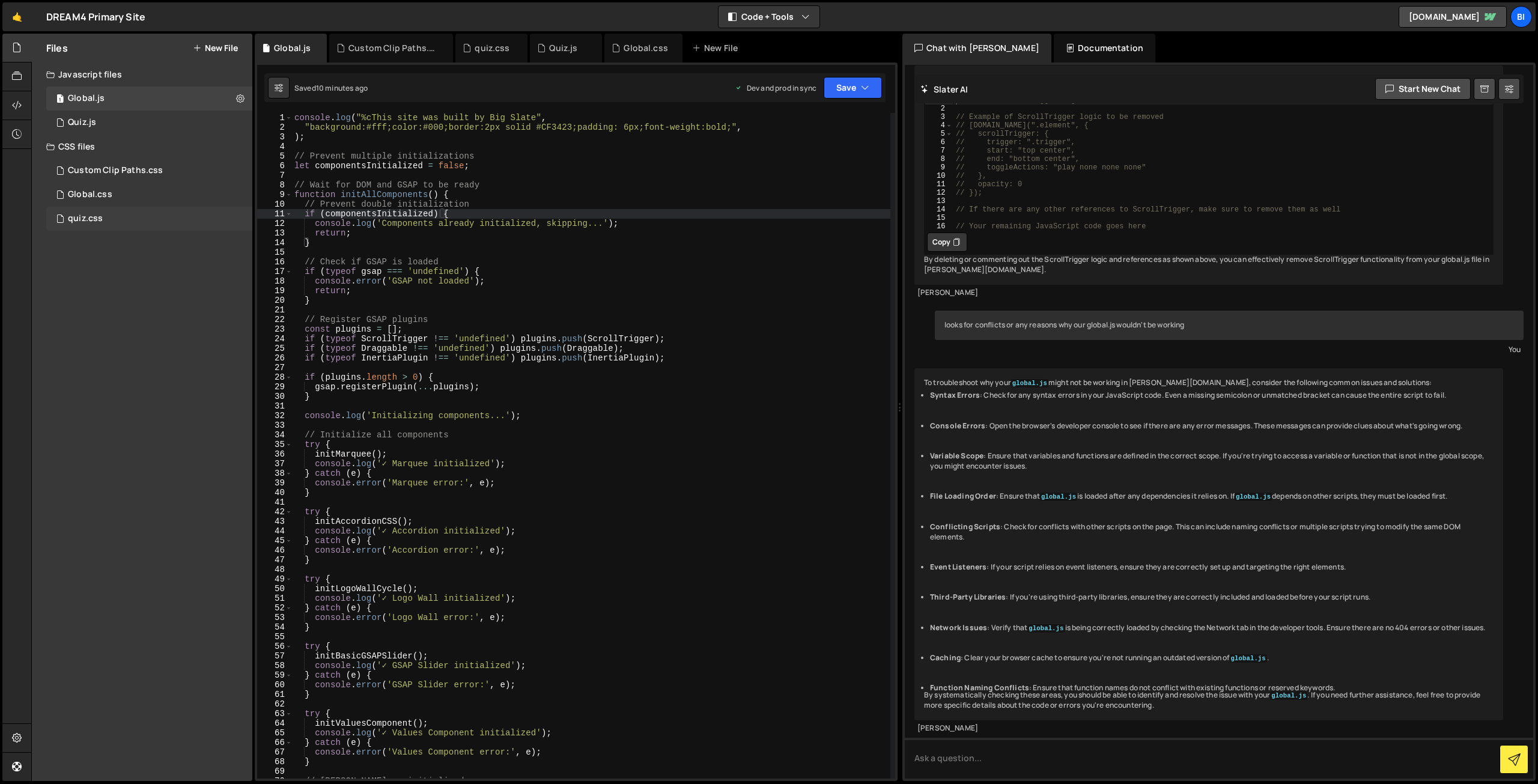
click at [102, 215] on div "quiz.css 0" at bounding box center [149, 218] width 206 height 24
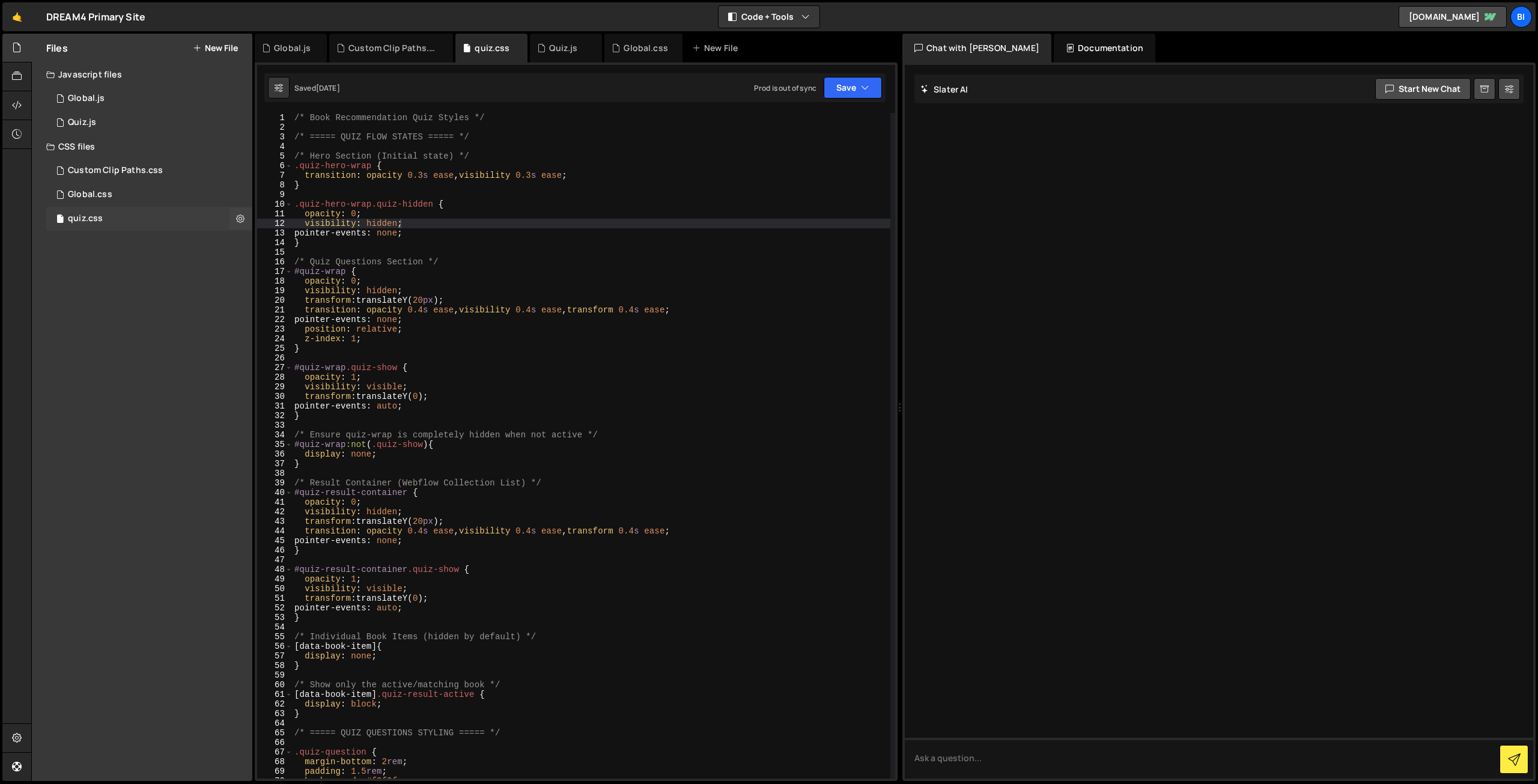
scroll to position [0, 0]
click at [110, 200] on div "Global.css 0" at bounding box center [149, 194] width 206 height 24
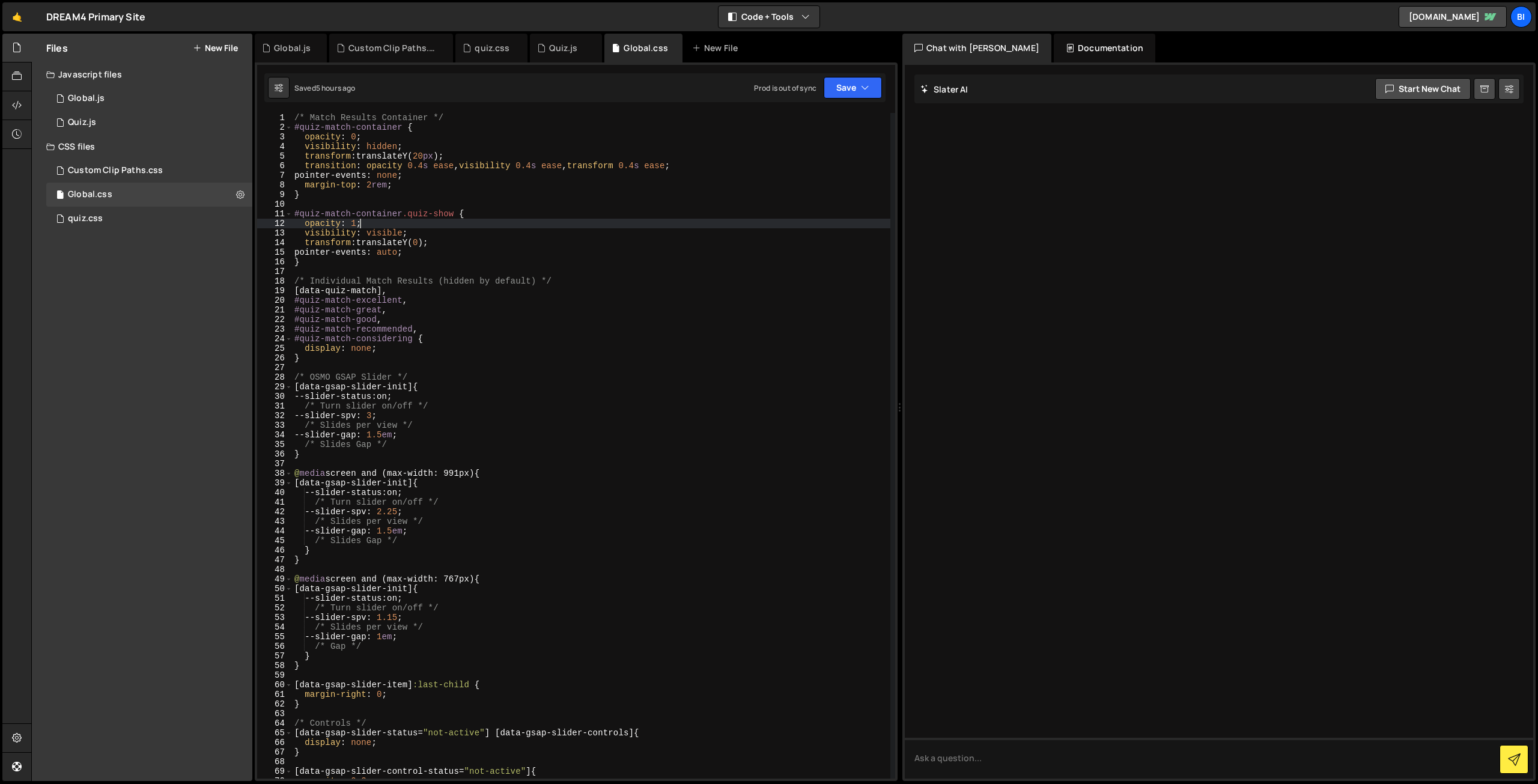
click at [403, 219] on div "/* Match Results Container */ #quiz-match-container { opacity : 0 ; visibility …" at bounding box center [591, 455] width 598 height 685
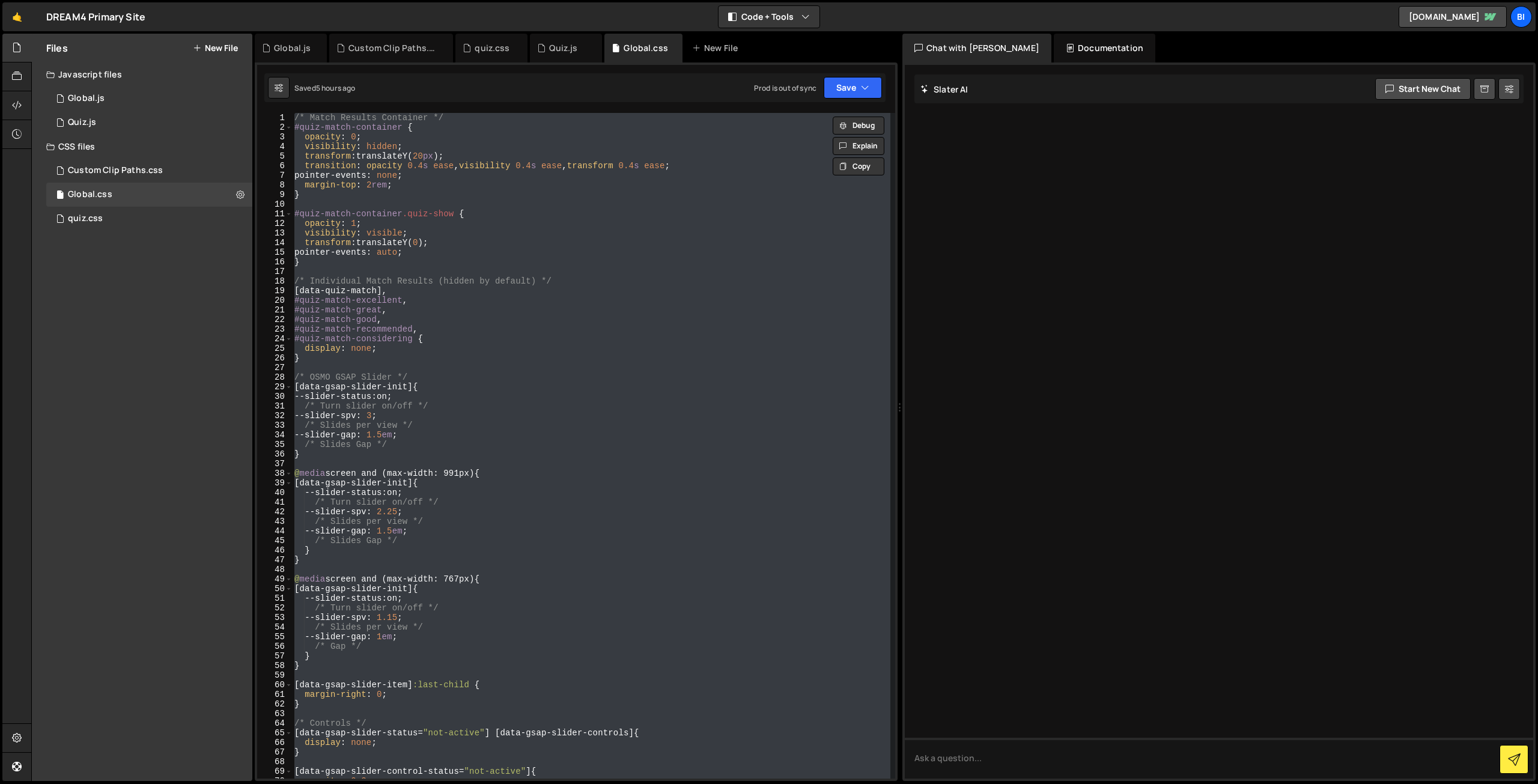
click at [511, 217] on div "/* Match Results Container */ #quiz-match-container { opacity : 0 ; visibility …" at bounding box center [591, 445] width 598 height 666
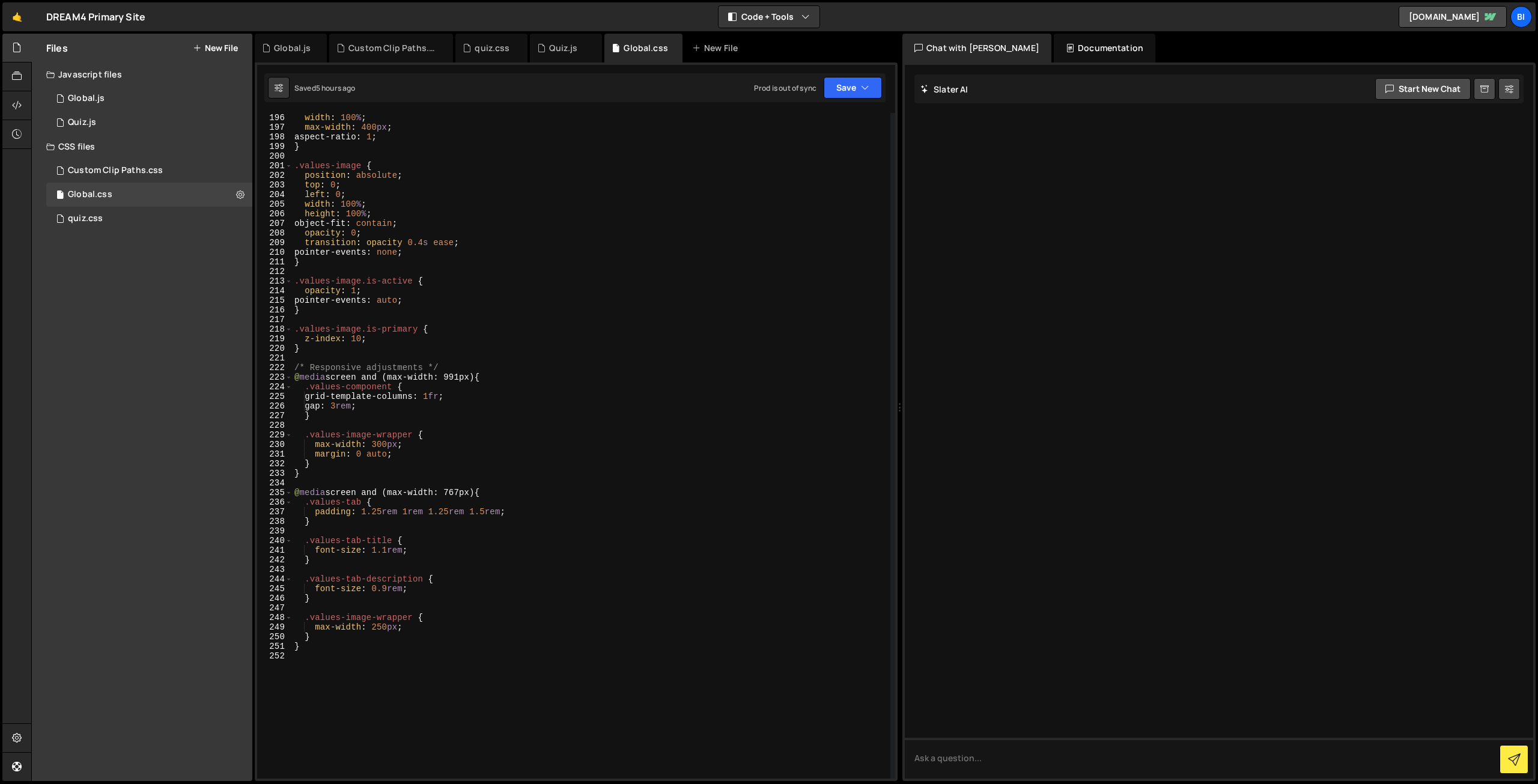
scroll to position [1982, 0]
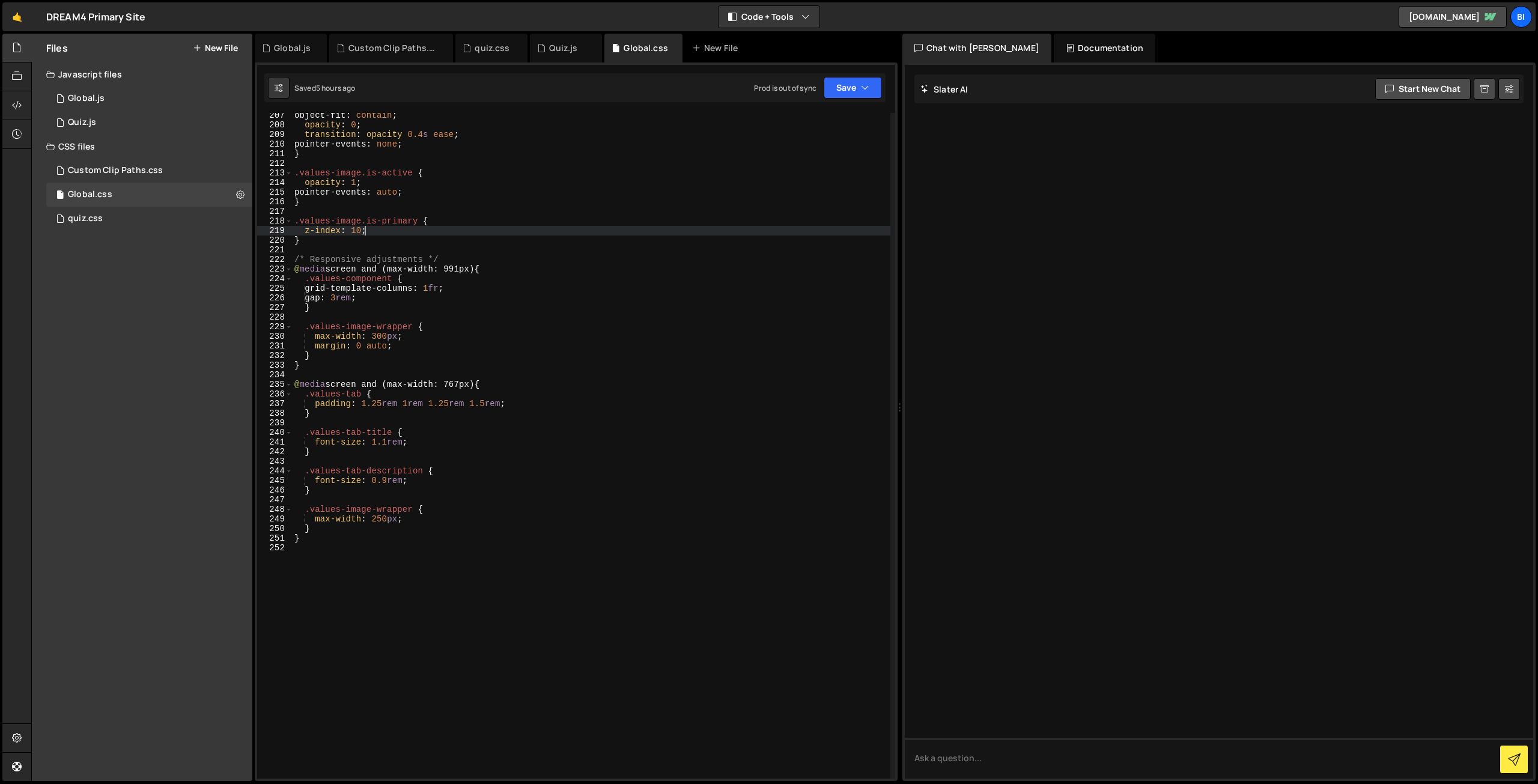
click at [508, 233] on div "object-fit : contain ; opacity : 0 ; transition : opacity 0.4 s ease ; pointer-…" at bounding box center [591, 453] width 598 height 685
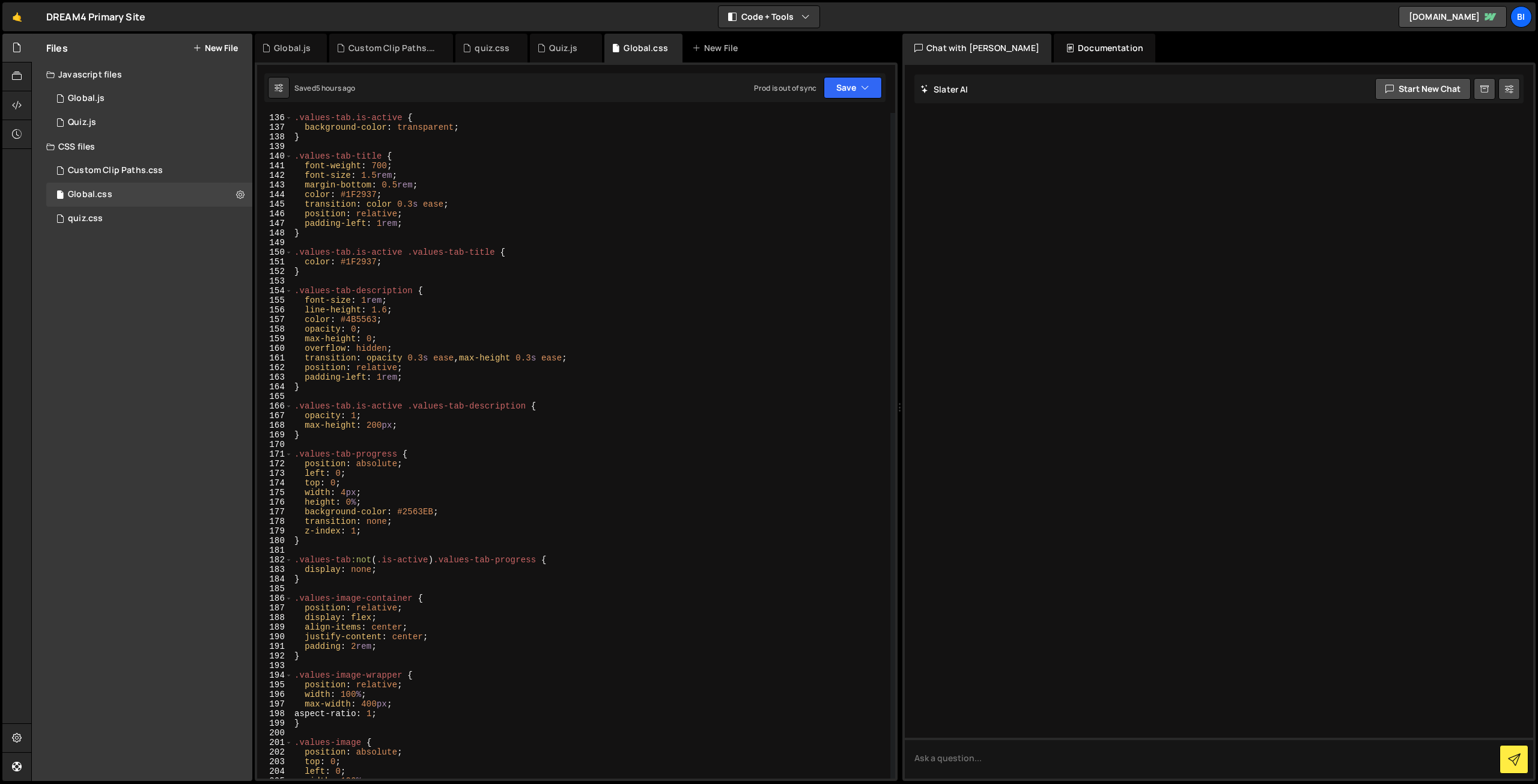
scroll to position [937, 0]
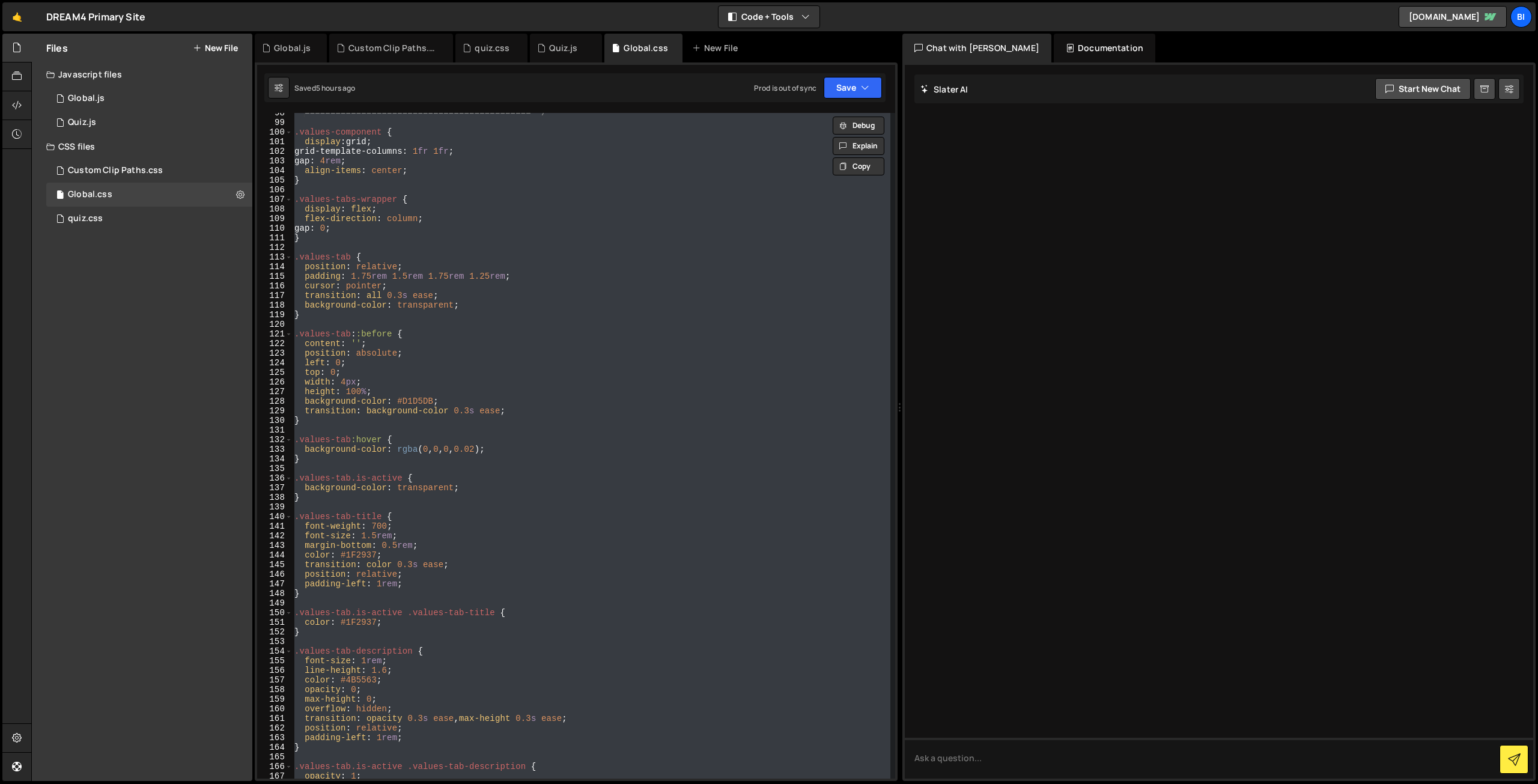
click at [547, 213] on div "============================================ */ .values-component { display : g…" at bounding box center [591, 445] width 598 height 666
type textarea "display: flex;"
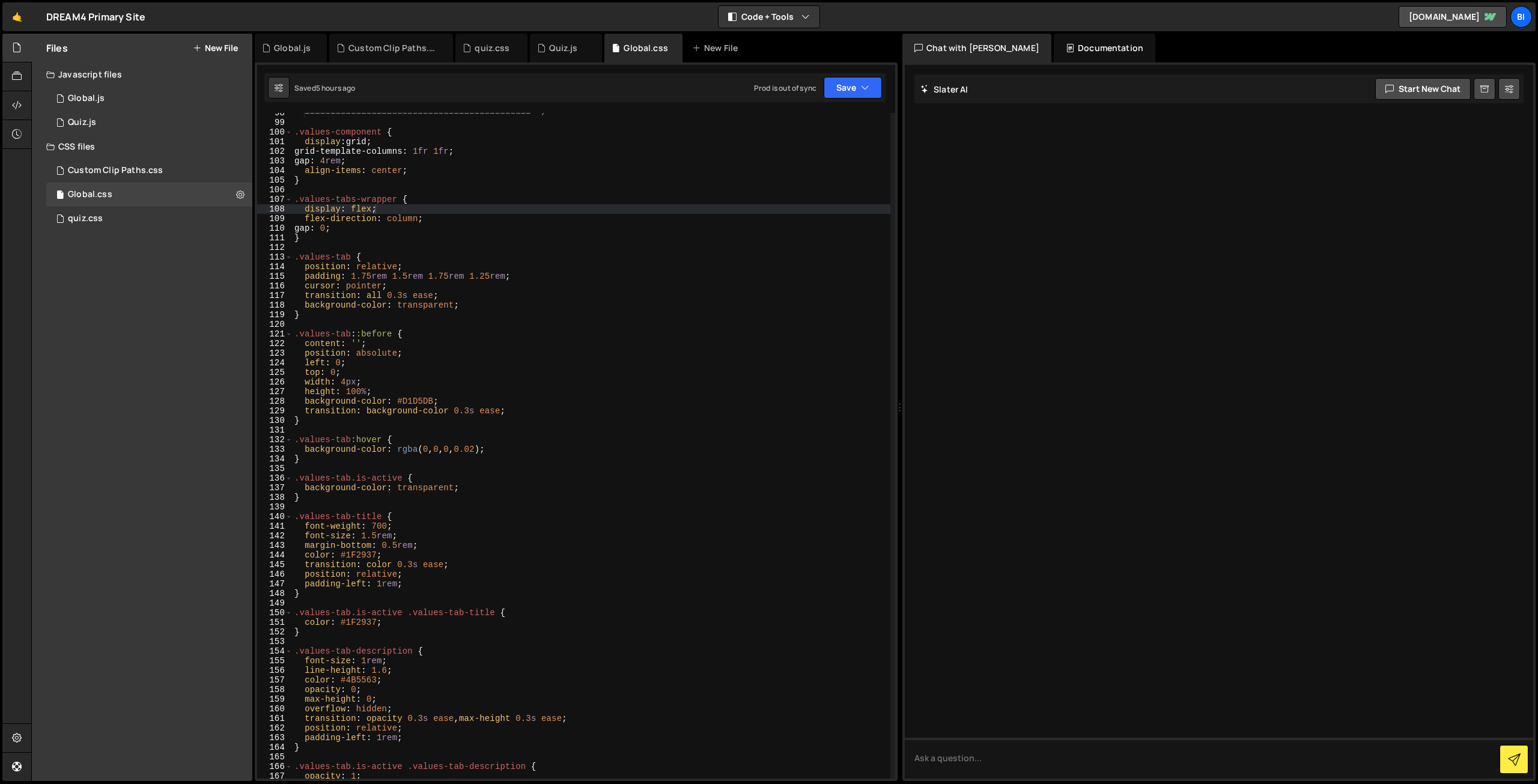
click at [85, 366] on div "Files New File Javascript files 1 Global.js 0 1 Quiz.js 0 CSS files Custom Clip…" at bounding box center [142, 407] width 220 height 748
click at [207, 215] on div "quiz.css 0" at bounding box center [149, 218] width 206 height 24
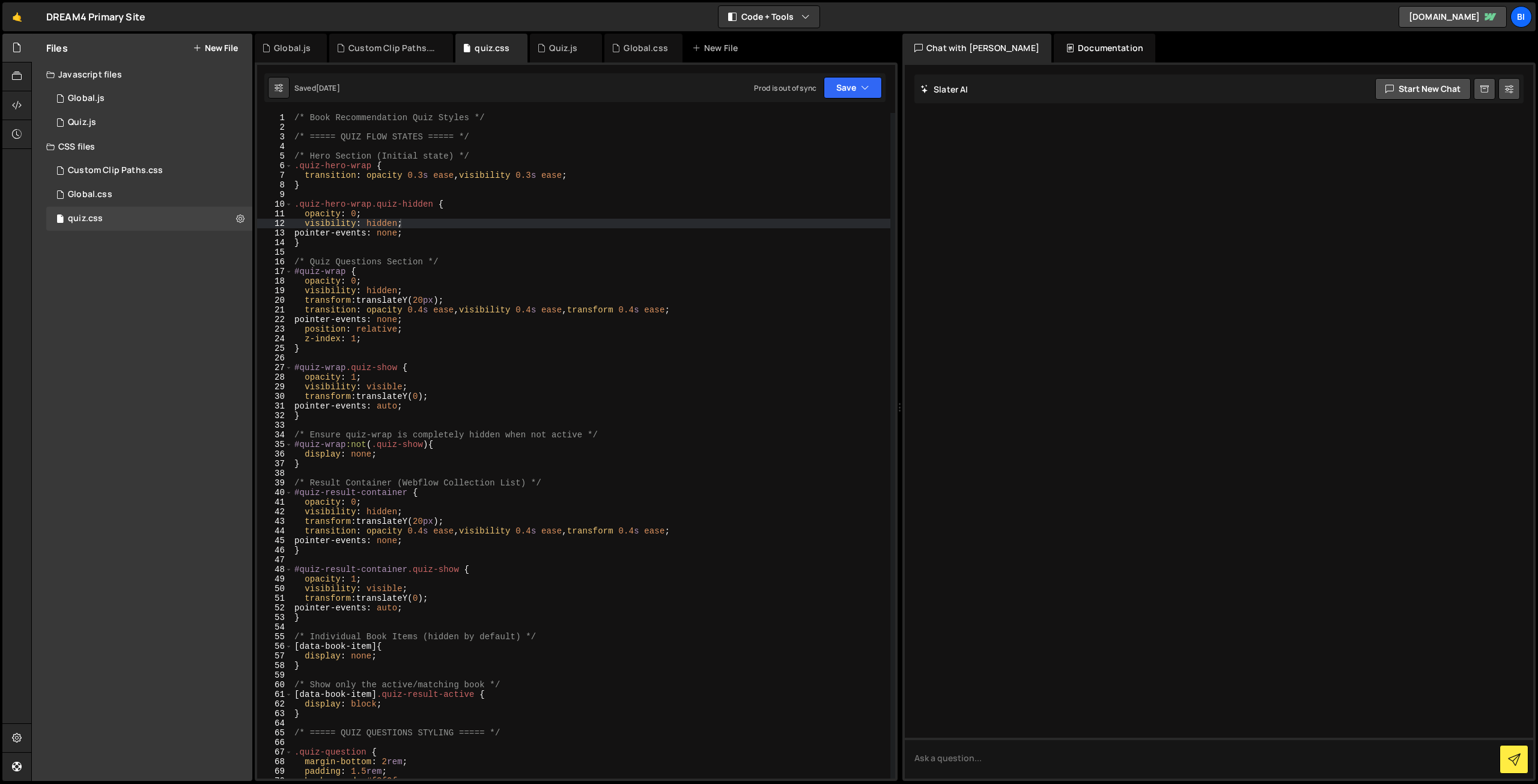
click at [153, 86] on div "Javascript files" at bounding box center [142, 74] width 220 height 24
click at [142, 68] on div "Javascript files" at bounding box center [142, 74] width 220 height 24
type textarea "transform: translateY(0);"
click at [496, 392] on div "/* Book Recommendation Quiz Styles */ /* ===== QUIZ FLOW STATES ===== */ /* Her…" at bounding box center [591, 455] width 598 height 685
click at [279, 45] on div "Global.js" at bounding box center [292, 47] width 36 height 12
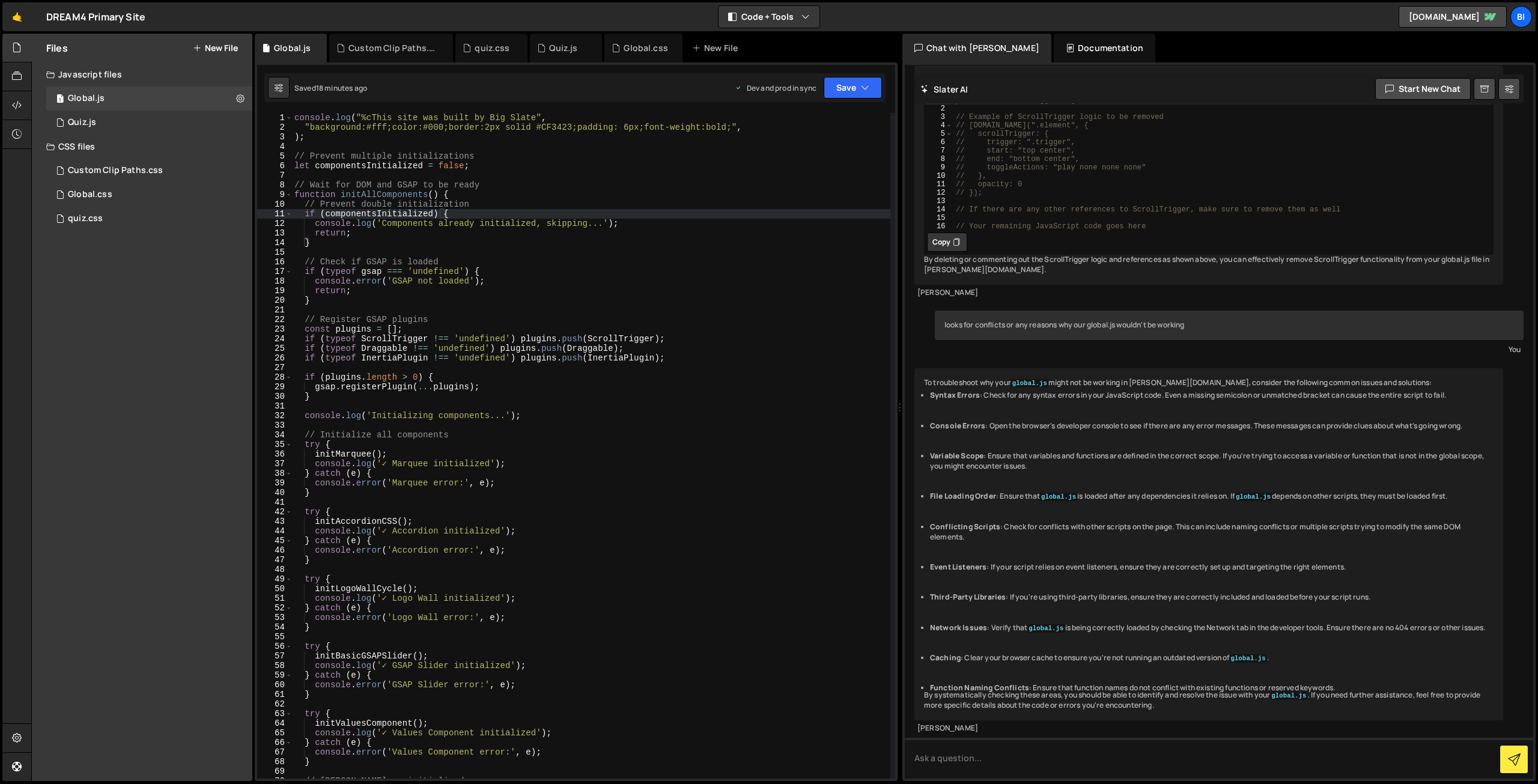
scroll to position [184, 0]
type textarea "if (typeof Draggable !== 'undefined') plugins.push(Draggable);"
click at [550, 344] on div "console . log ( "%cThis site was built by Big Slate" , "background:#fff;color:#…" at bounding box center [591, 455] width 598 height 685
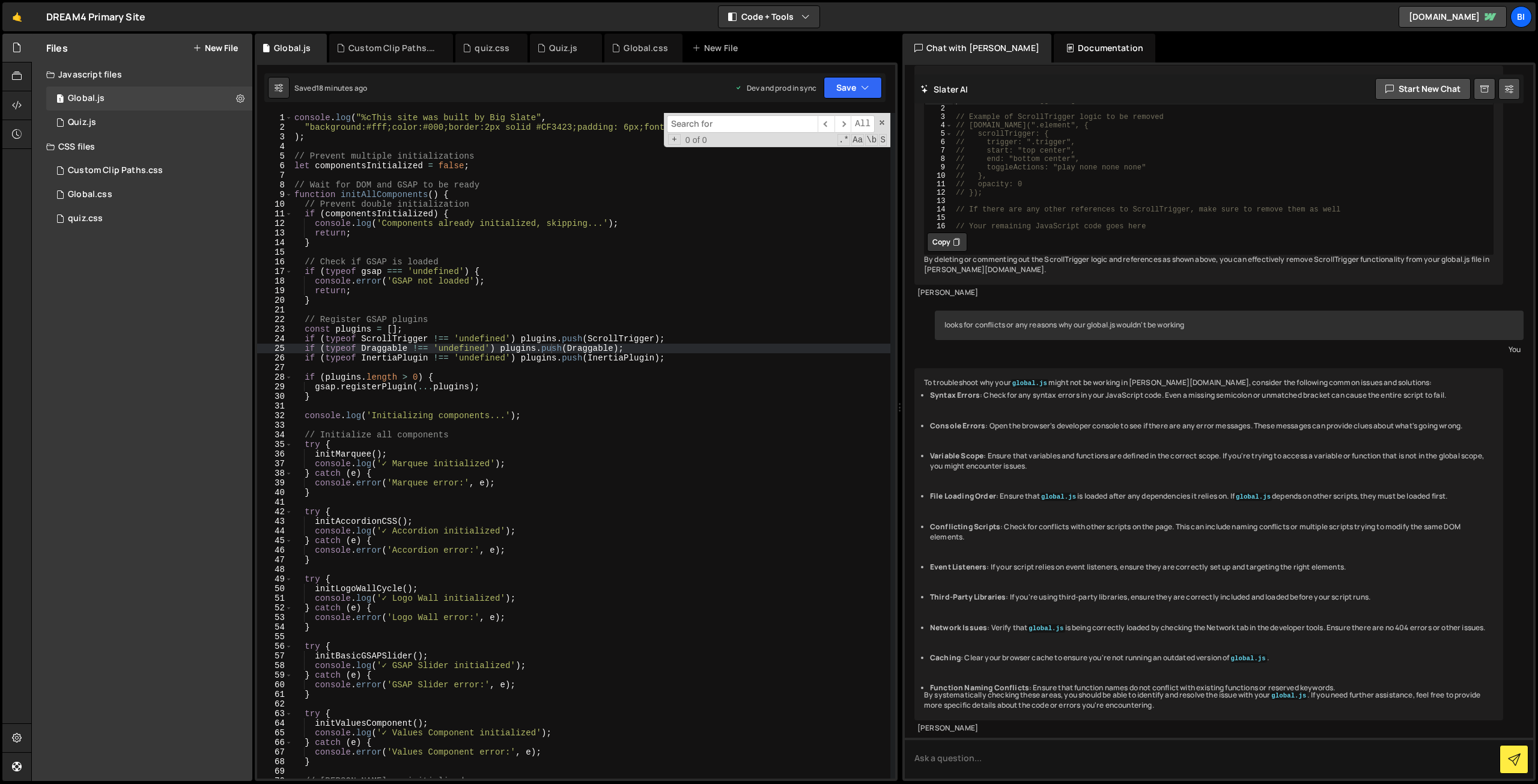
type input "function initAccordionCSS() { document.querySelectorAll('[data-accordion-css-in…"
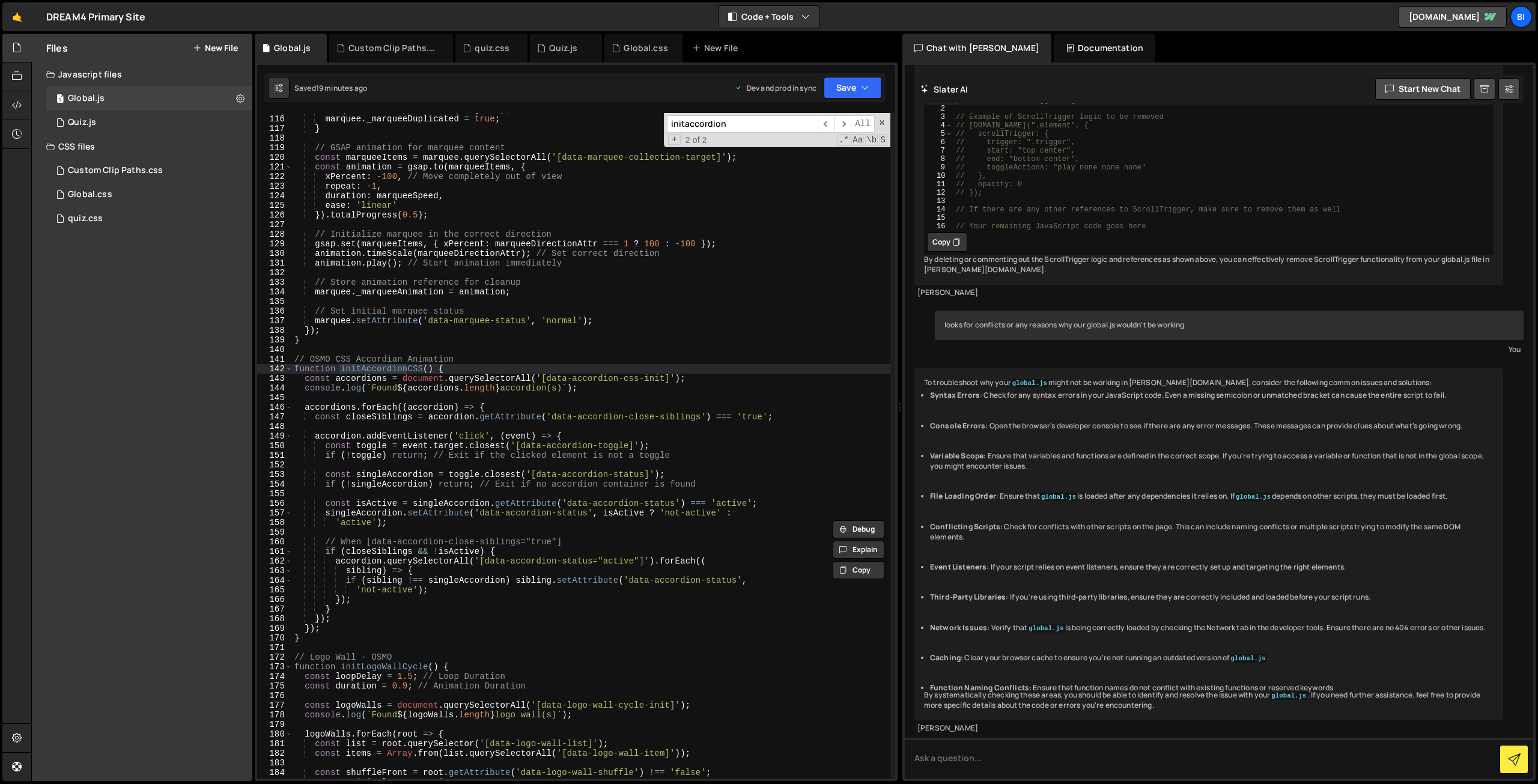
scroll to position [1104, 0]
type input "initaccordion"
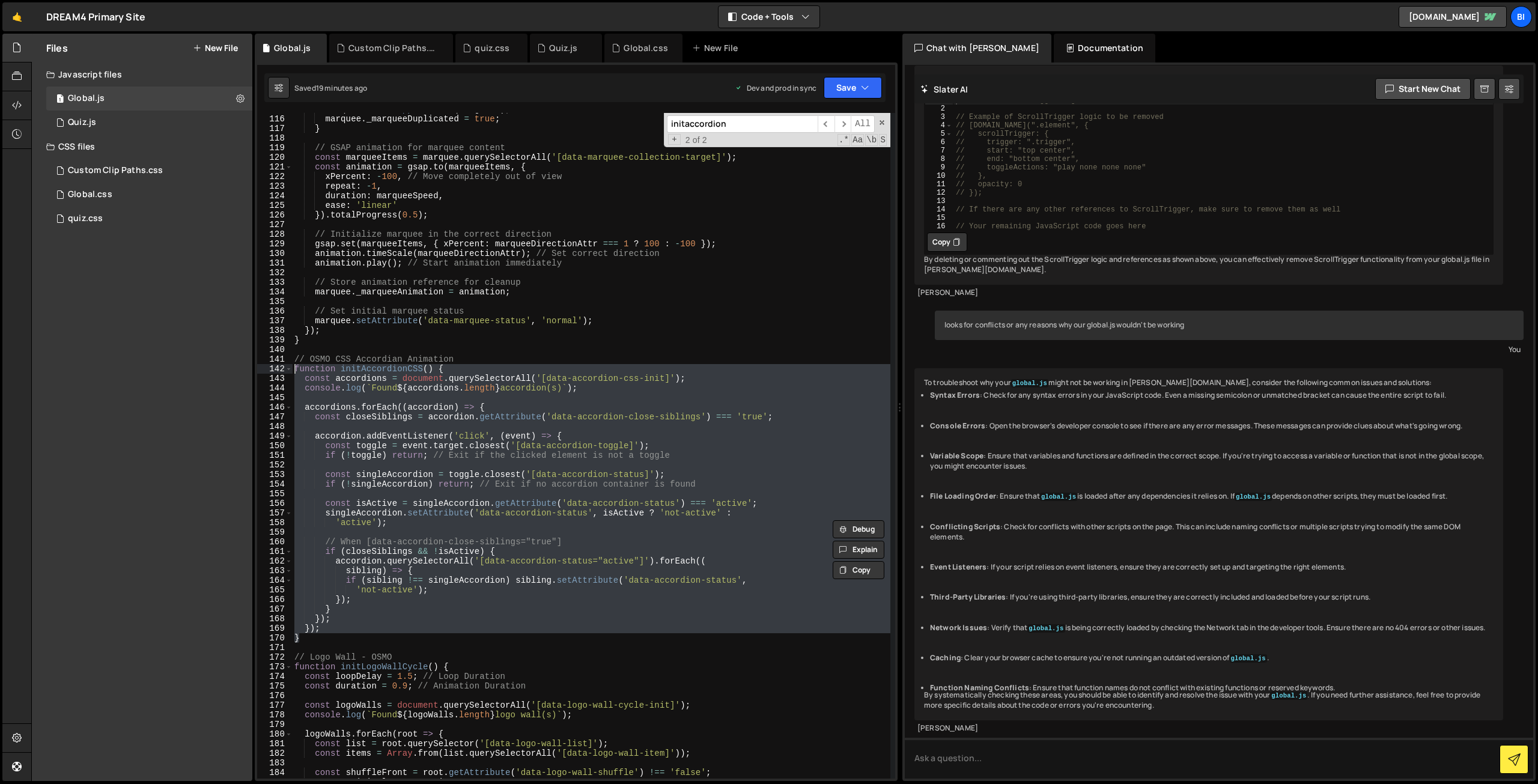
drag, startPoint x: 357, startPoint y: 640, endPoint x: 256, endPoint y: 367, distance: 291.1
click at [256, 367] on div "display: flex; 98 99 100 101 102 103 104 105 106 107 108 109 110 111 112 113 11…" at bounding box center [576, 422] width 643 height 719
paste textarea "}"
paste textarea "});"
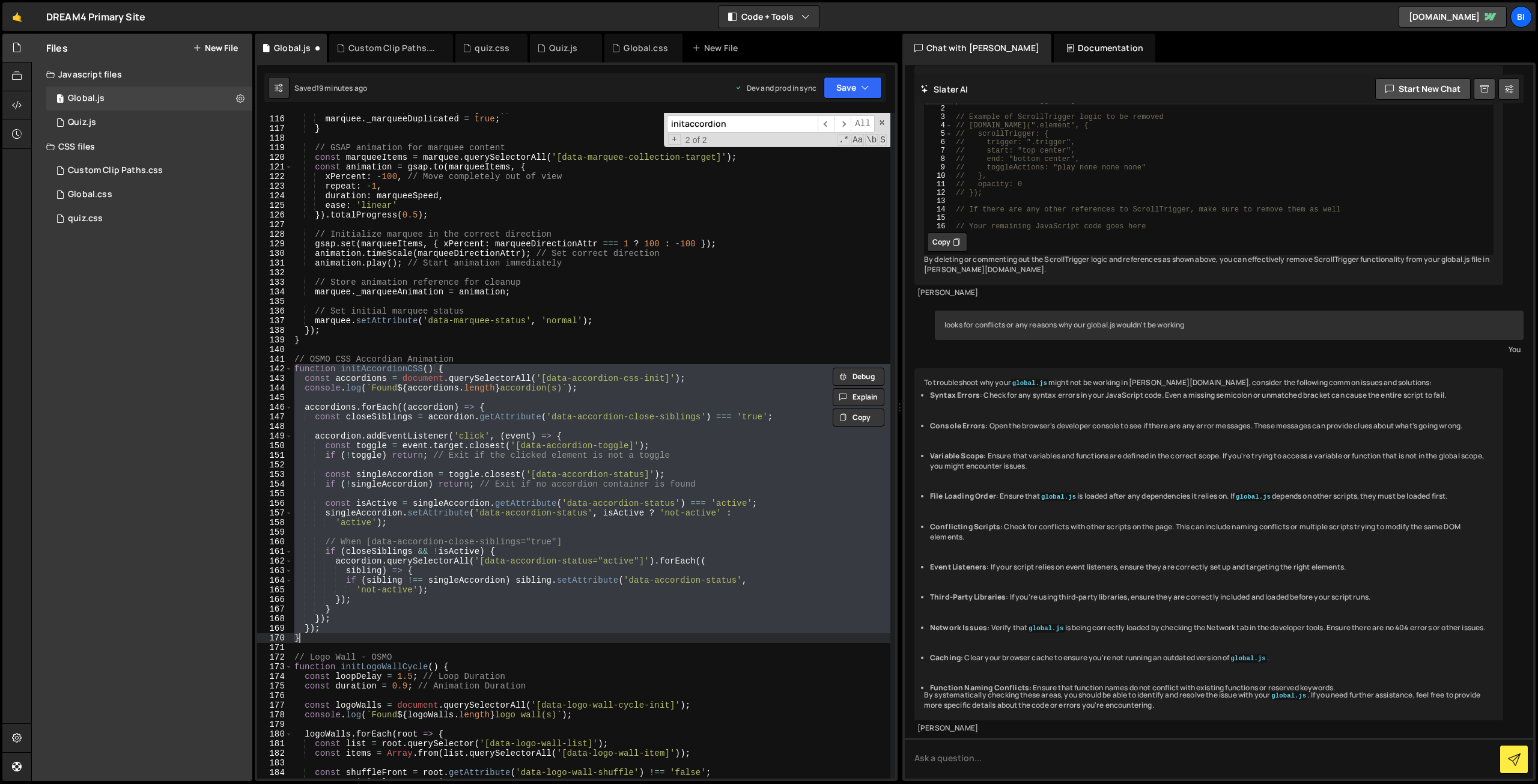
paste textarea "});"
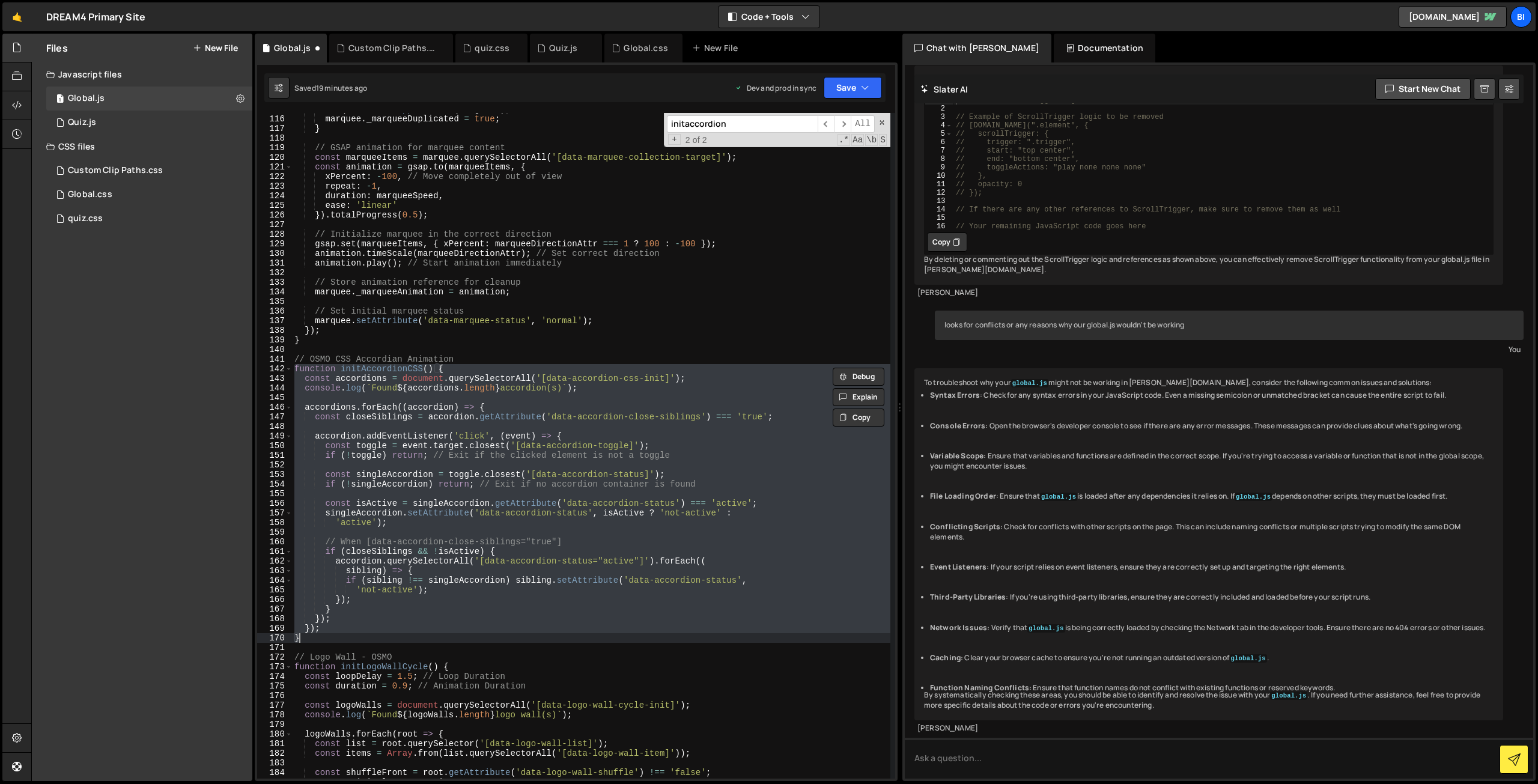
paste textarea "});"
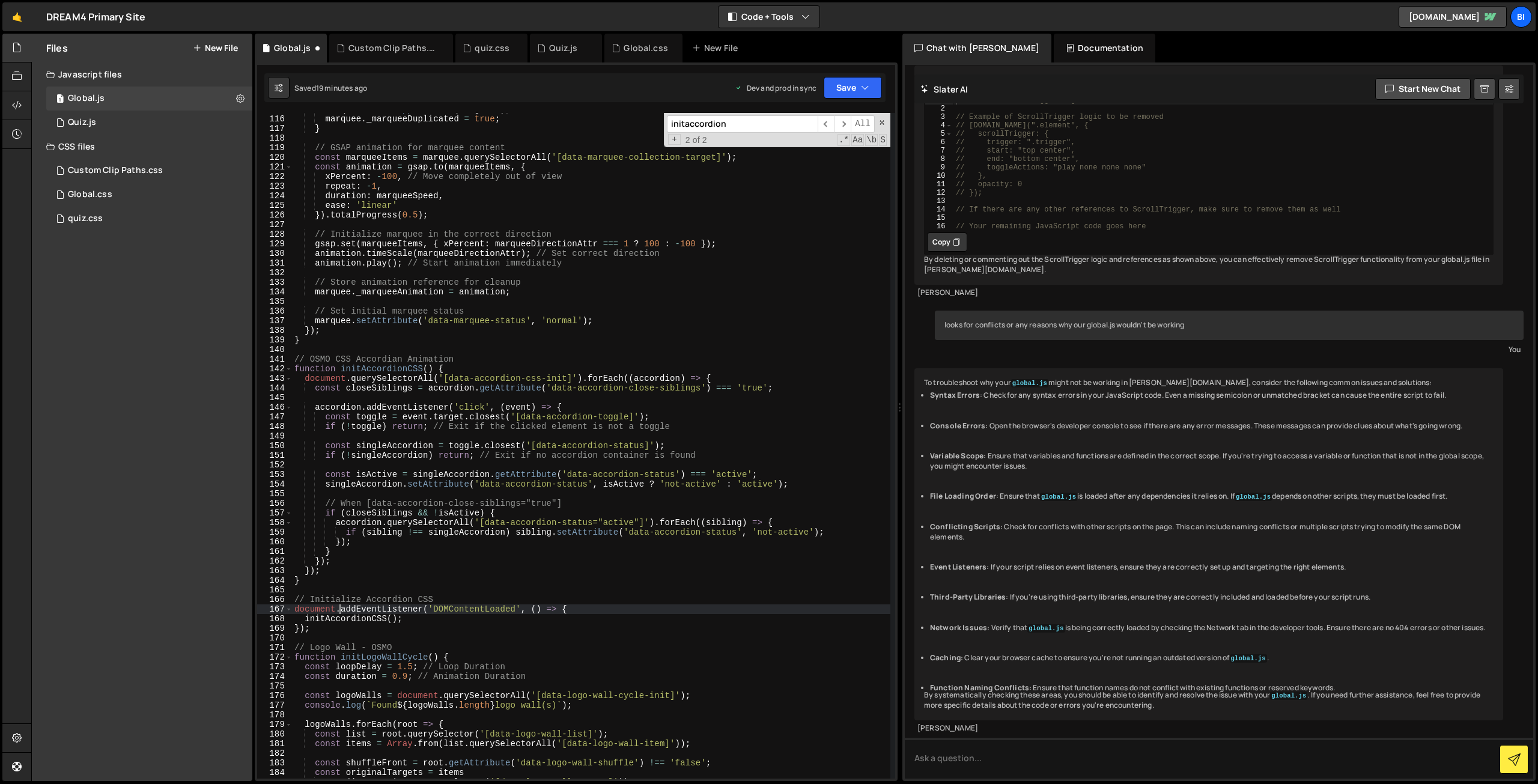
click at [340, 604] on div "marqueeScroll . appendChild ( fragment ) ; marquee . _marqueeDuplicated = true …" at bounding box center [591, 447] width 598 height 685
click at [348, 617] on div "marqueeScroll . appendChild ( fragment ) ; marquee . _marqueeDuplicated = true …" at bounding box center [591, 447] width 598 height 685
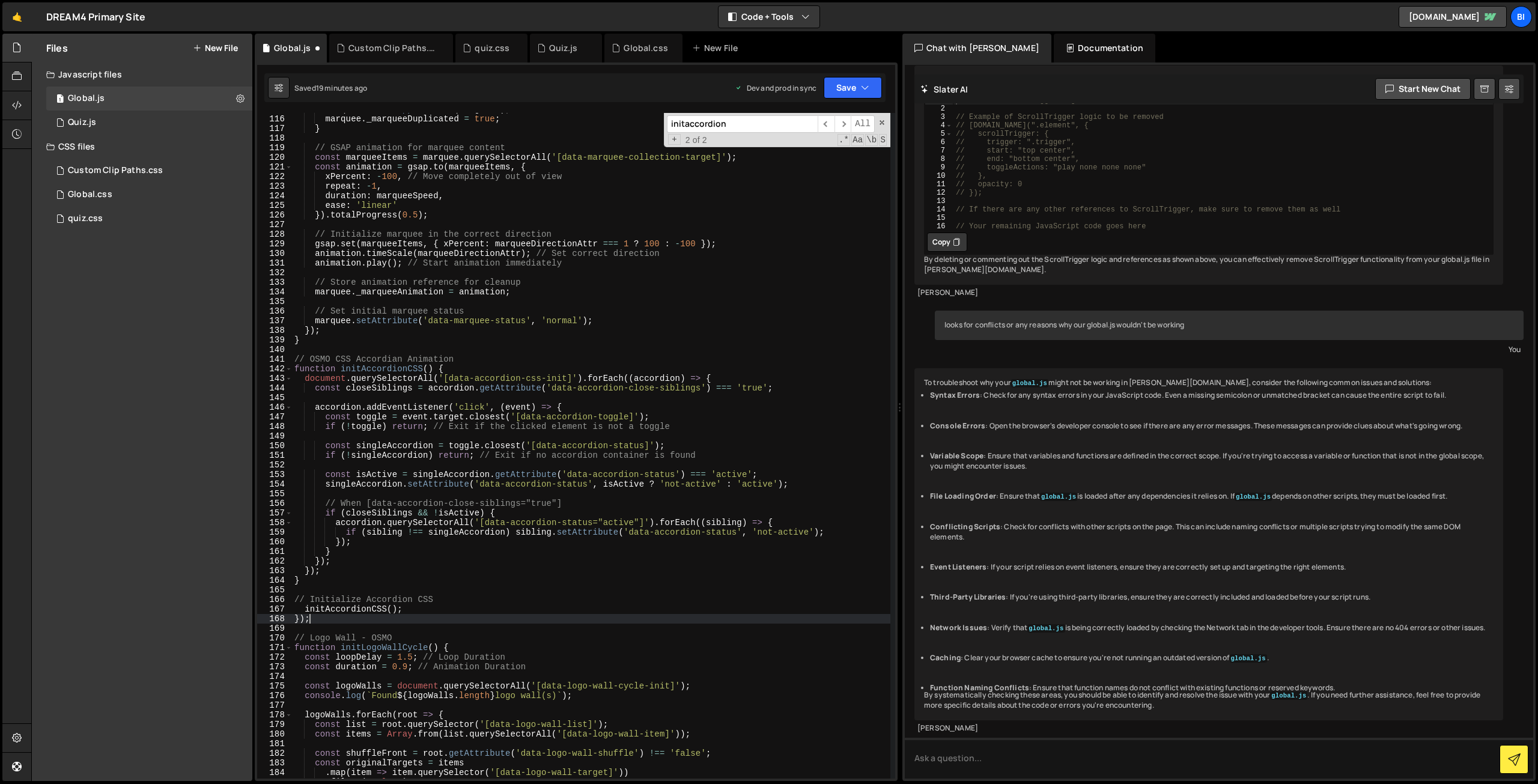
click at [348, 617] on div "marqueeScroll . appendChild ( fragment ) ; marquee . _marqueeDuplicated = true …" at bounding box center [591, 447] width 598 height 685
type textarea "});"
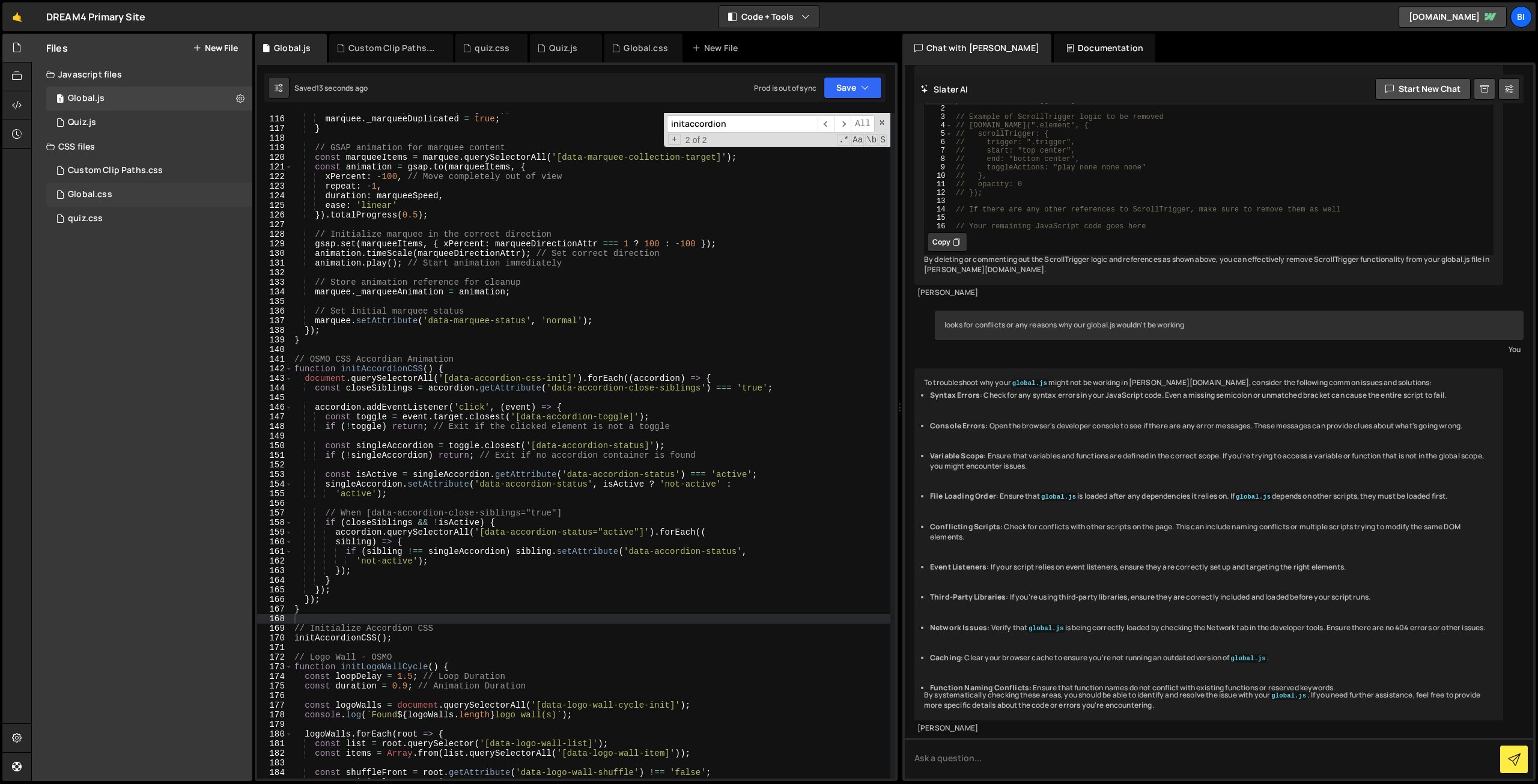
click at [139, 187] on div "Global.css 0" at bounding box center [149, 194] width 206 height 24
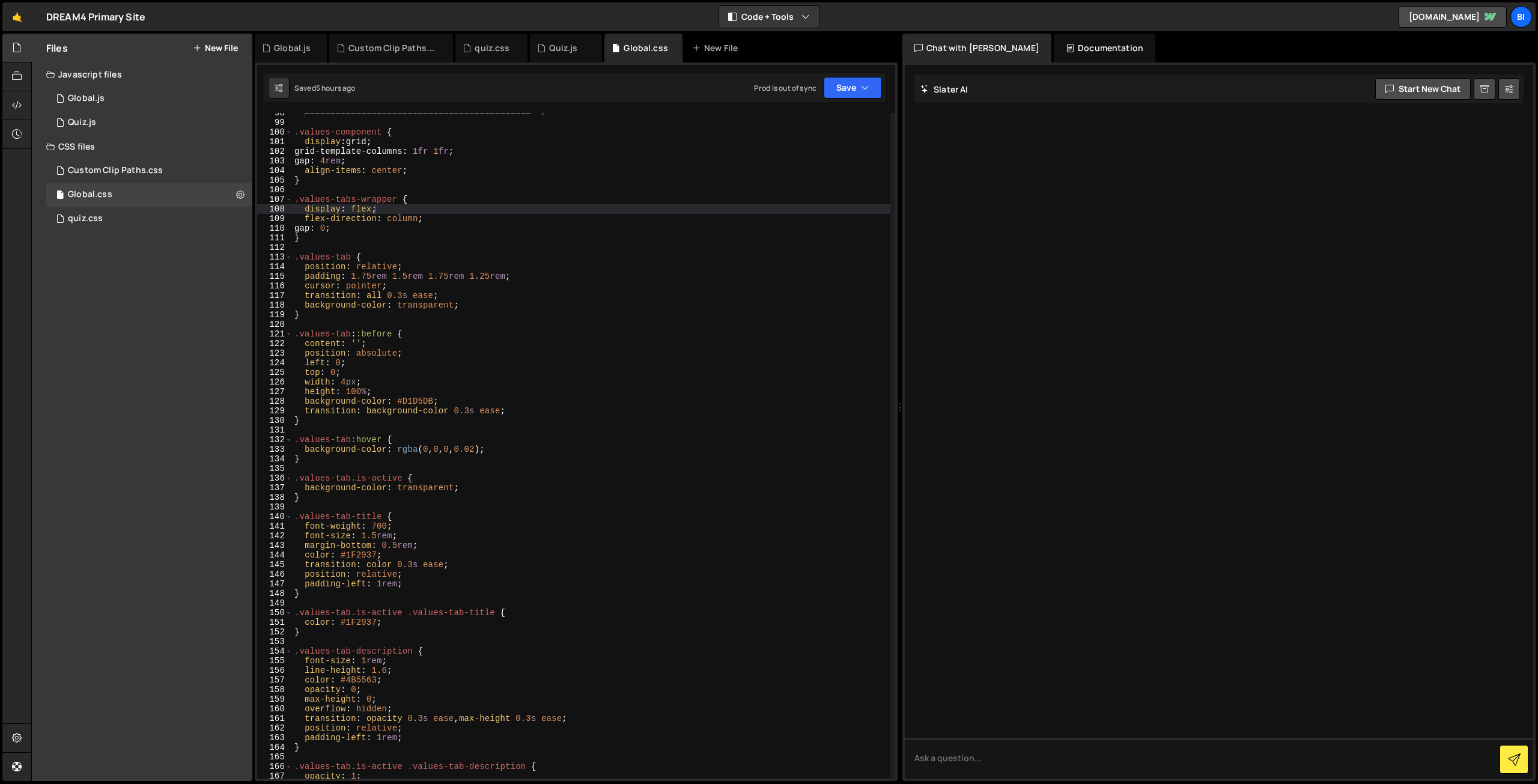
type textarea "height: 100%;"
click at [531, 396] on div "============================================ */ .values-component { display : g…" at bounding box center [591, 450] width 598 height 685
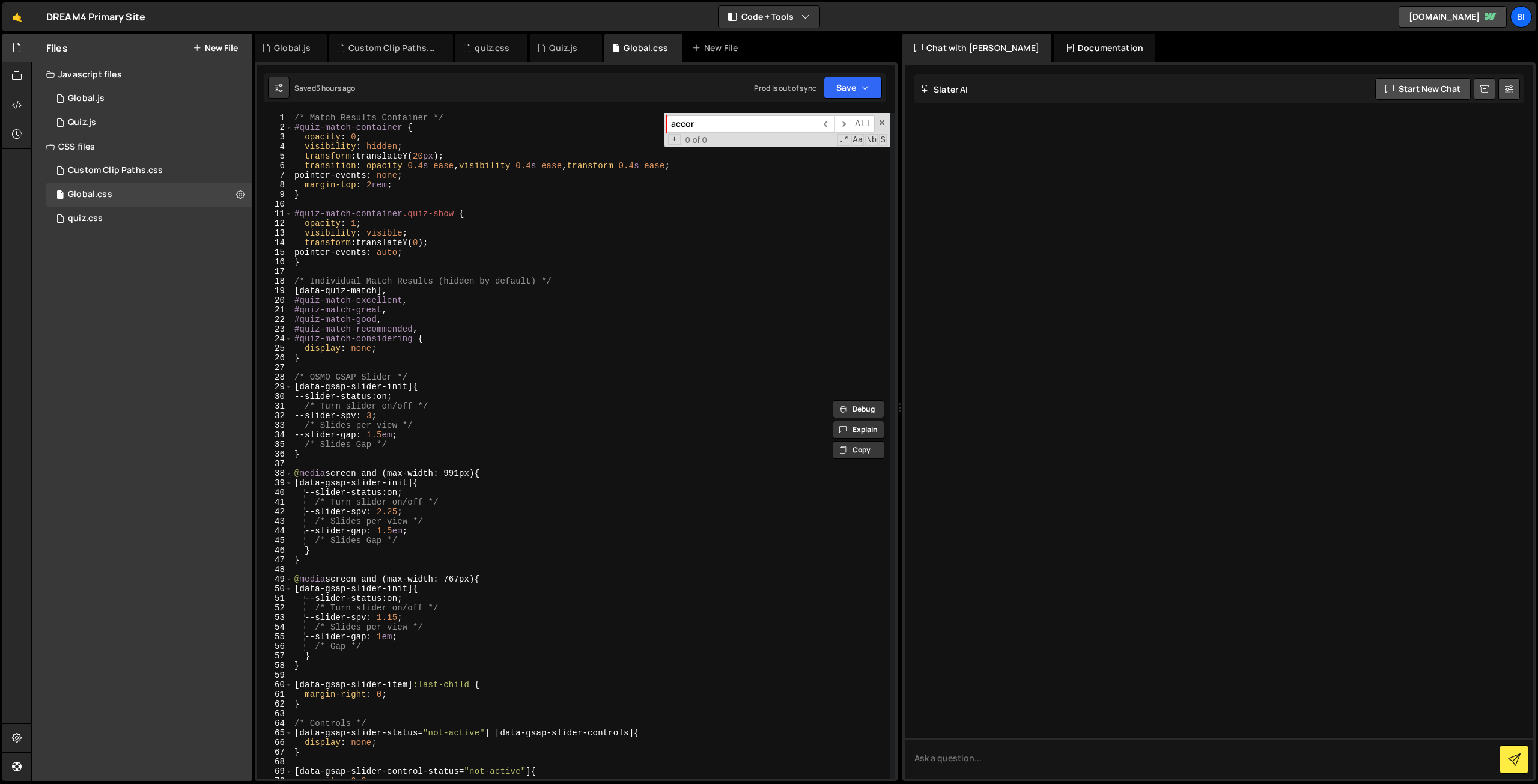
type input "accor"
click at [531, 347] on div "/* Match Results Container */ #quiz-match-container { opacity : 0 ; visibility …" at bounding box center [591, 455] width 598 height 685
type textarea "/* Match Results Container */"
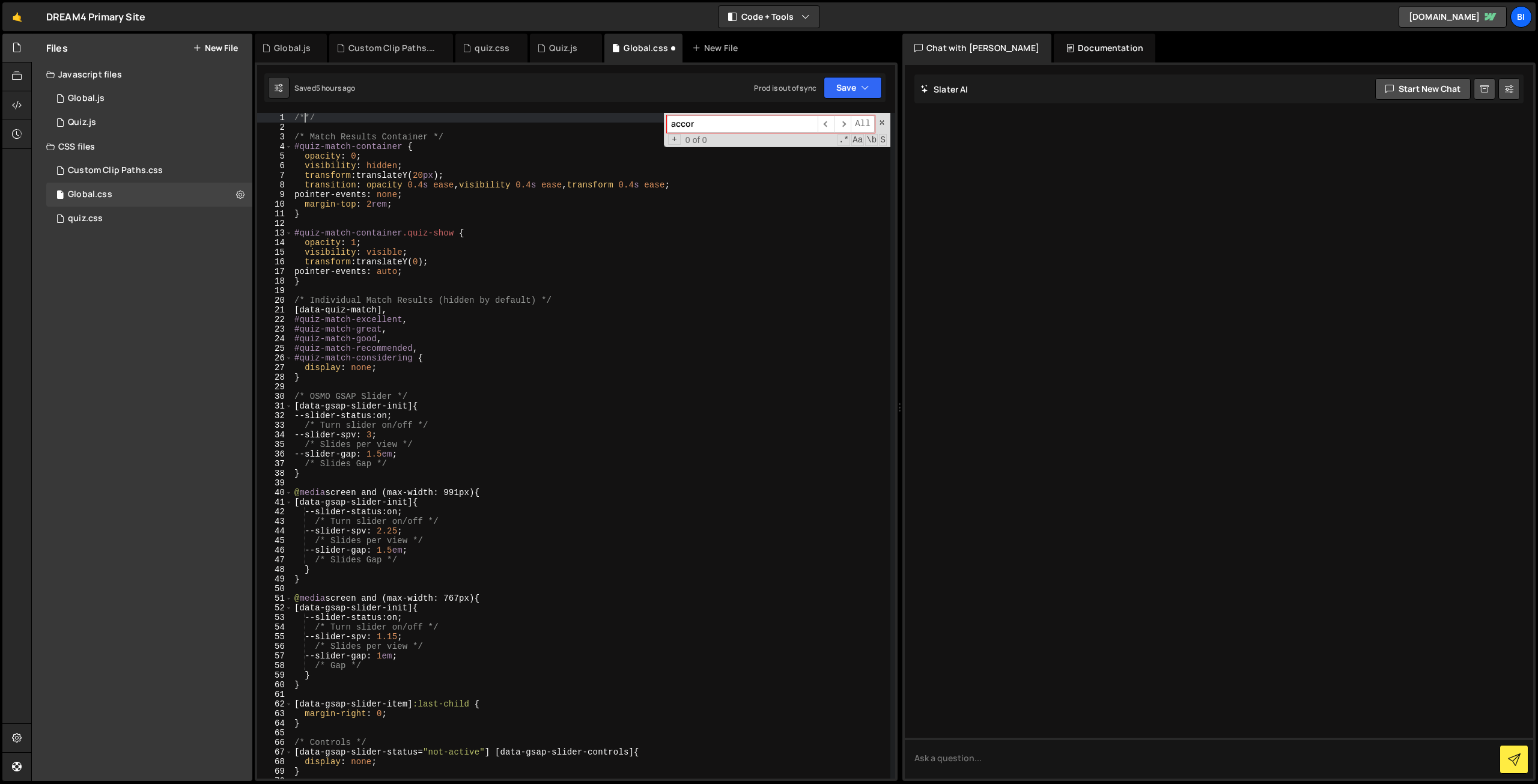
type textarea "/* */"
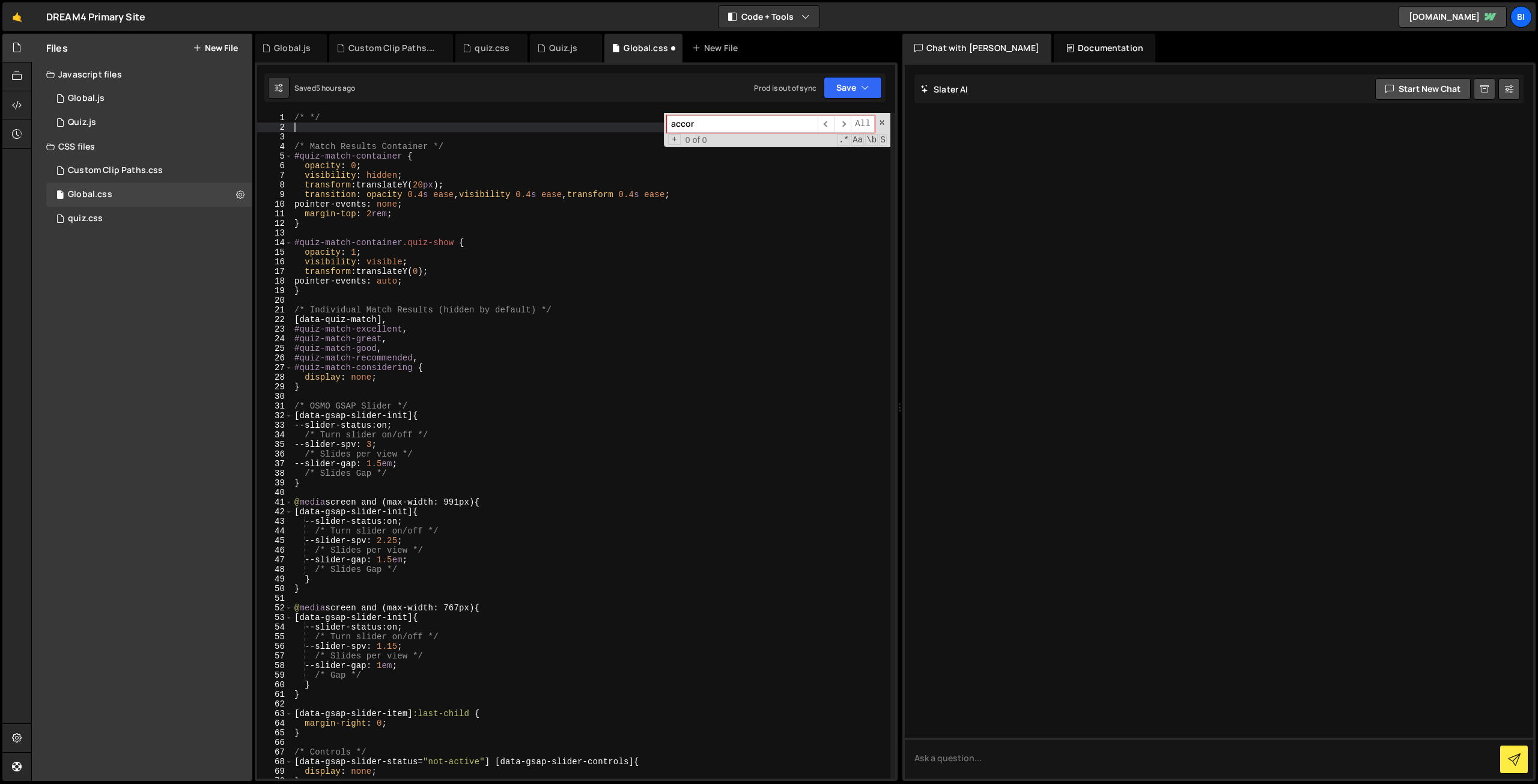
paste textarea "}"
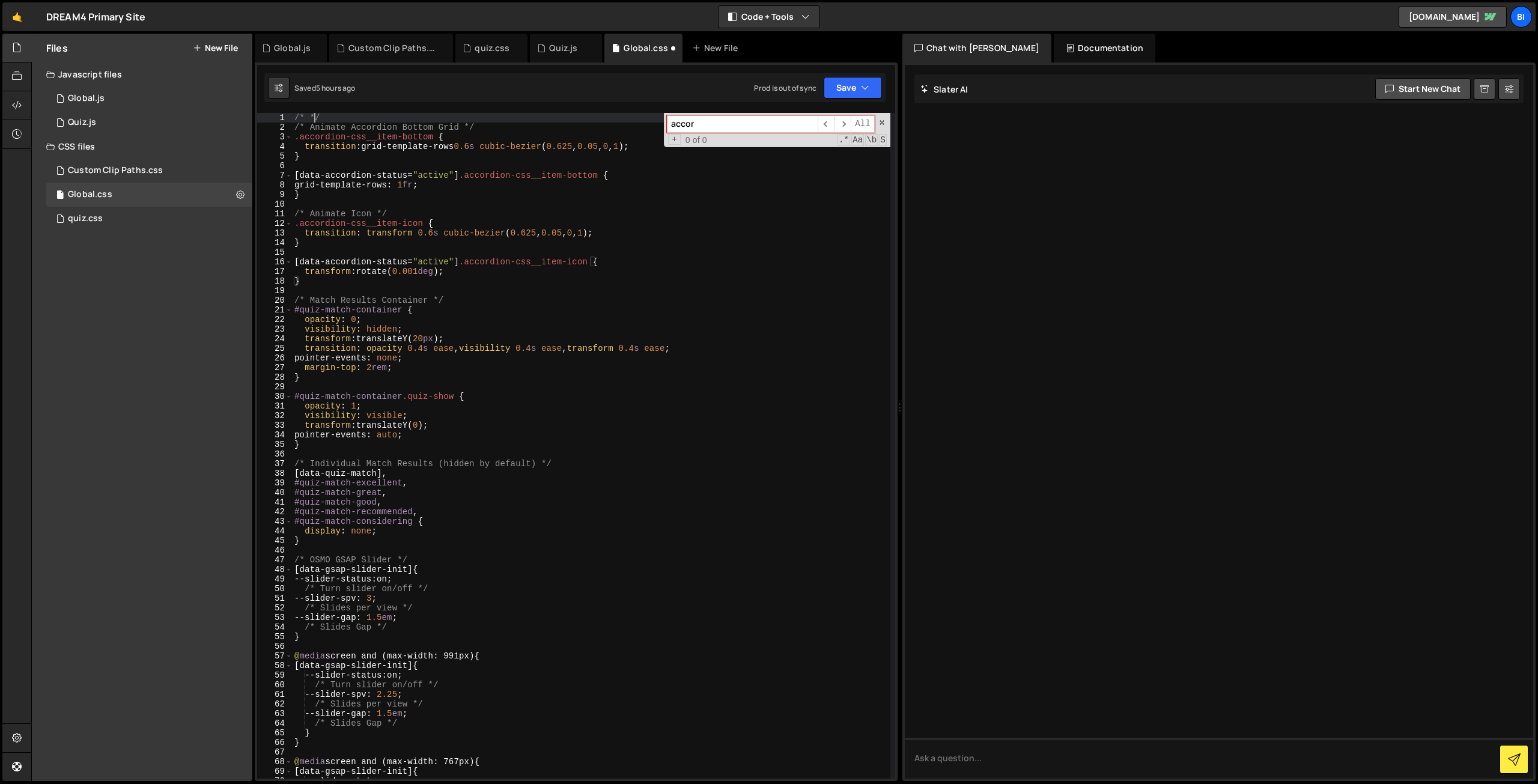
click at [315, 116] on div "/* */ /* Animate Accordion Bottom Grid */ .accordion-css__item-bottom { transit…" at bounding box center [591, 455] width 598 height 685
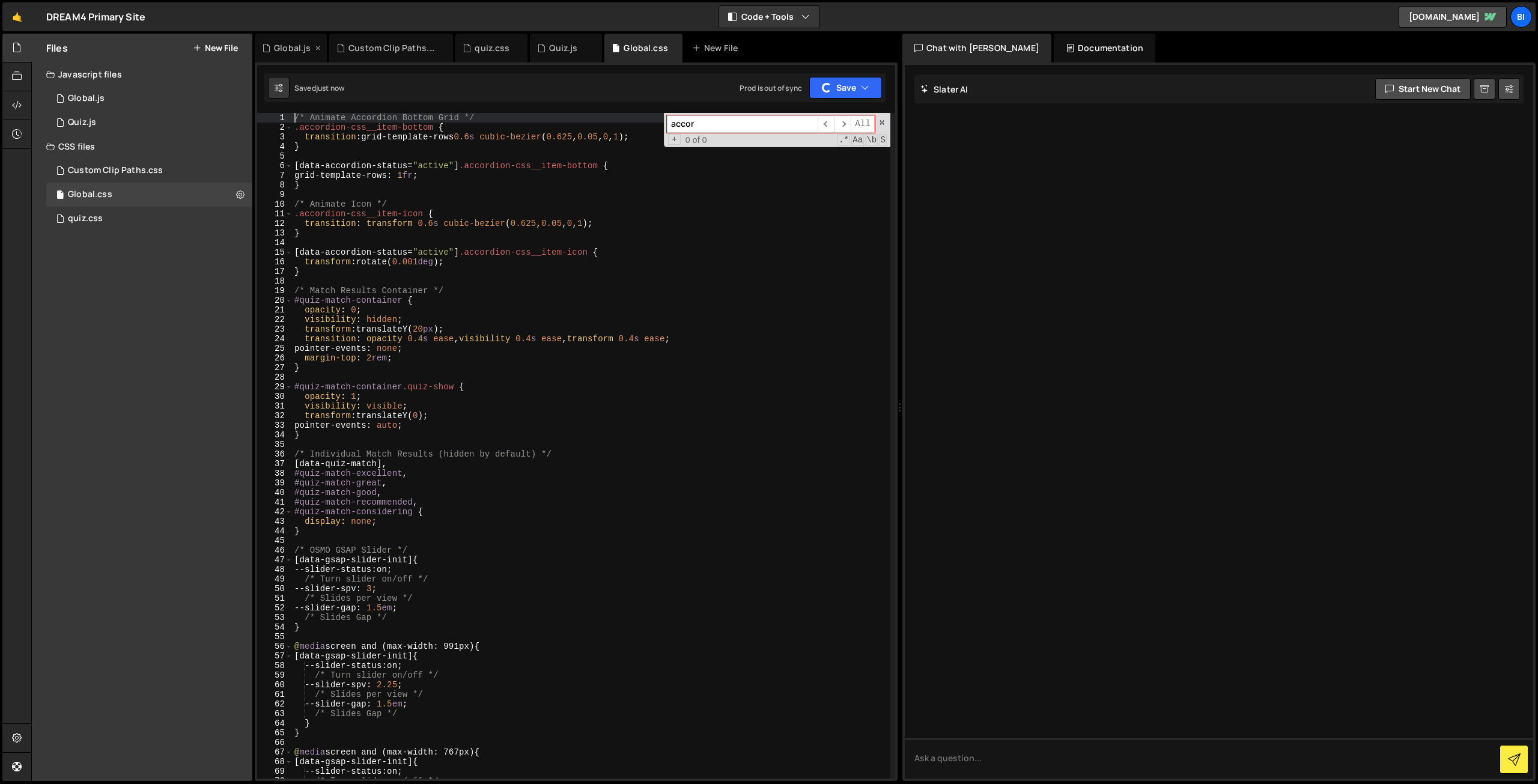
type textarea "/* Animate Accordion Bottom Grid */"
click at [300, 39] on div "Global.js" at bounding box center [291, 48] width 72 height 29
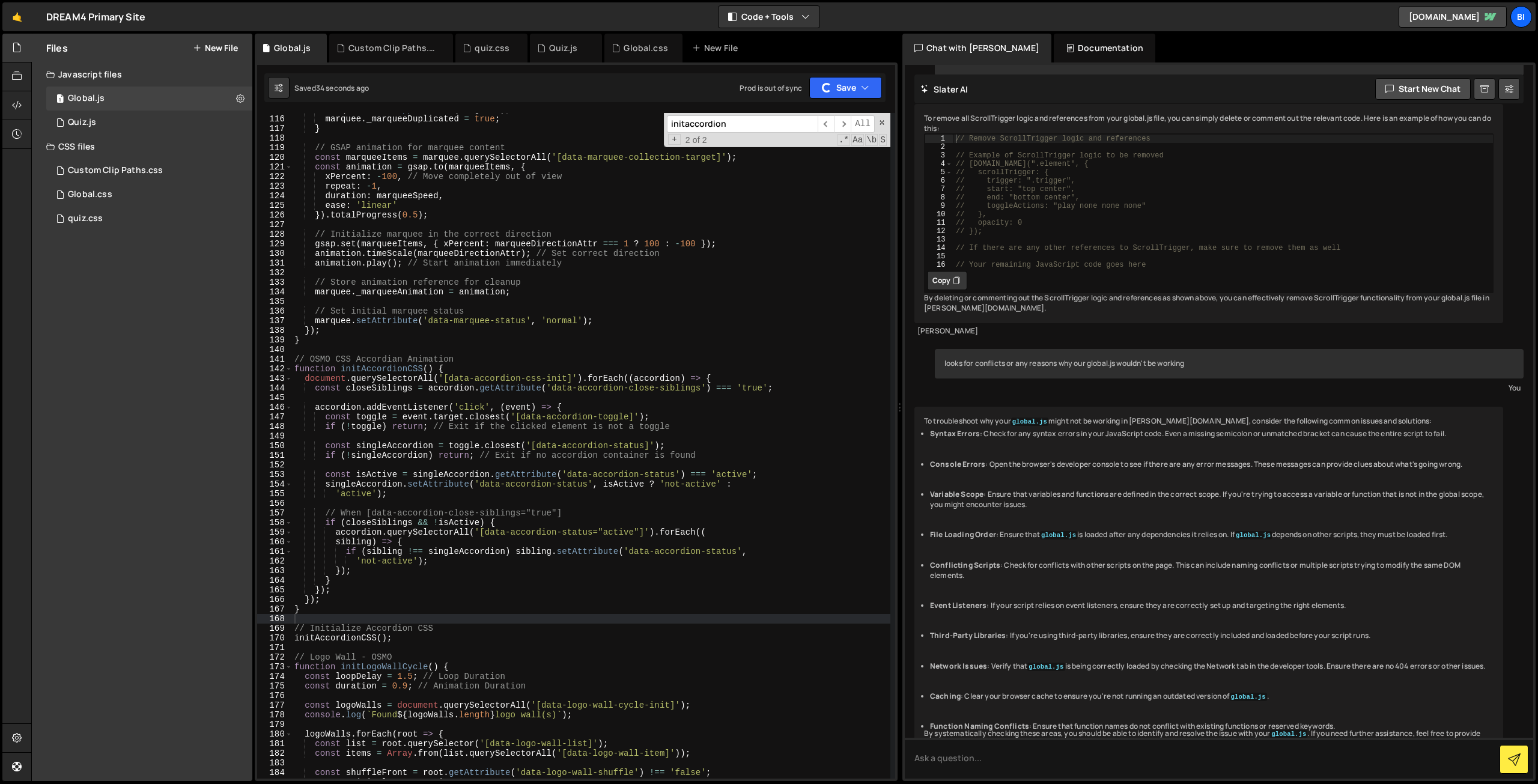
scroll to position [184, 0]
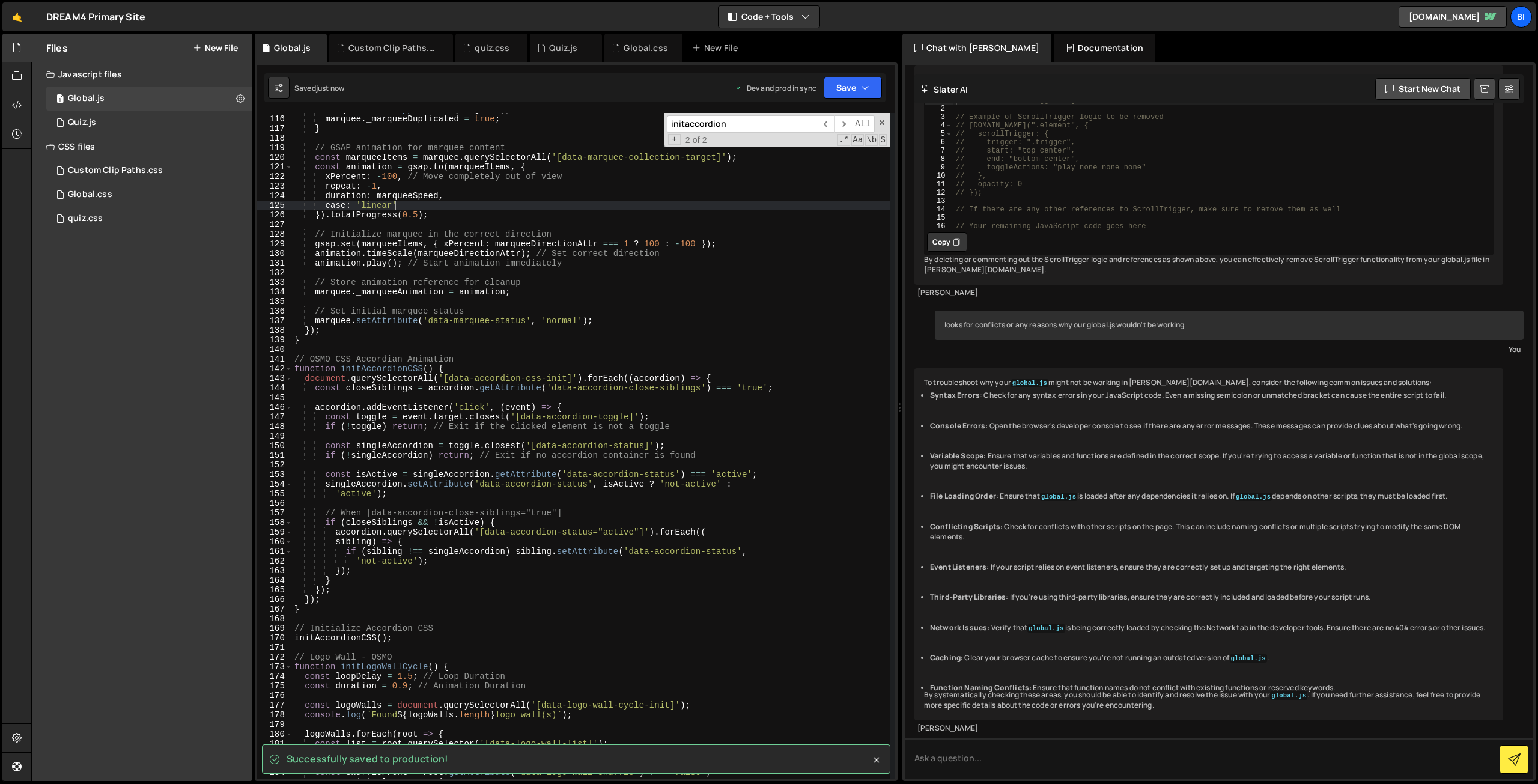
click at [433, 206] on div "marqueeScroll . appendChild ( fragment ) ; marquee . _marqueeDuplicated = true …" at bounding box center [591, 447] width 598 height 685
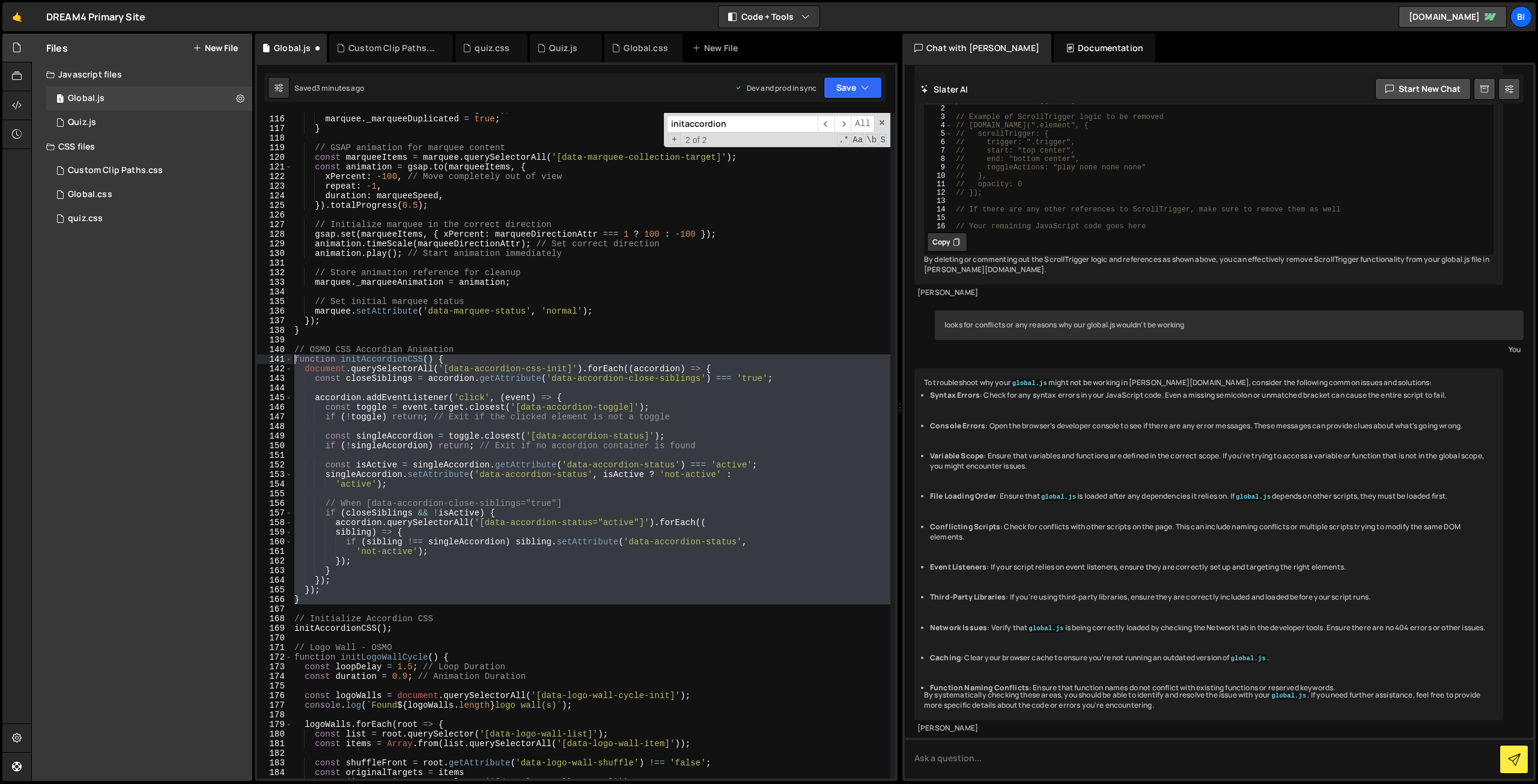
drag, startPoint x: 337, startPoint y: 604, endPoint x: 253, endPoint y: 357, distance: 260.9
click at [253, 357] on div "Files New File Javascript files 1 Global.js 0 1 Quiz.js 0 CSS files Custom Clip…" at bounding box center [784, 407] width 1507 height 748
type textarea "function initAccordionCSS() { document.querySelectorAll('[data-accordion-css-in…"
paste textarea
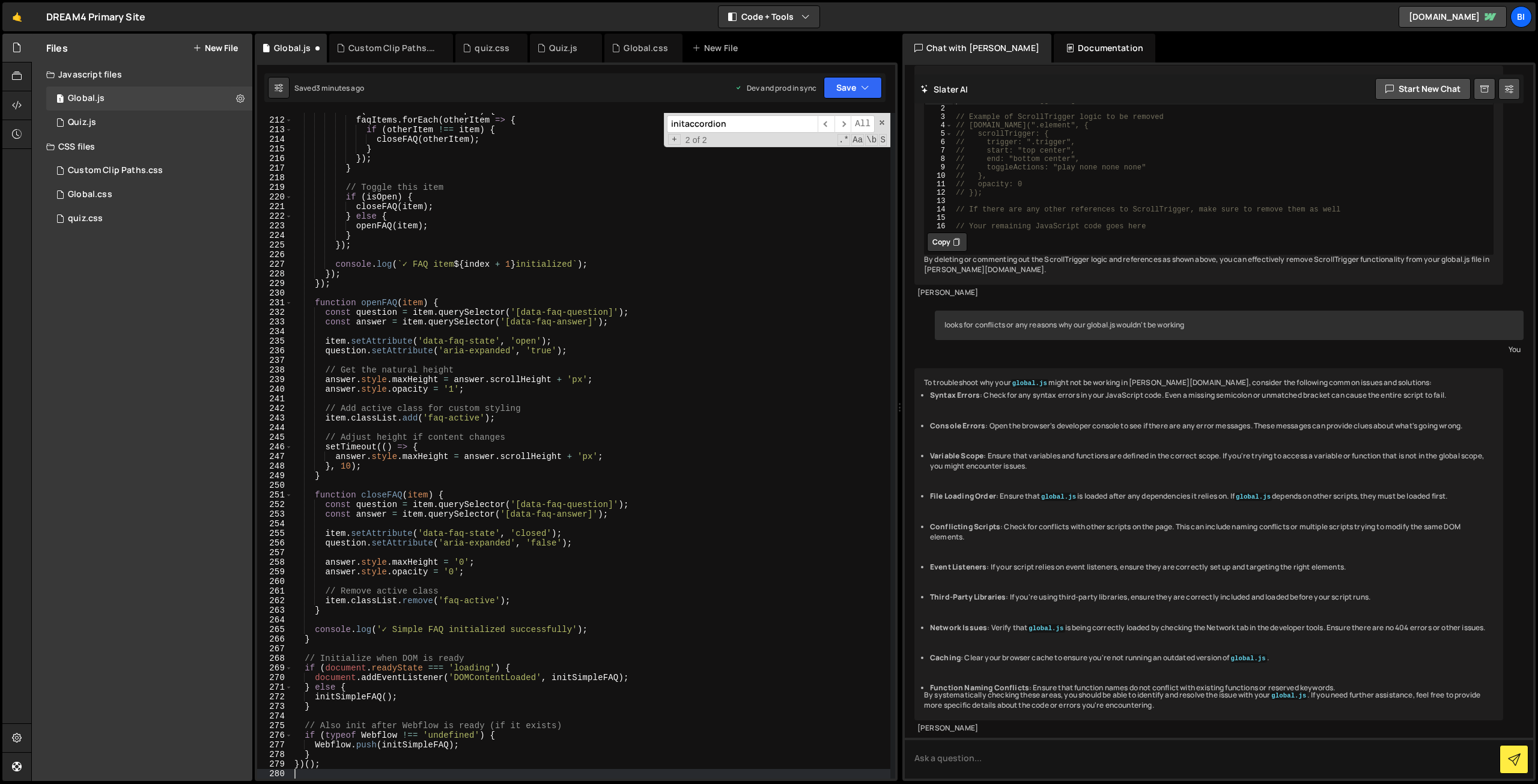
scroll to position [2026, 0]
type textarea "}"
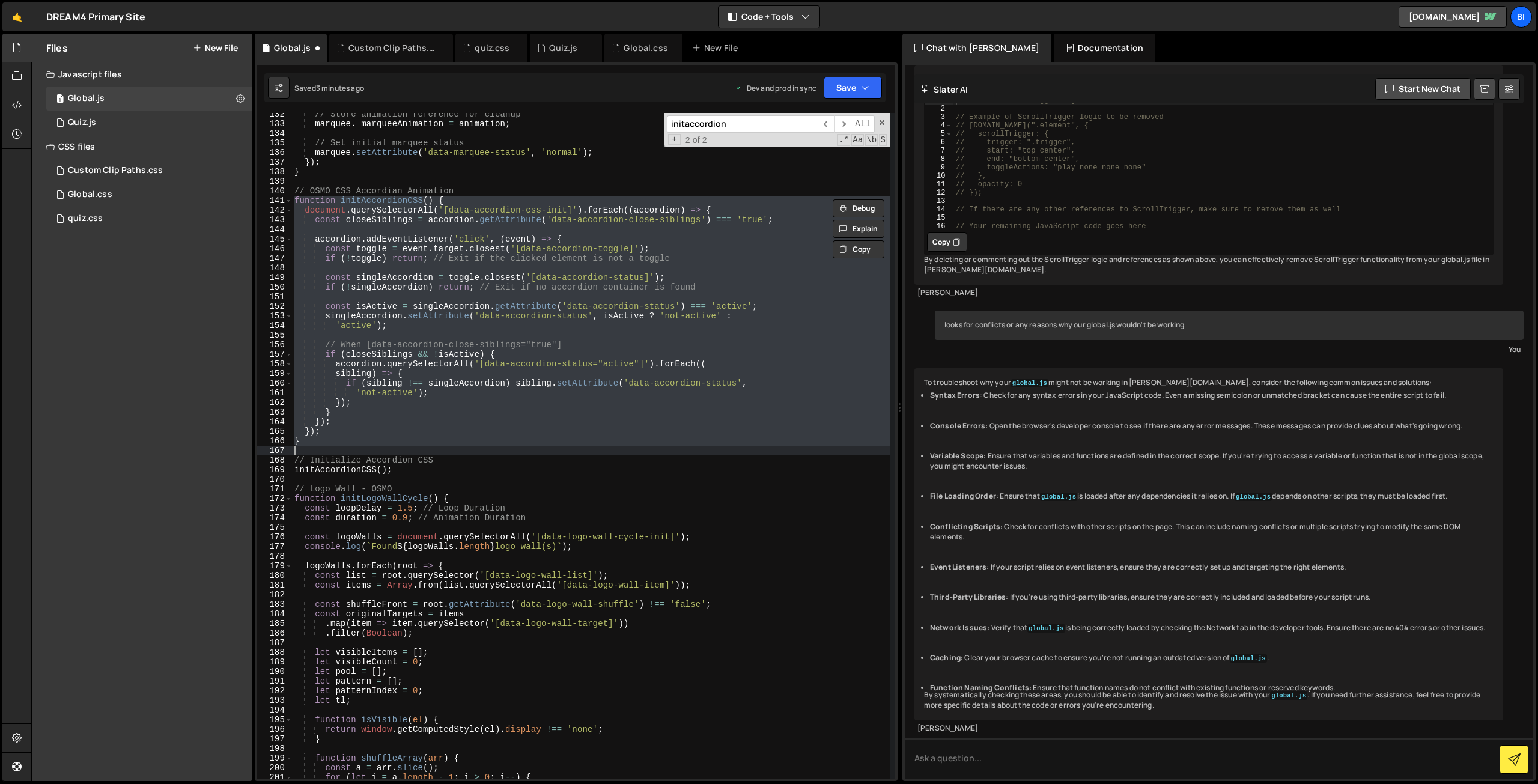
paste textarea
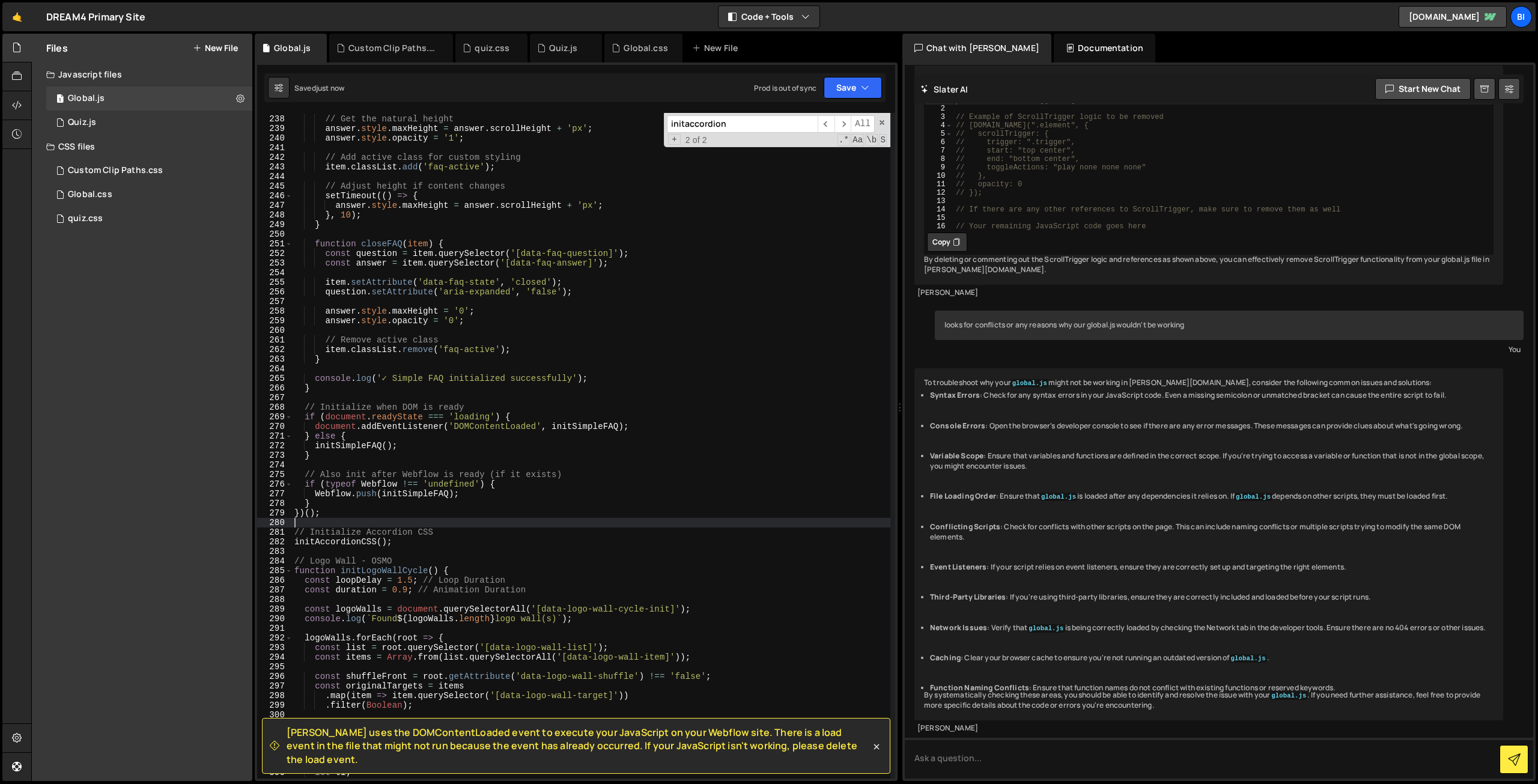
scroll to position [2277, 0]
click at [340, 450] on div "// Get the natural height answer . style . maxHeight = answer . scrollHeight + …" at bounding box center [591, 447] width 598 height 685
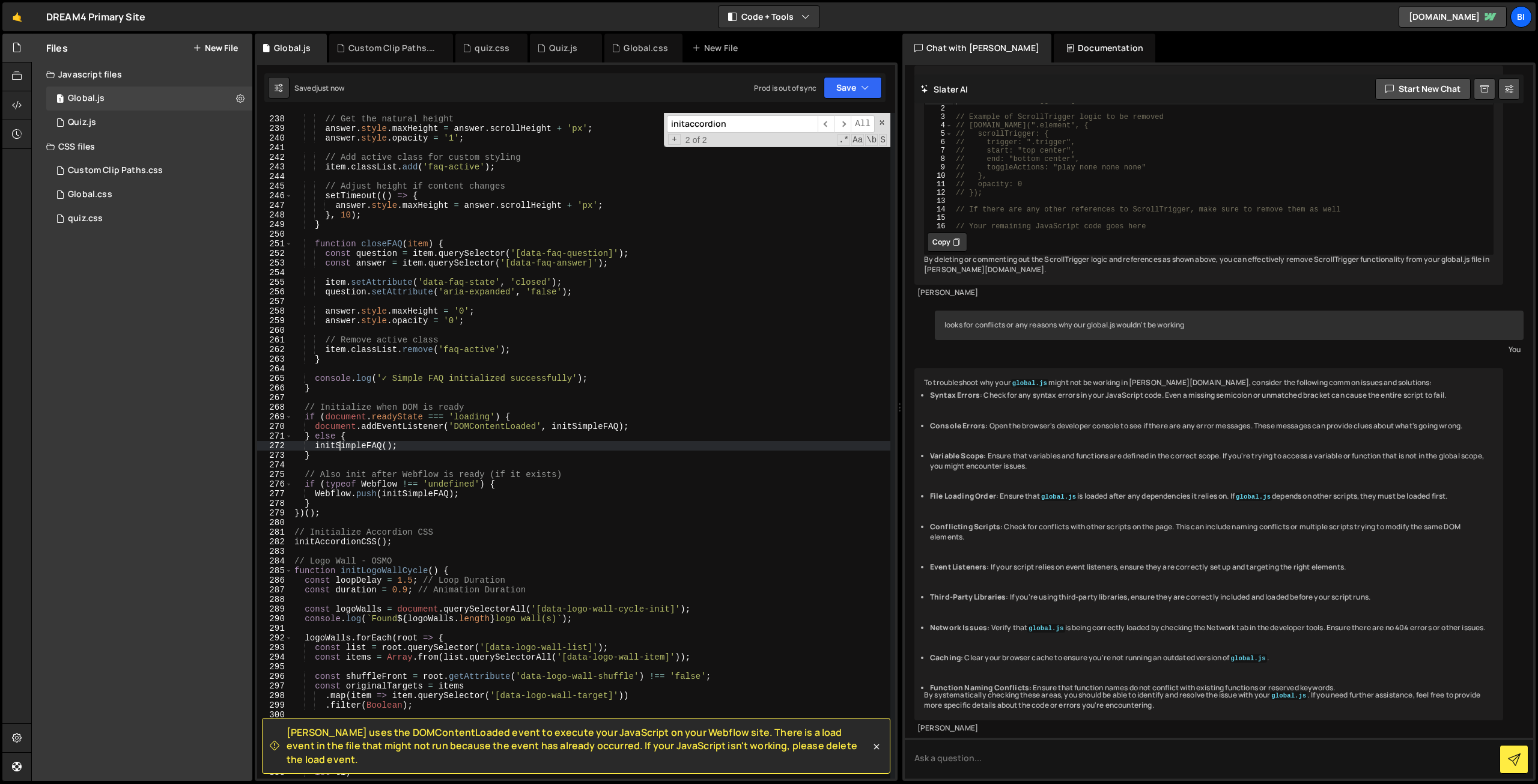
click at [340, 450] on div "// Get the natural height answer . style . maxHeight = answer . scrollHeight + …" at bounding box center [591, 447] width 598 height 685
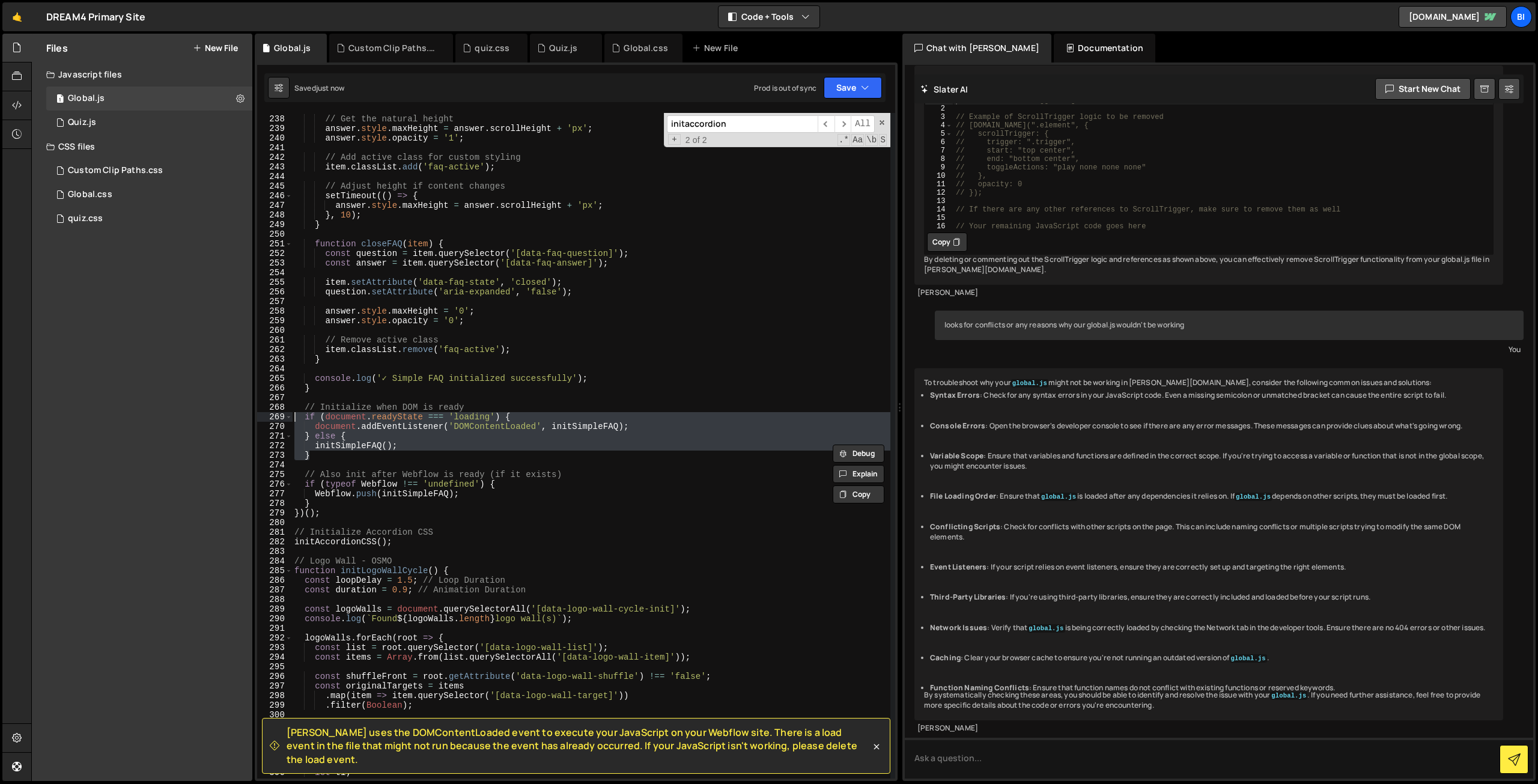
drag, startPoint x: 347, startPoint y: 458, endPoint x: 263, endPoint y: 413, distance: 95.3
click at [263, 413] on div "initSimpleFAQ(); } 237 238 239 240 241 242 243 244 245 246 247 248 249 250 251 …" at bounding box center [576, 445] width 638 height 666
type textarea "if (document.readyState === 'loading') { document.addEventListener('DOMContentL…"
paste textarea
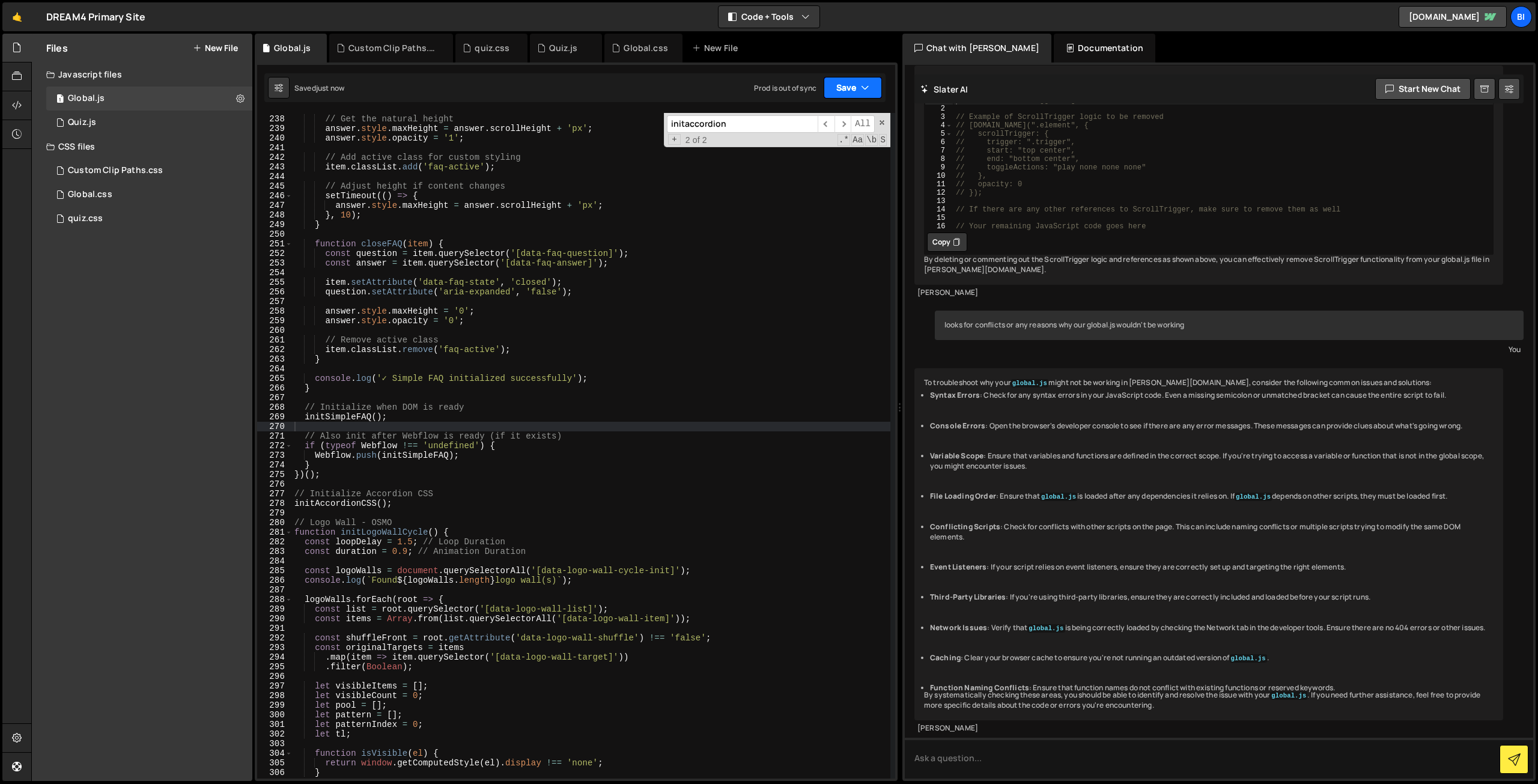
click at [862, 87] on icon "button" at bounding box center [865, 87] width 8 height 12
click at [828, 161] on div "Save to Production S" at bounding box center [812, 156] width 125 height 12
click at [480, 268] on div "// Get the natural height answer . style . maxHeight = answer . scrollHeight + …" at bounding box center [591, 447] width 598 height 685
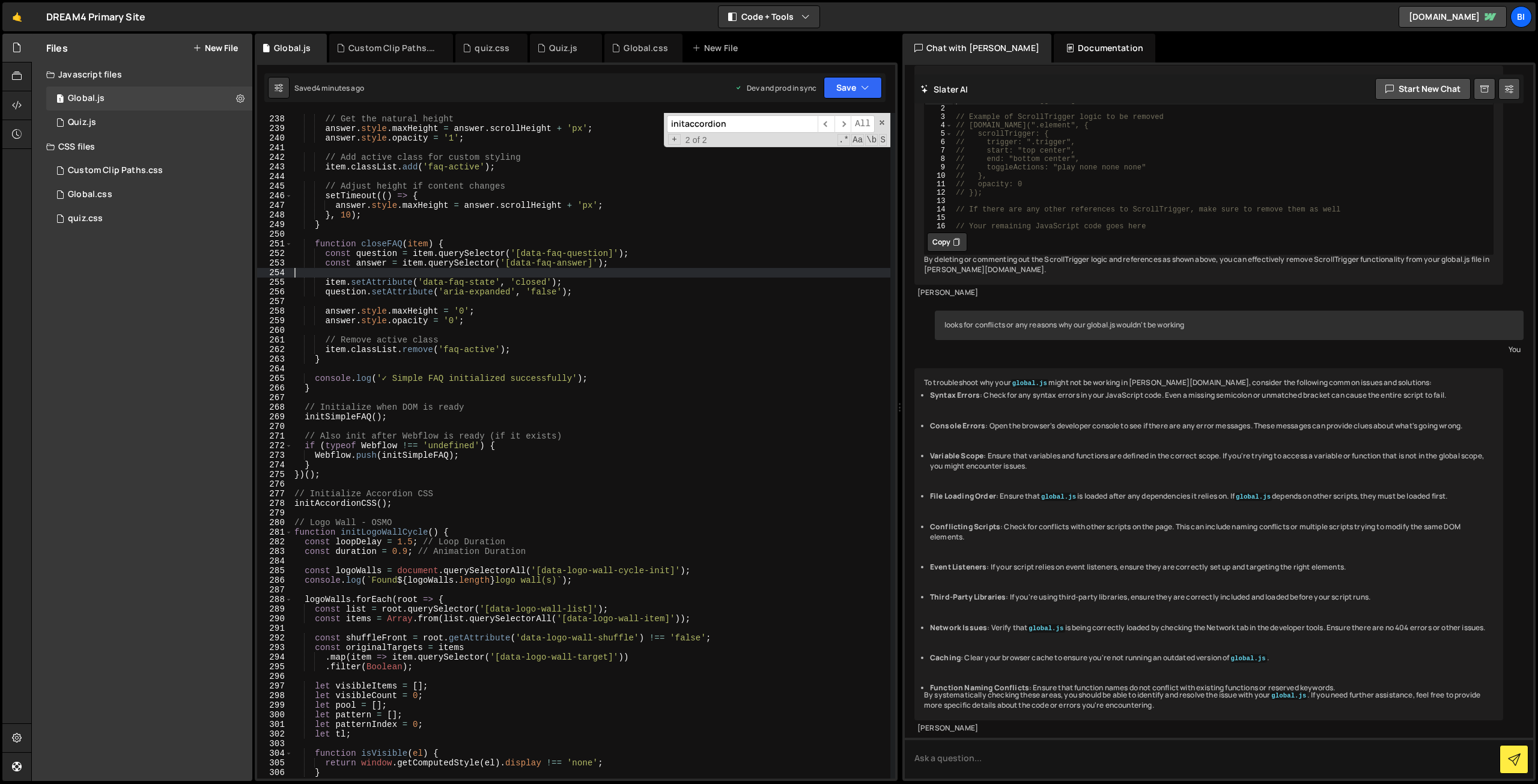
click at [295, 277] on div "// Get the natural height answer . style . maxHeight = answer . scrollHeight + …" at bounding box center [591, 447] width 598 height 685
type textarea "item.setAttribute('data-faq-state', 'closed');"
paste input "AccordionCSS"
type input "initAccordionCSS"
click at [571, 454] on div "// Get the natural height answer . style . maxHeight = answer . scrollHeight + …" at bounding box center [591, 447] width 598 height 685
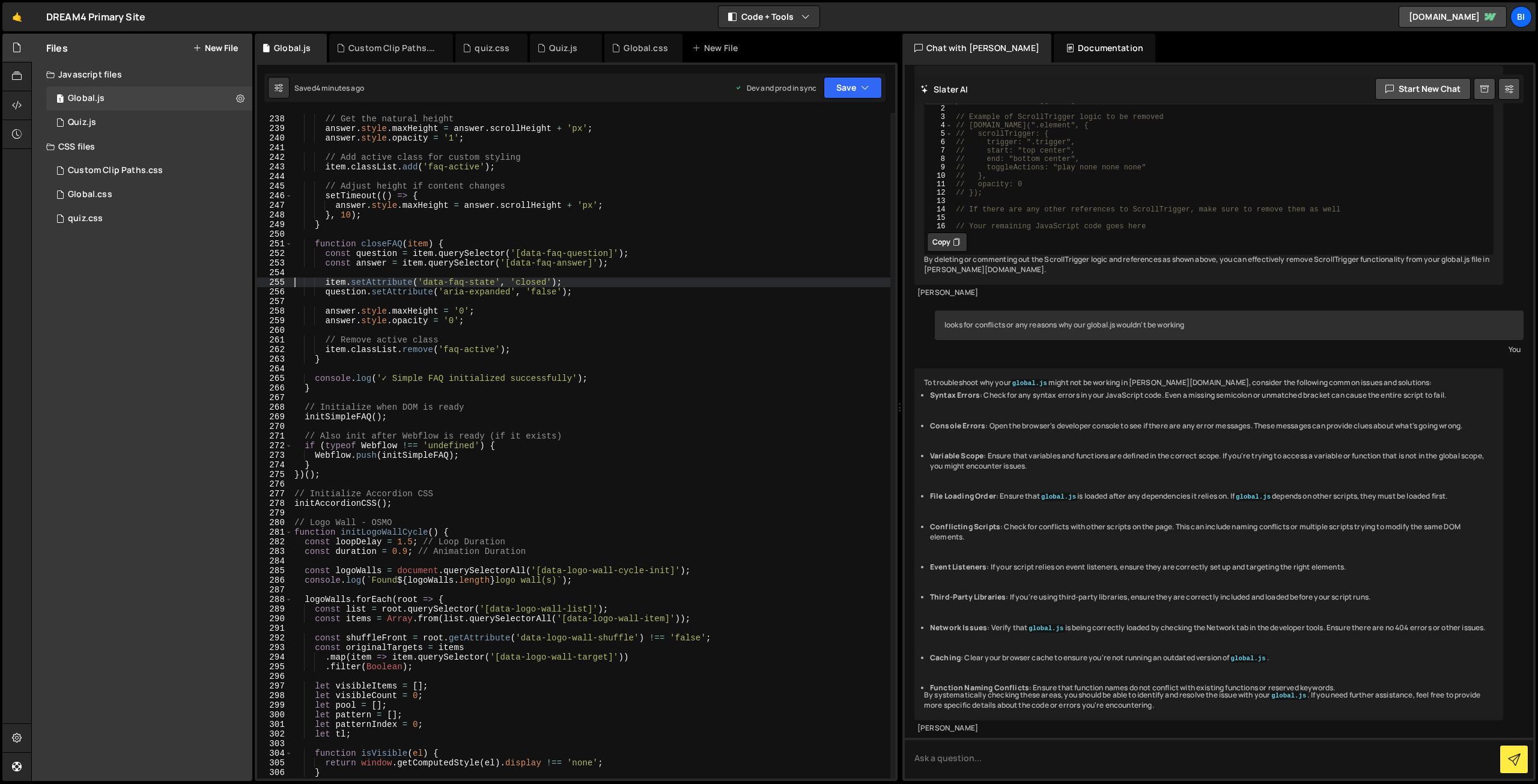
type textarea "Webflow.push(initSimpleFAQ);"
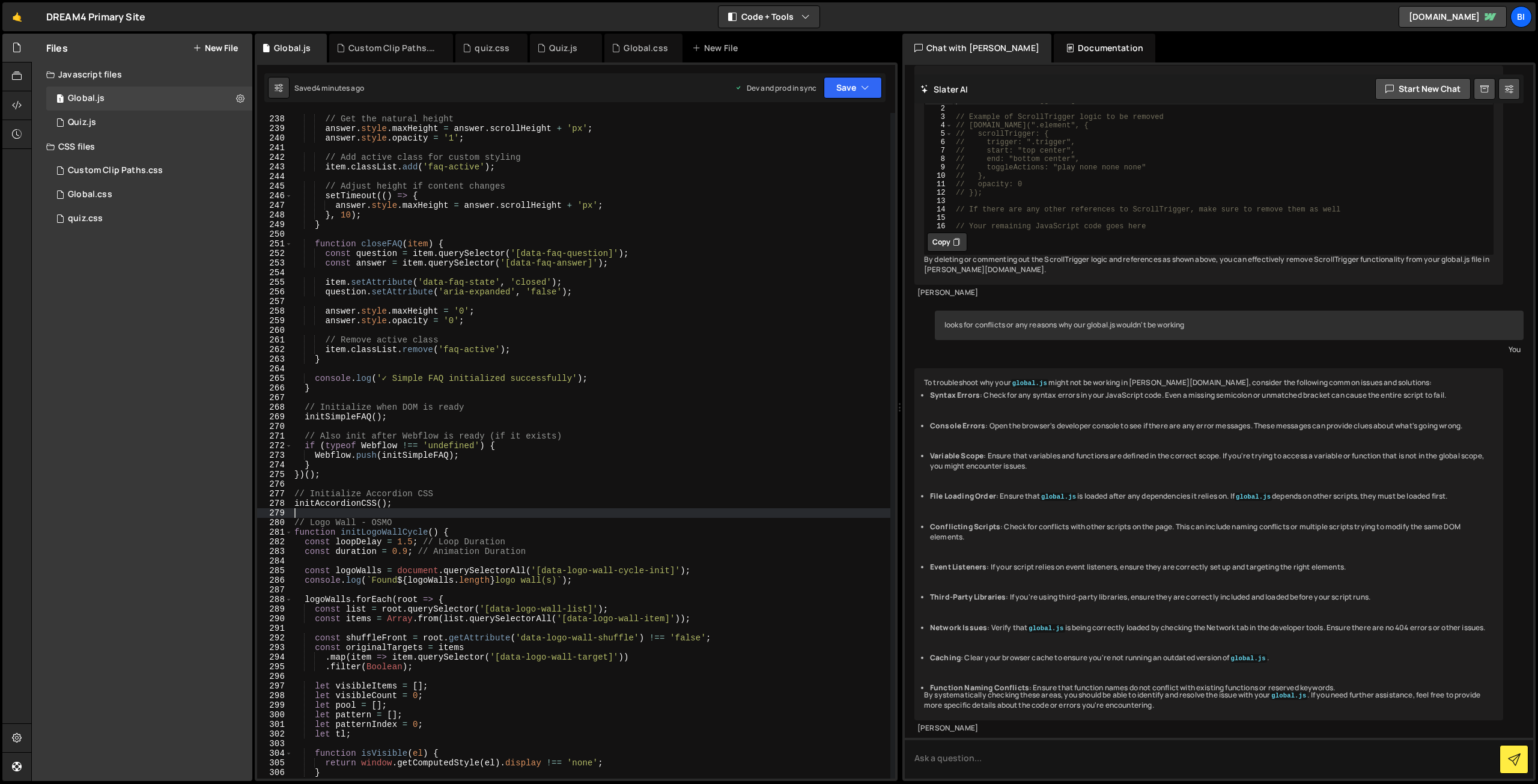
click at [522, 510] on div "// Get the natural height answer . style . maxHeight = answer . scrollHeight + …" at bounding box center [591, 447] width 598 height 685
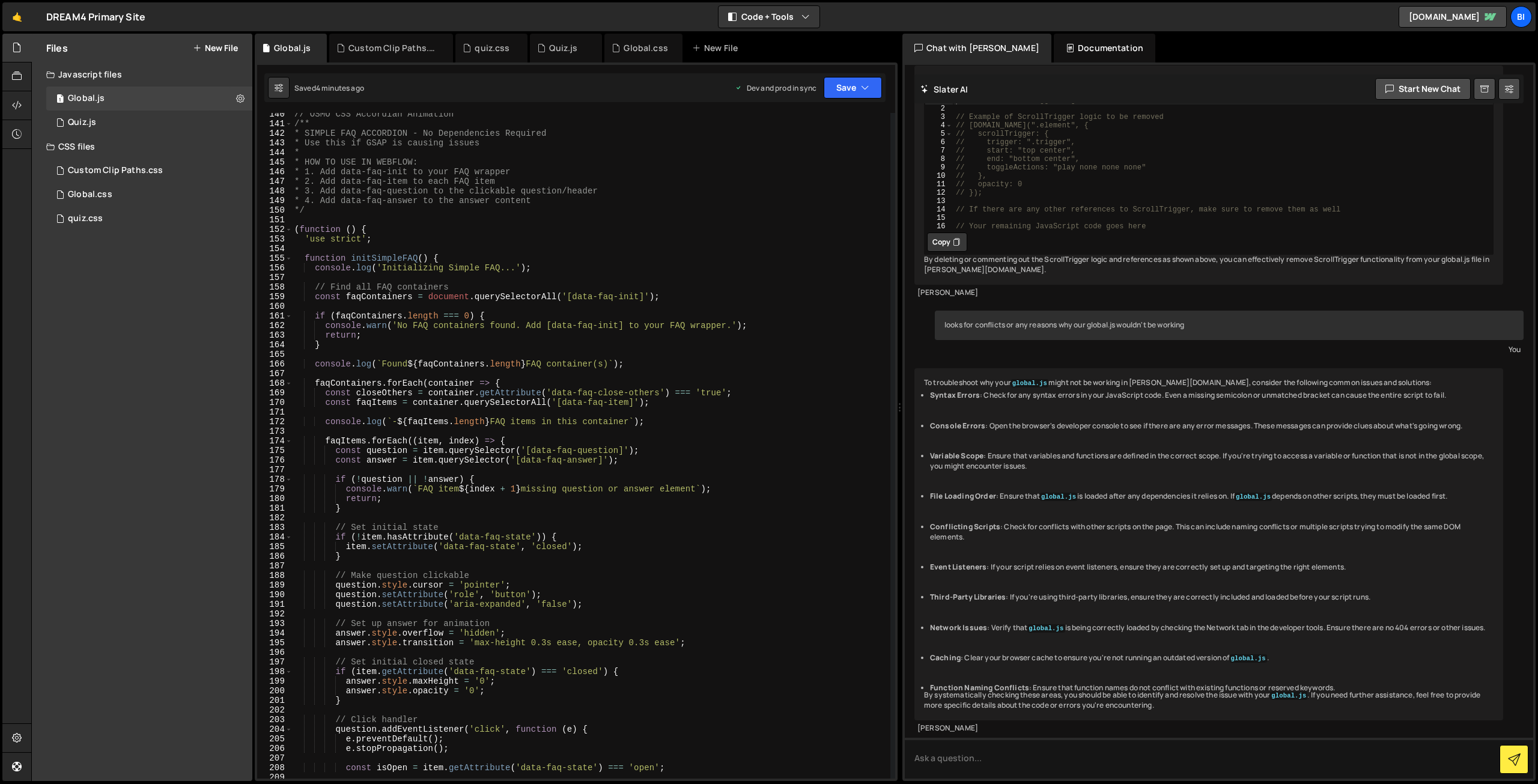
scroll to position [1339, 0]
click at [441, 234] on div "// OSMO CSS Accordian Animation /** * SIMPLE FAQ ACCORDION - No Dependencies Re…" at bounding box center [591, 452] width 598 height 685
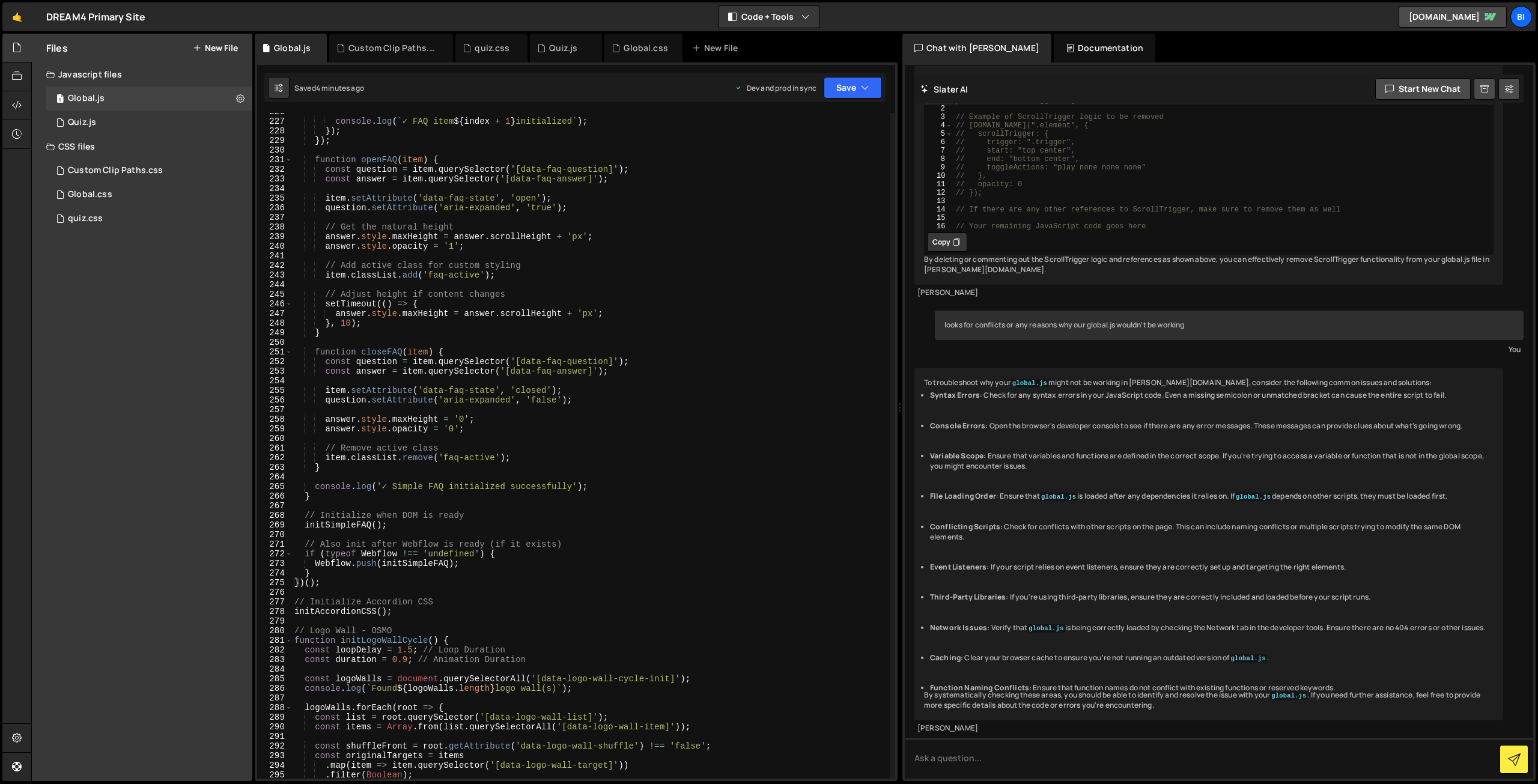
scroll to position [2169, 0]
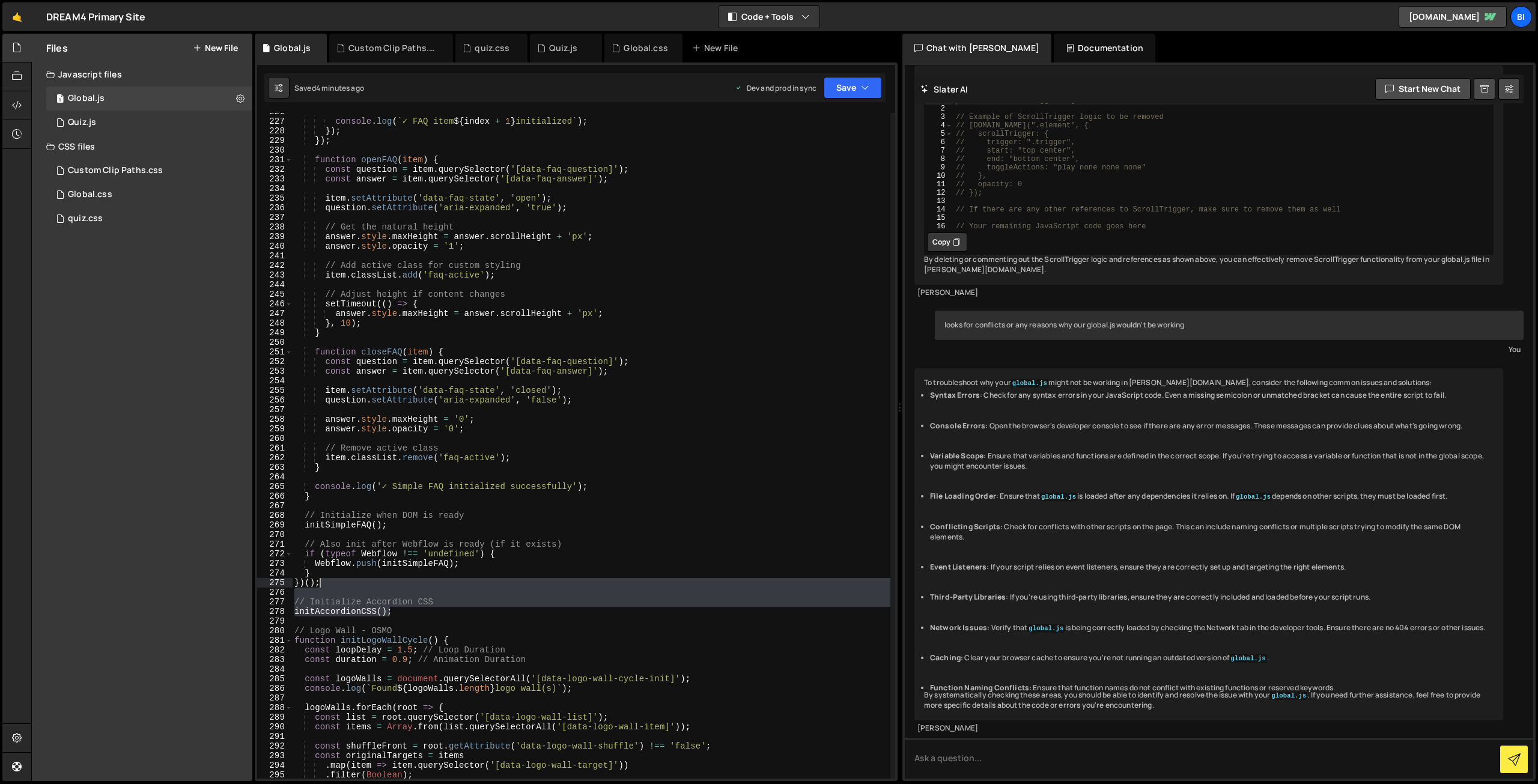
drag, startPoint x: 394, startPoint y: 612, endPoint x: 386, endPoint y: 587, distance: 26.2
click at [386, 587] on div "console . log ( ` ✓ FAQ item ${ index + 1 } initialized ` ) ; }) ; }) ; functio…" at bounding box center [591, 449] width 598 height 685
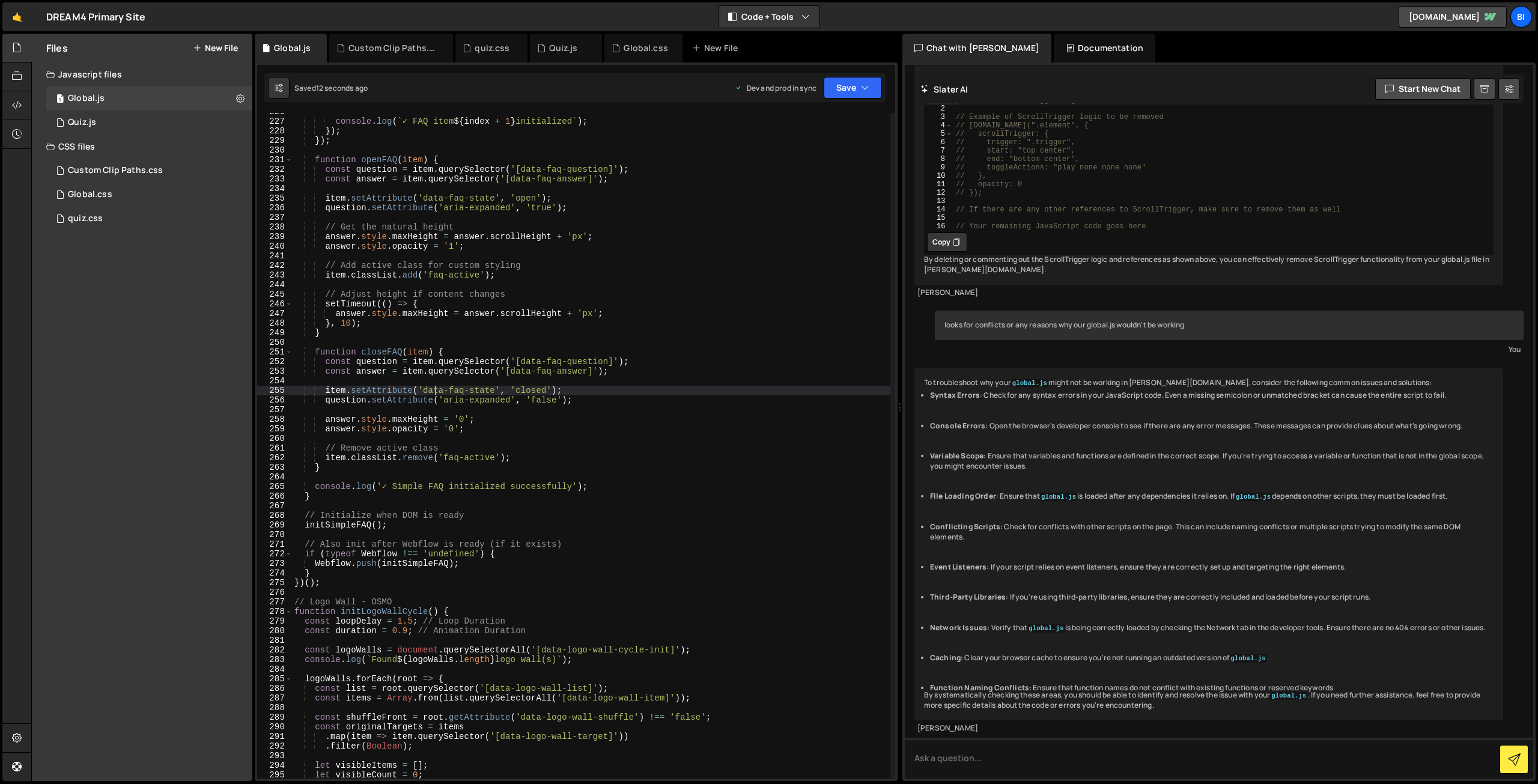
click at [437, 385] on div "console . log ( ` ✓ FAQ item ${ index + 1 } initialized ` ) ; }) ; }) ; functio…" at bounding box center [591, 449] width 598 height 685
type textarea "item.setAttribute('data-faq-state', 'closed');"
paste input "initAccordionCSS"
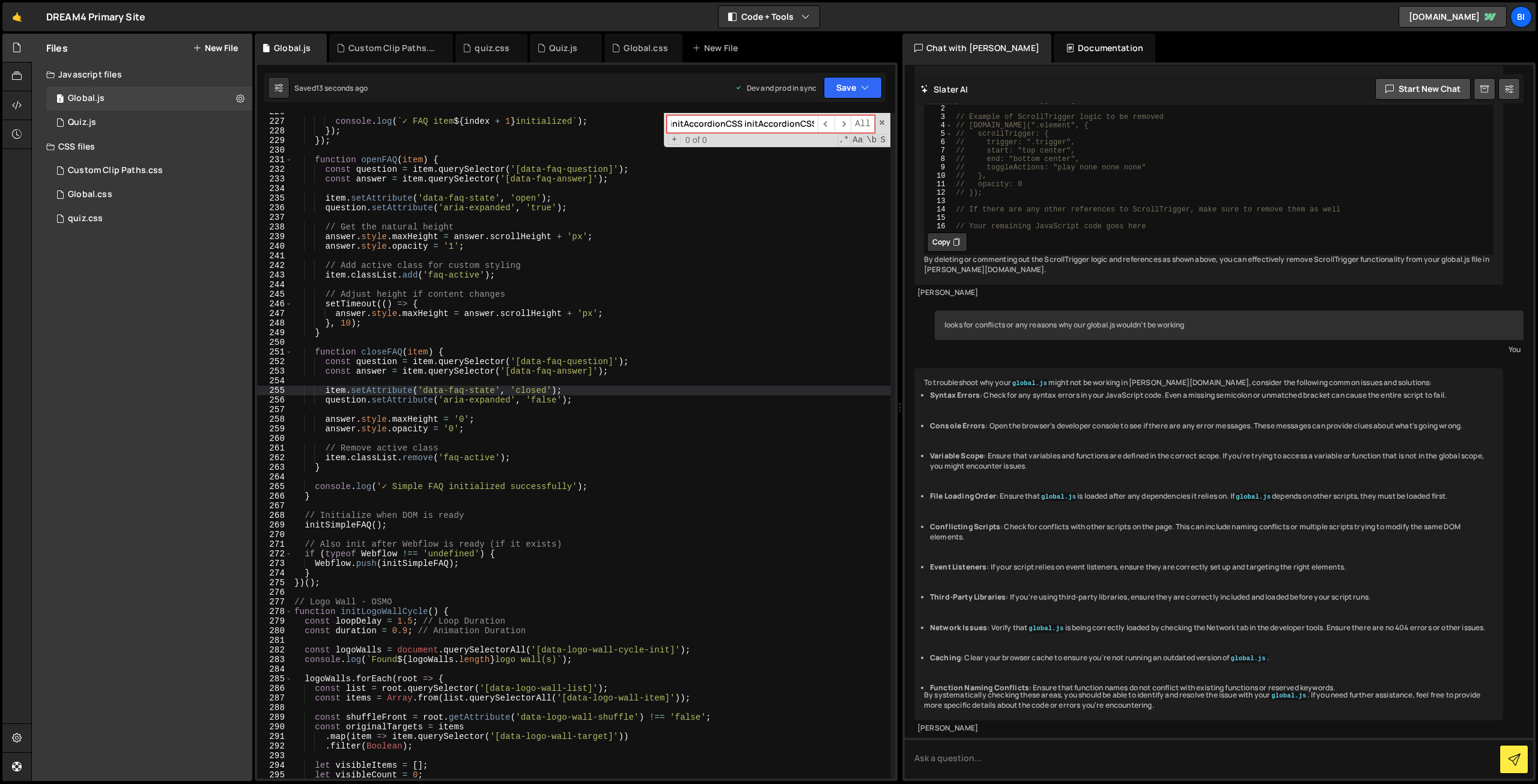
scroll to position [0, 149]
paste input
type input "initAccordionCSS"
click at [524, 413] on div "console . log ( ` ✓ FAQ item ${ index + 1 } initialized ` ) ; }) ; }) ; functio…" at bounding box center [591, 449] width 598 height 685
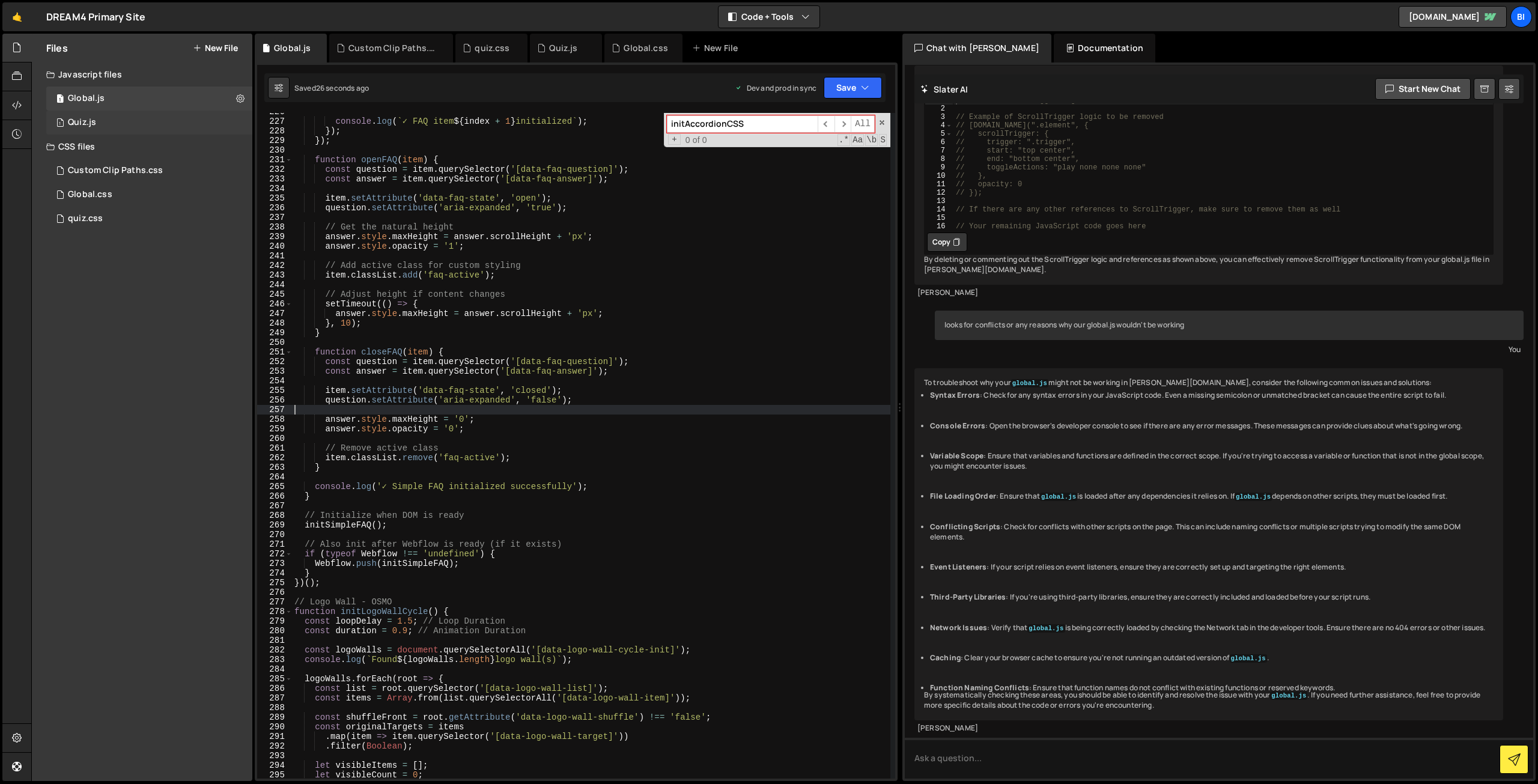
click at [135, 116] on div "1 Quiz.js 0" at bounding box center [151, 123] width 210 height 24
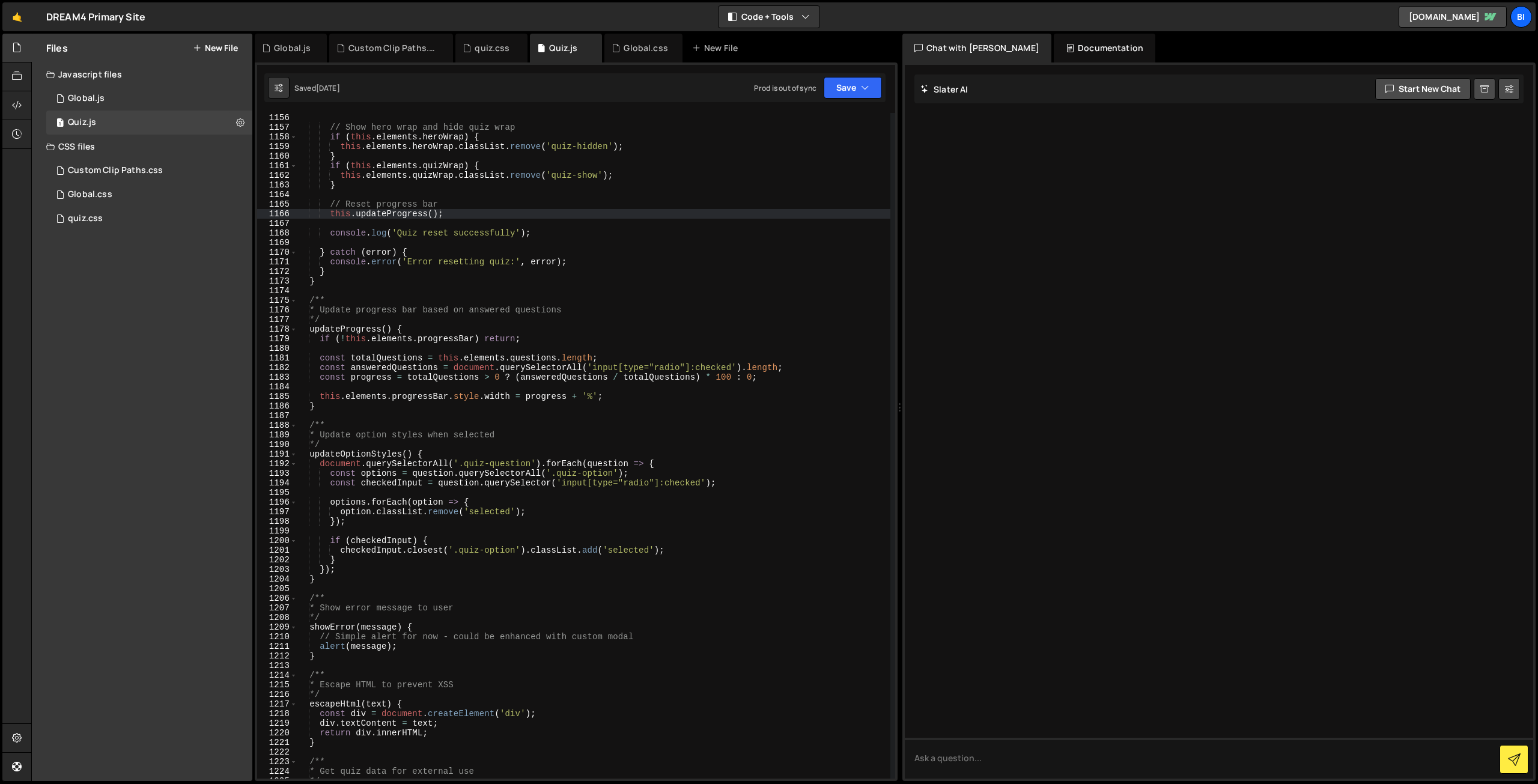
click at [587, 290] on div "// Show hero wrap and hide quiz wrap if ( this . elements . heroWrap ) { this .…" at bounding box center [593, 455] width 593 height 685
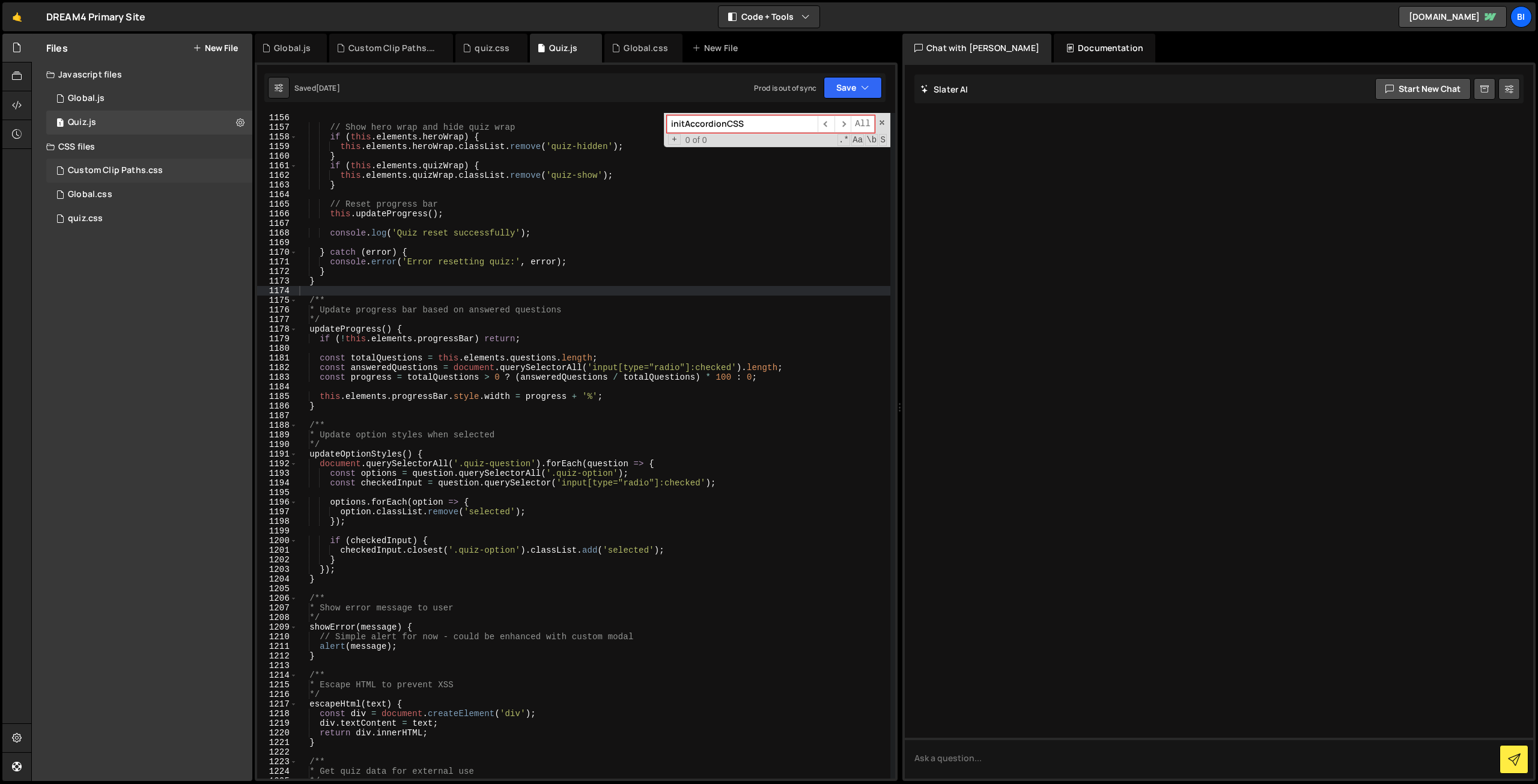
type input "initAccordionCSS"
click at [158, 177] on div "Custom Clip Paths.css 0" at bounding box center [149, 170] width 206 height 24
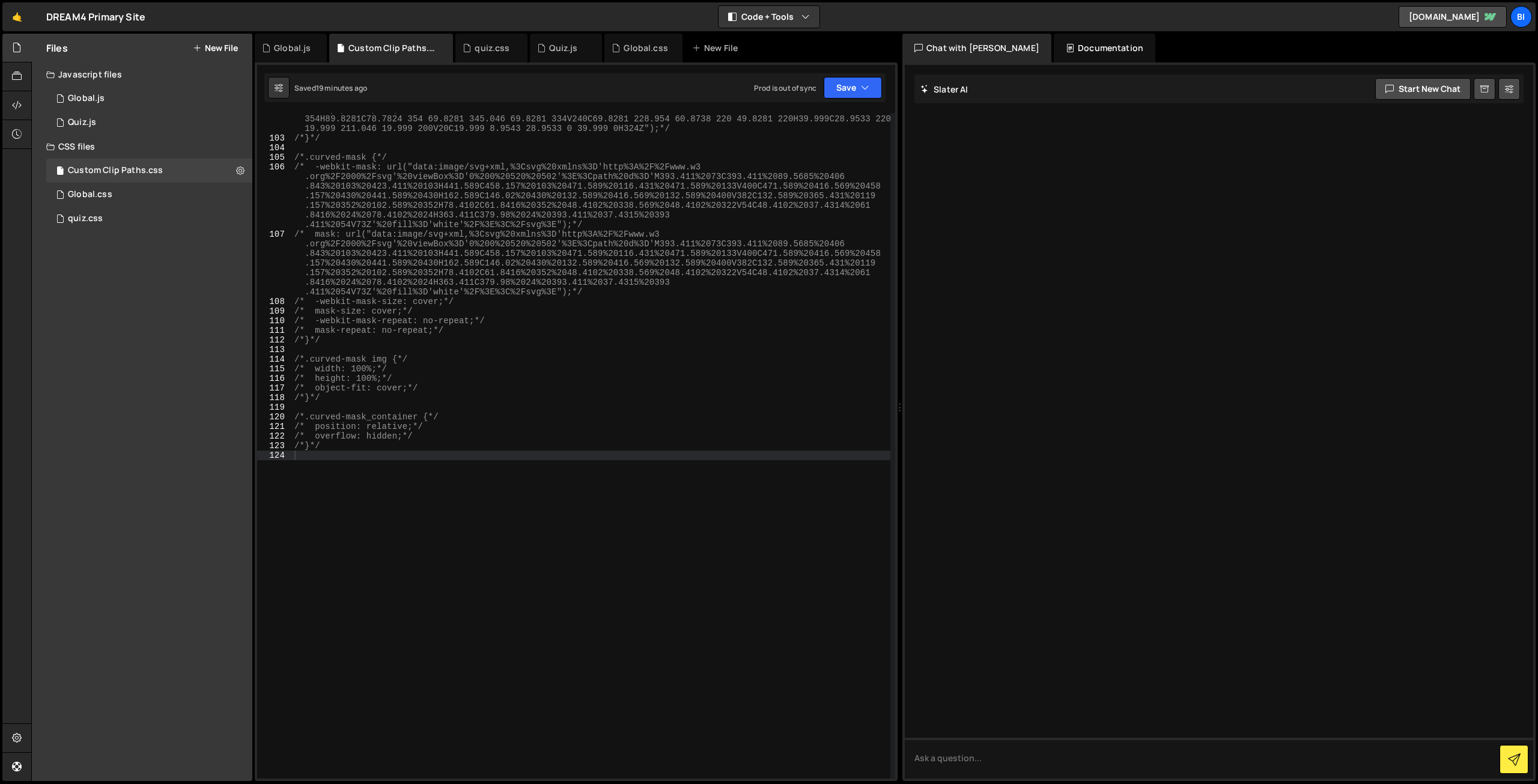
type textarea "/* mask: url("data:image/svg+xml,%3Csvg%20xmlns%3D'http%3A%2F%[DOMAIN_NAME]%2F2…"
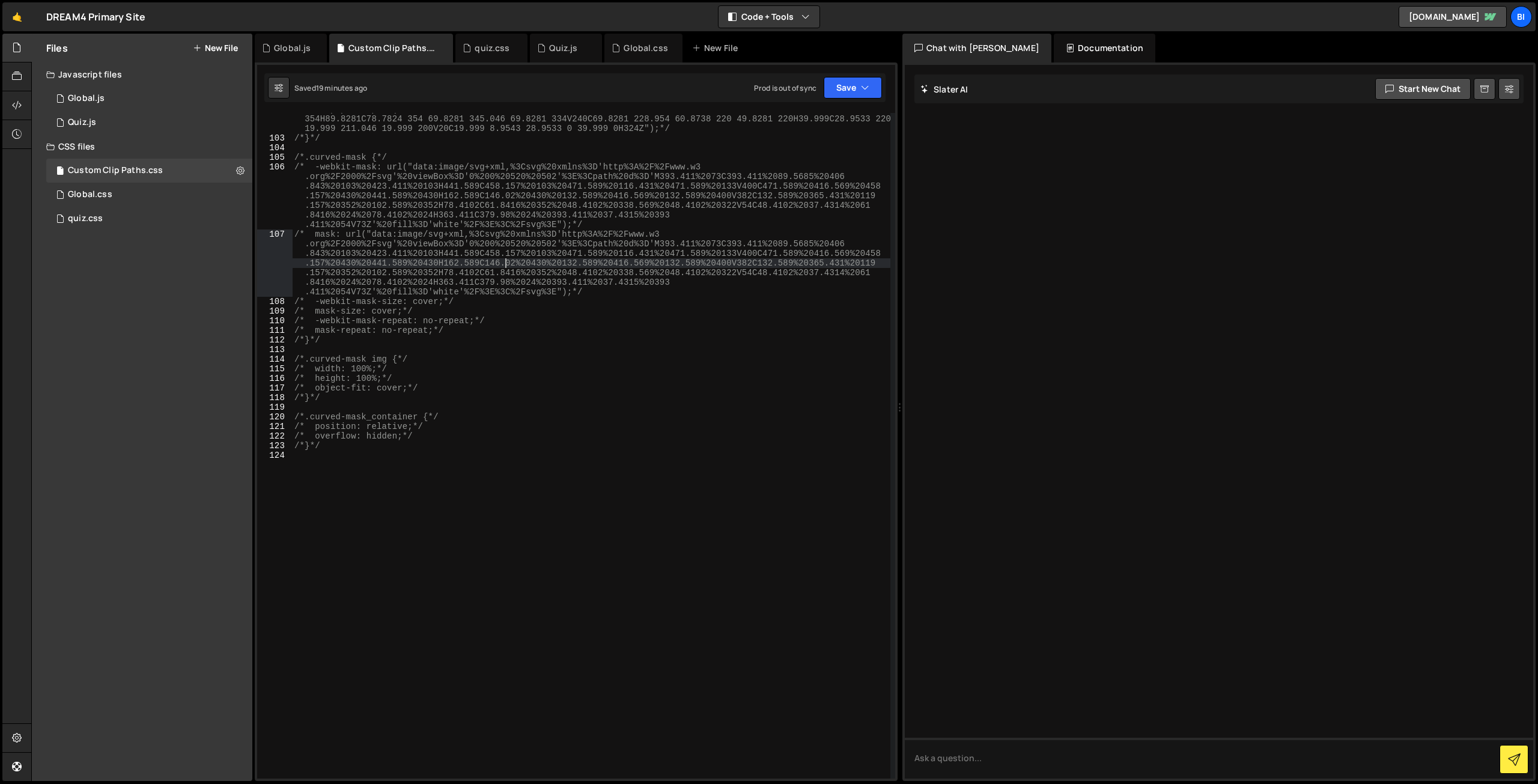
click at [507, 262] on div "/* clip-path: path("M324 0C335.046 0 344 8.95436 344 20.0001L343.999 220V334C34…" at bounding box center [591, 456] width 598 height 704
type input "initAccordionCSS"
click at [98, 193] on div "Global.css" at bounding box center [90, 195] width 45 height 11
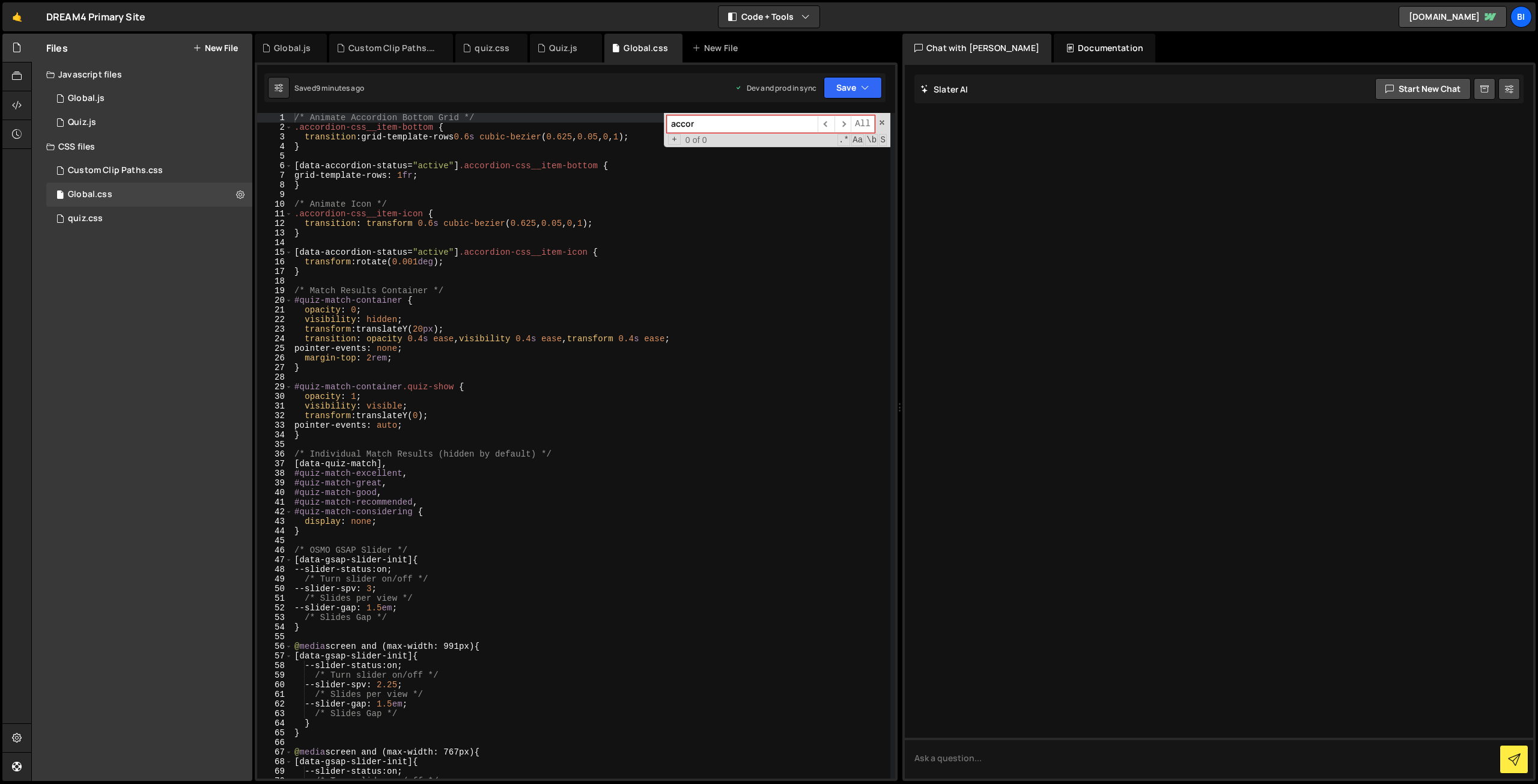
type textarea "transform: rotate(0.001deg);"
click at [412, 264] on div "/* Animate Accordion Bottom Grid */ .accordion-css__item-bottom { transition : …" at bounding box center [591, 455] width 598 height 685
paste input "initAccordionCSS"
type input "initAccordionCSS"
click at [112, 224] on div "quiz.css 0" at bounding box center [149, 218] width 206 height 24
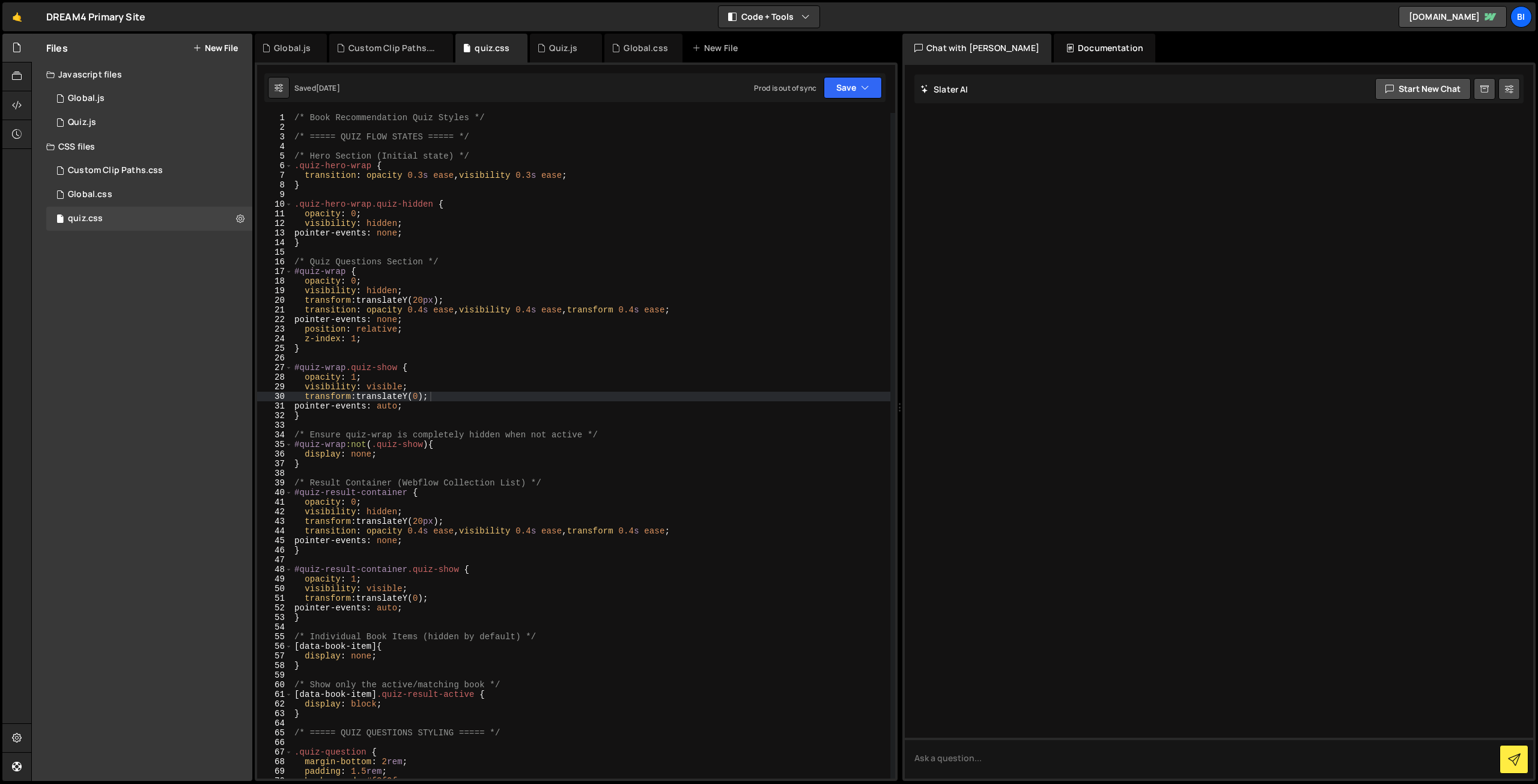
type textarea "/* Quiz Questions Section */"
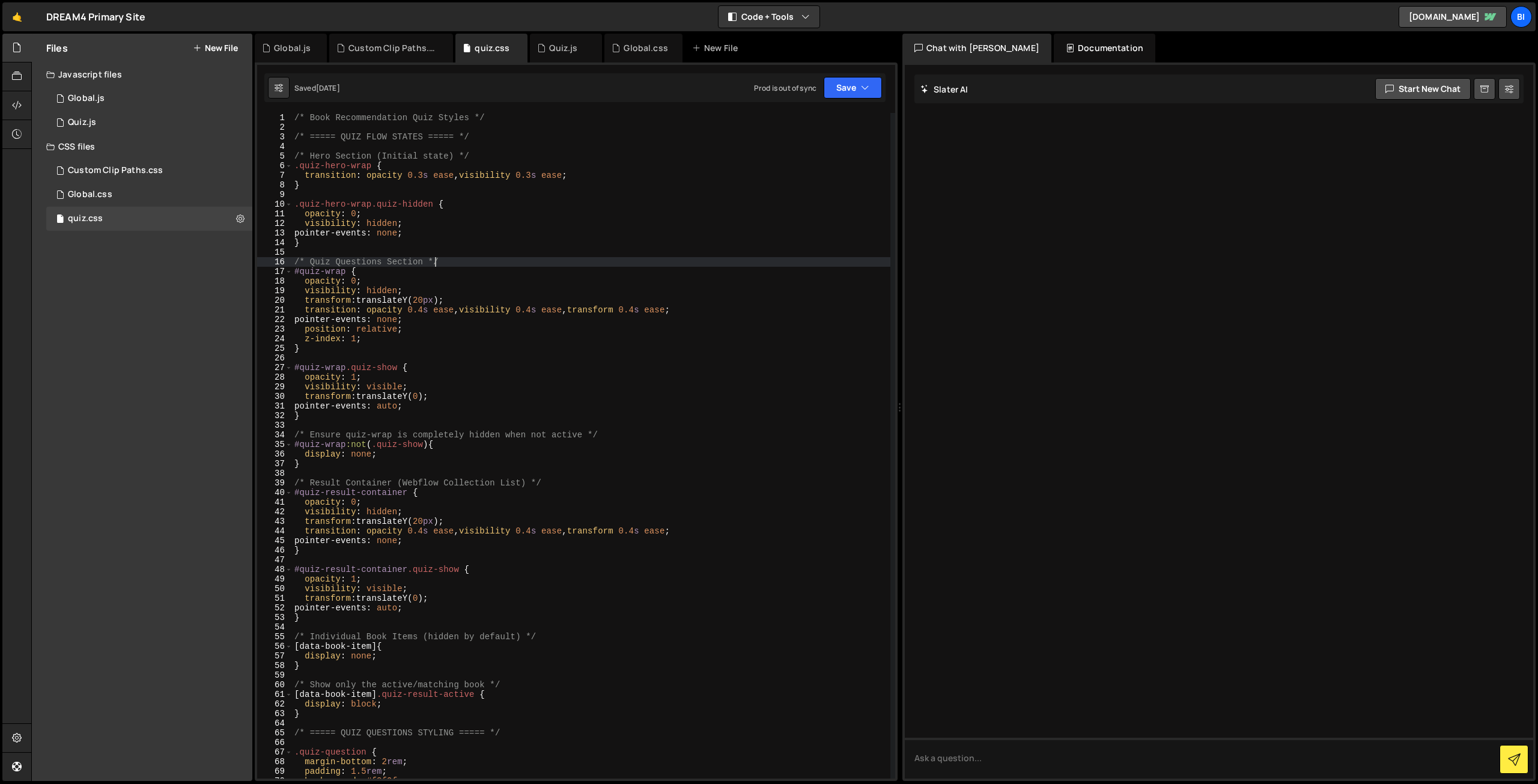
click at [571, 262] on div "/* Book Recommendation Quiz Styles */ /* ===== QUIZ FLOW STATES ===== */ /* Her…" at bounding box center [591, 455] width 598 height 685
type input "initAccordionCSS"
click at [140, 96] on div "1 Global.js 0" at bounding box center [151, 98] width 210 height 24
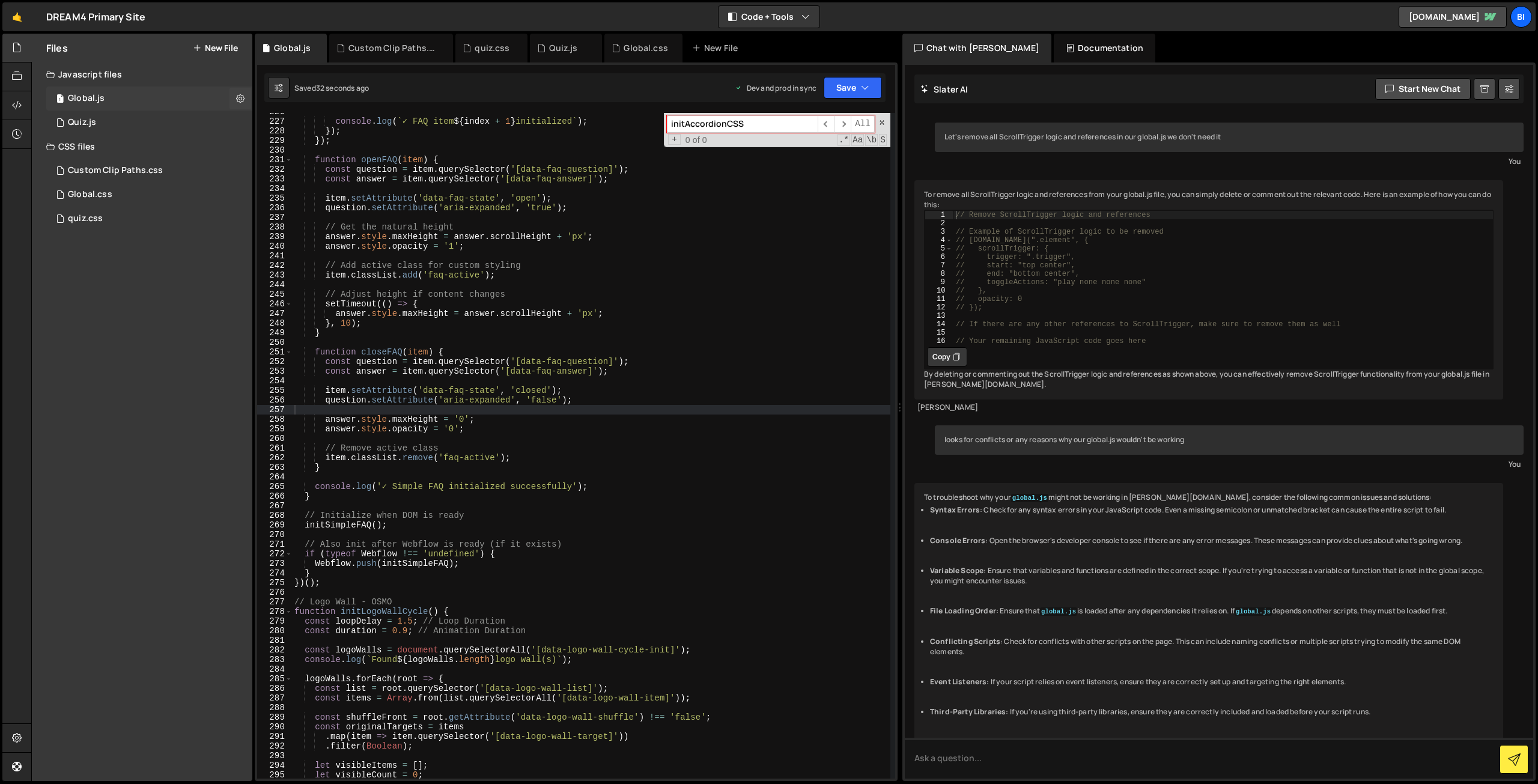
scroll to position [184, 0]
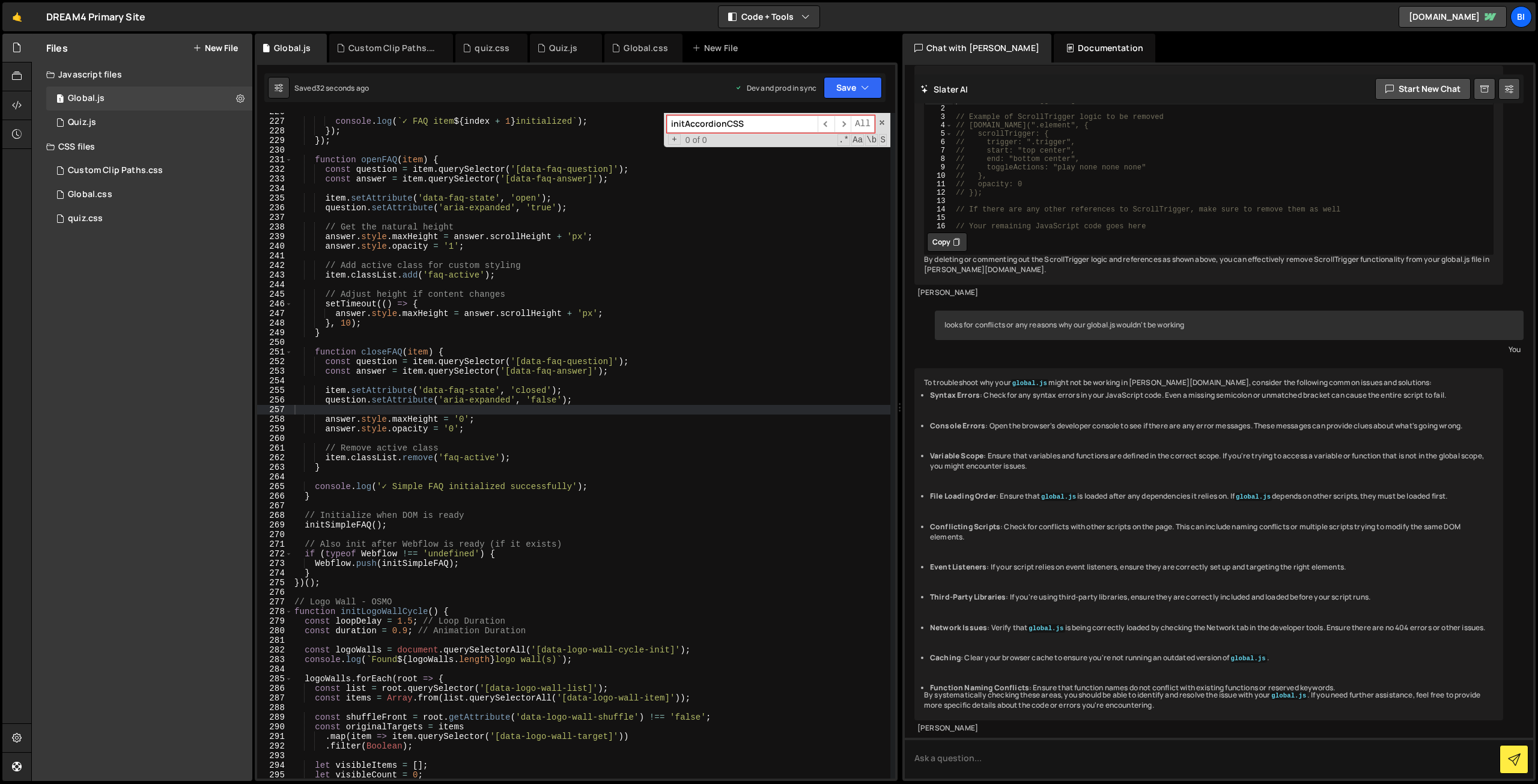
type textarea "const answer = item.querySelector('[data-faq-answer]');"
click at [456, 182] on div "console . log ( ` ✓ FAQ item ${ index + 1 } initialized ` ) ; }) ; }) ; functio…" at bounding box center [591, 449] width 598 height 685
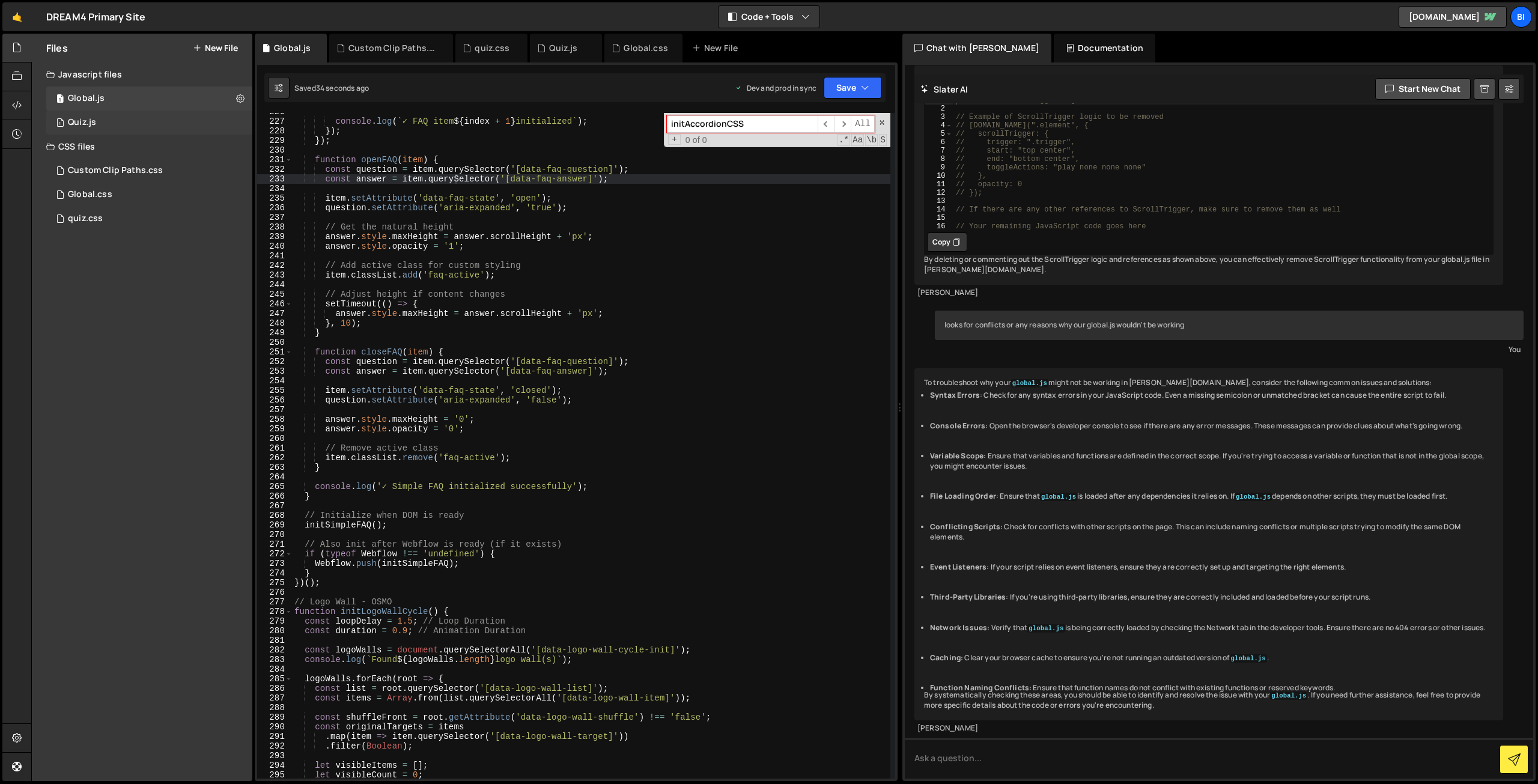
click at [142, 128] on div "1 Quiz.js 0" at bounding box center [151, 123] width 210 height 24
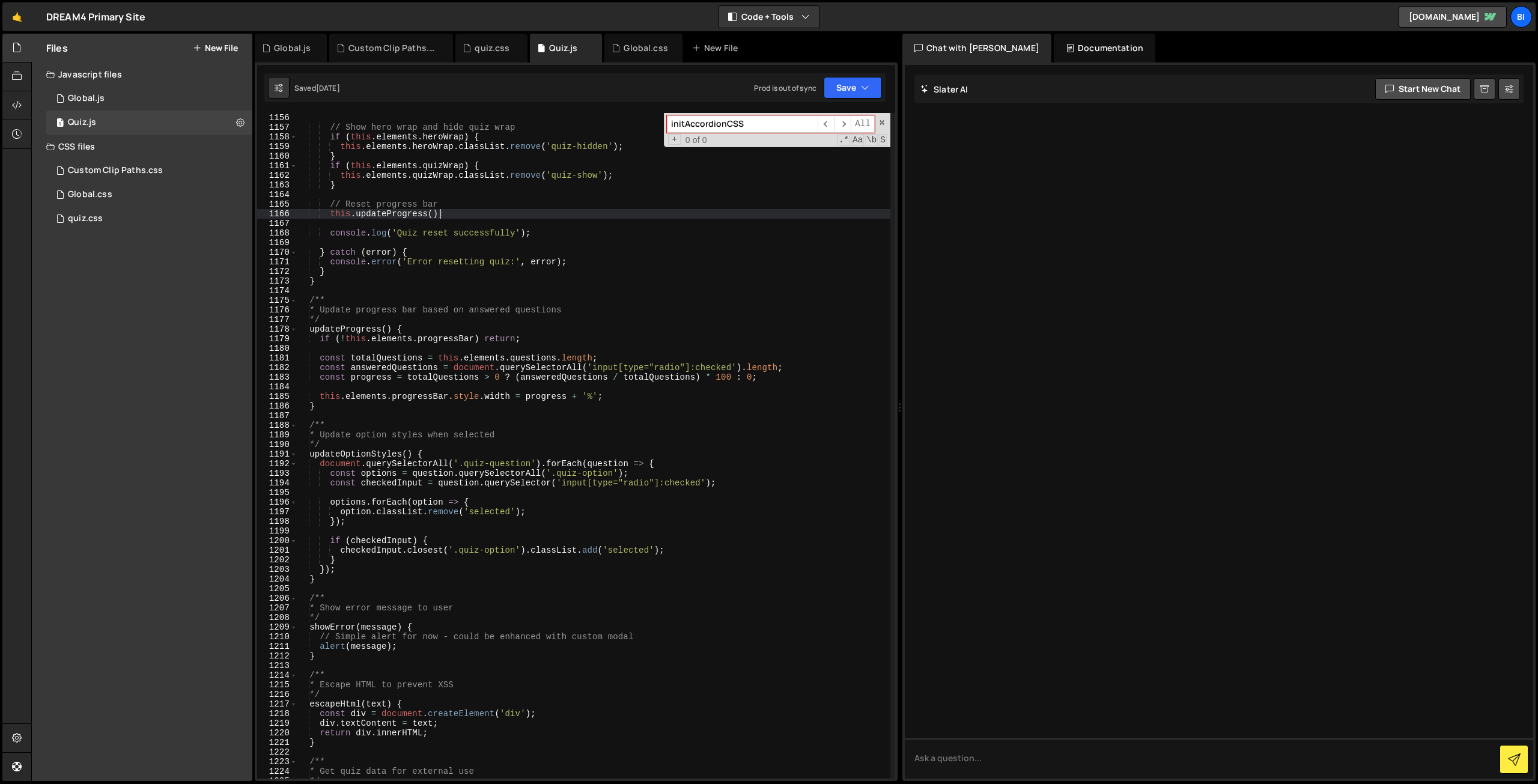
click at [441, 215] on div "// Show hero wrap and hide quiz wrap if ( this . elements . heroWrap ) { this .…" at bounding box center [593, 455] width 593 height 685
type textarea "console.log('Quiz reset successfully');"
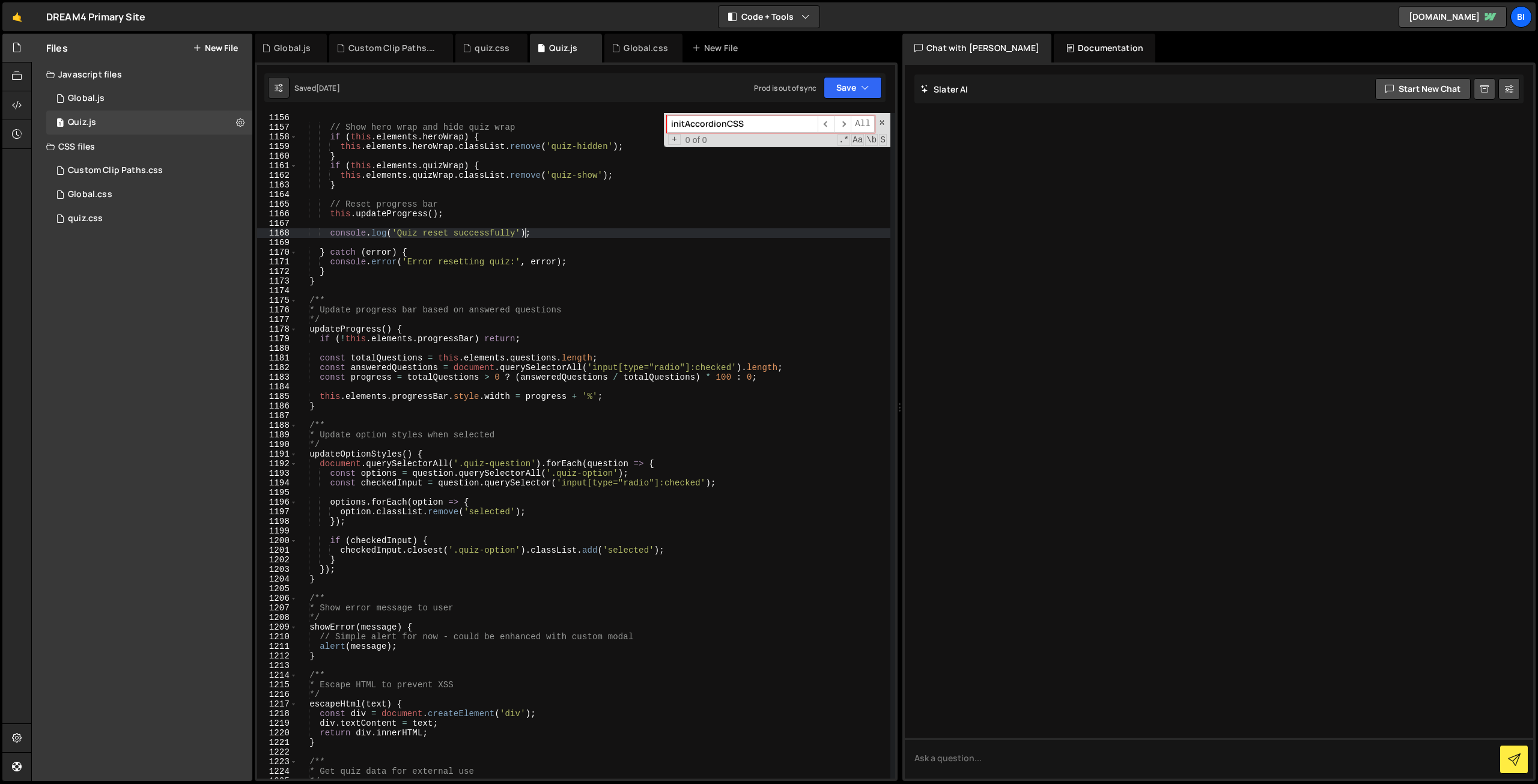
click at [551, 229] on div "// Show hero wrap and hide quiz wrap if ( this . elements . heroWrap ) { this .…" at bounding box center [593, 455] width 593 height 685
click at [143, 103] on div "1 Global.js 0" at bounding box center [151, 98] width 210 height 24
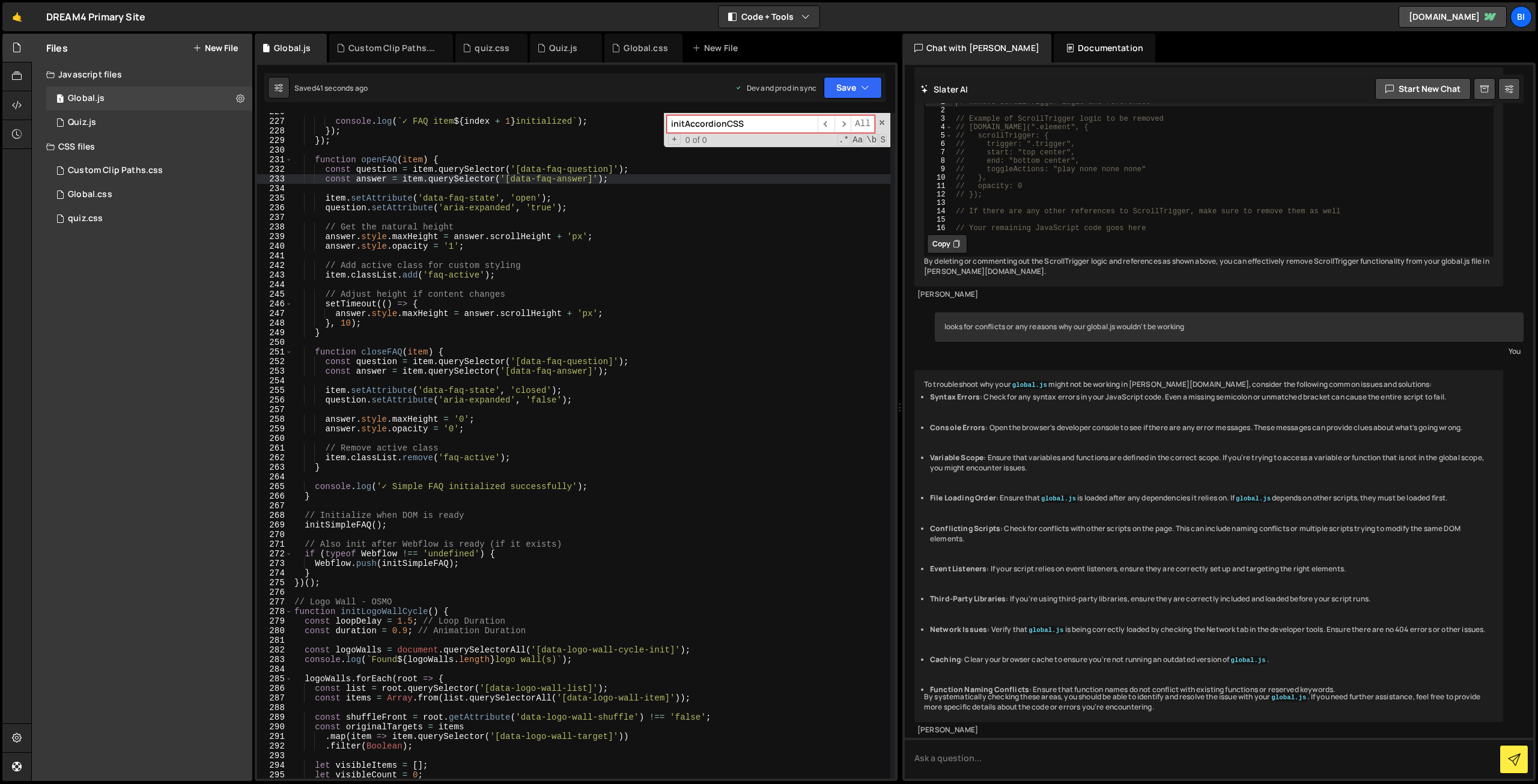
scroll to position [184, 0]
click at [873, 87] on button "Save" at bounding box center [853, 87] width 59 height 21
click at [797, 156] on div "Save to Production S" at bounding box center [812, 156] width 125 height 12
click at [870, 91] on button "Save" at bounding box center [846, 87] width 73 height 21
click at [834, 119] on div "Save to Staging S" at bounding box center [812, 116] width 125 height 12
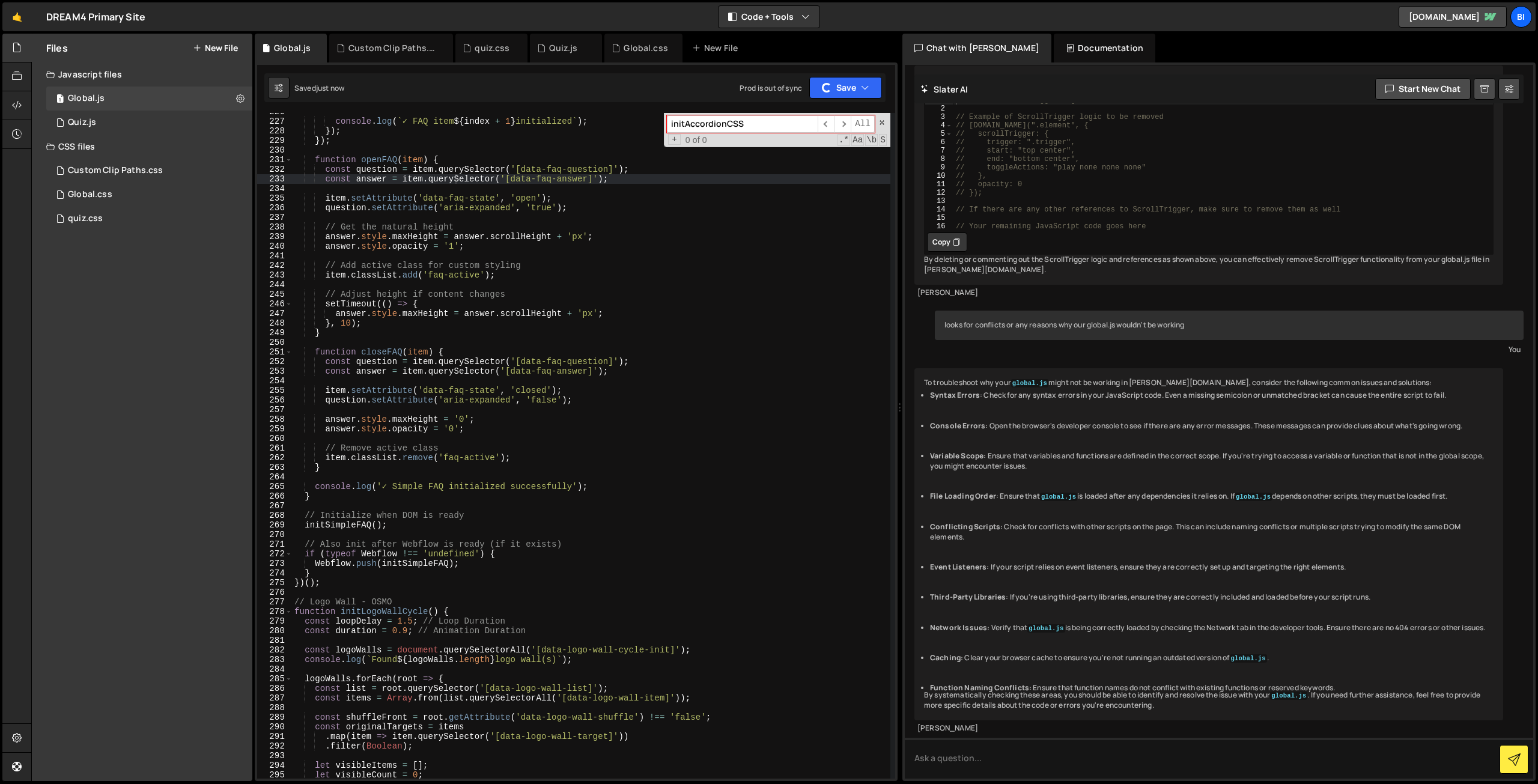
type textarea "answer.style.maxHeight = answer.scrollHeight + 'px';"
click at [683, 240] on div "console . log ( ` ✓ FAQ item ${ index + 1 } initialized ` ) ; }) ; }) ; functio…" at bounding box center [591, 449] width 598 height 685
